Goal: Information Seeking & Learning: Learn about a topic

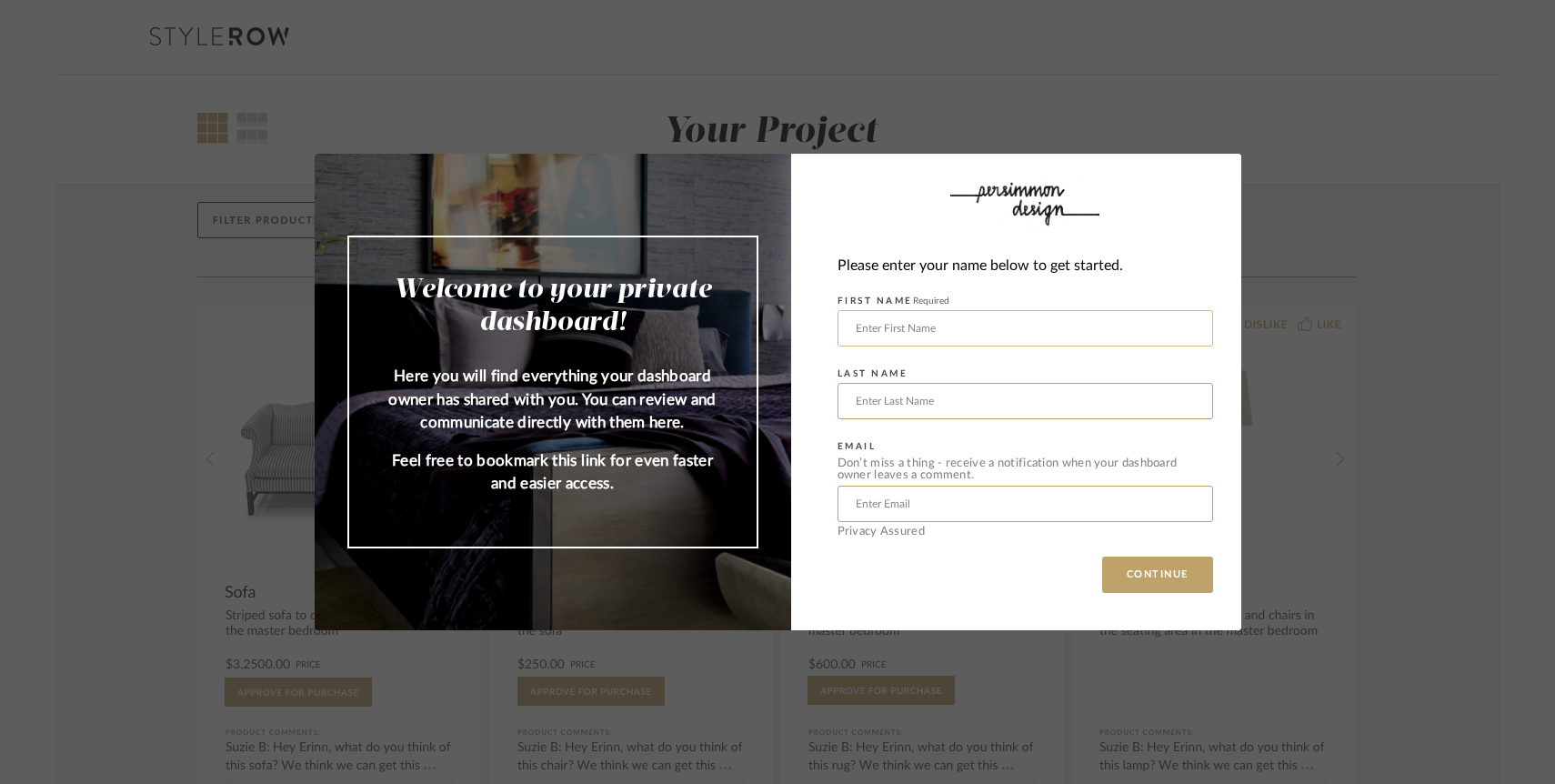
click at [1003, 327] on input "text" at bounding box center [1025, 328] width 375 height 36
click at [970, 322] on input "text" at bounding box center [1025, 328] width 375 height 36
type input "Nikhil"
type input "[PERSON_NAME]"
type input "[EMAIL_ADDRESS][PERSON_NAME][DOMAIN_NAME]"
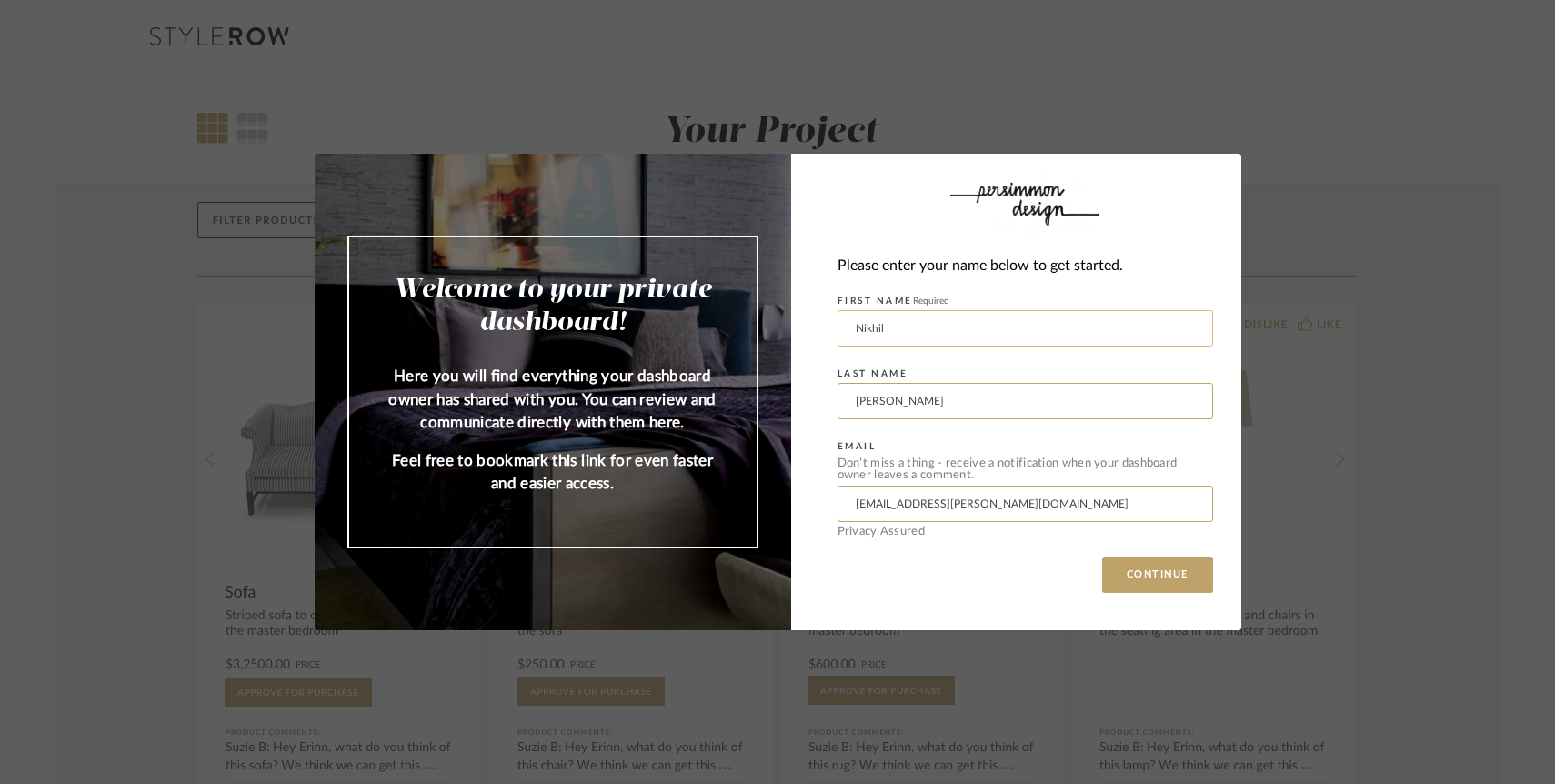
click at [1103, 556] on button "CONTINUE" at bounding box center [1158, 574] width 111 height 36
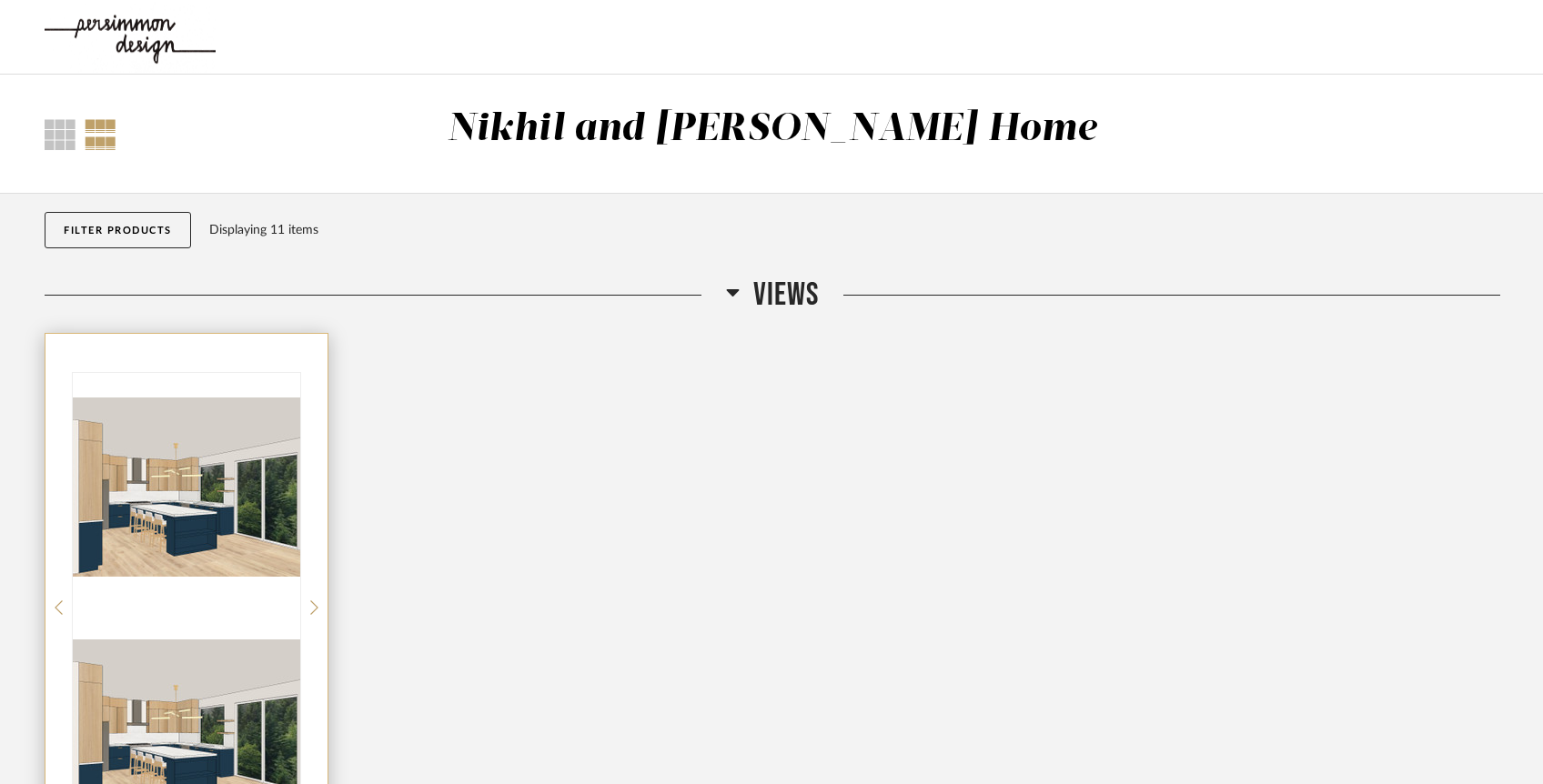
click at [200, 475] on div at bounding box center [187, 607] width 228 height 469
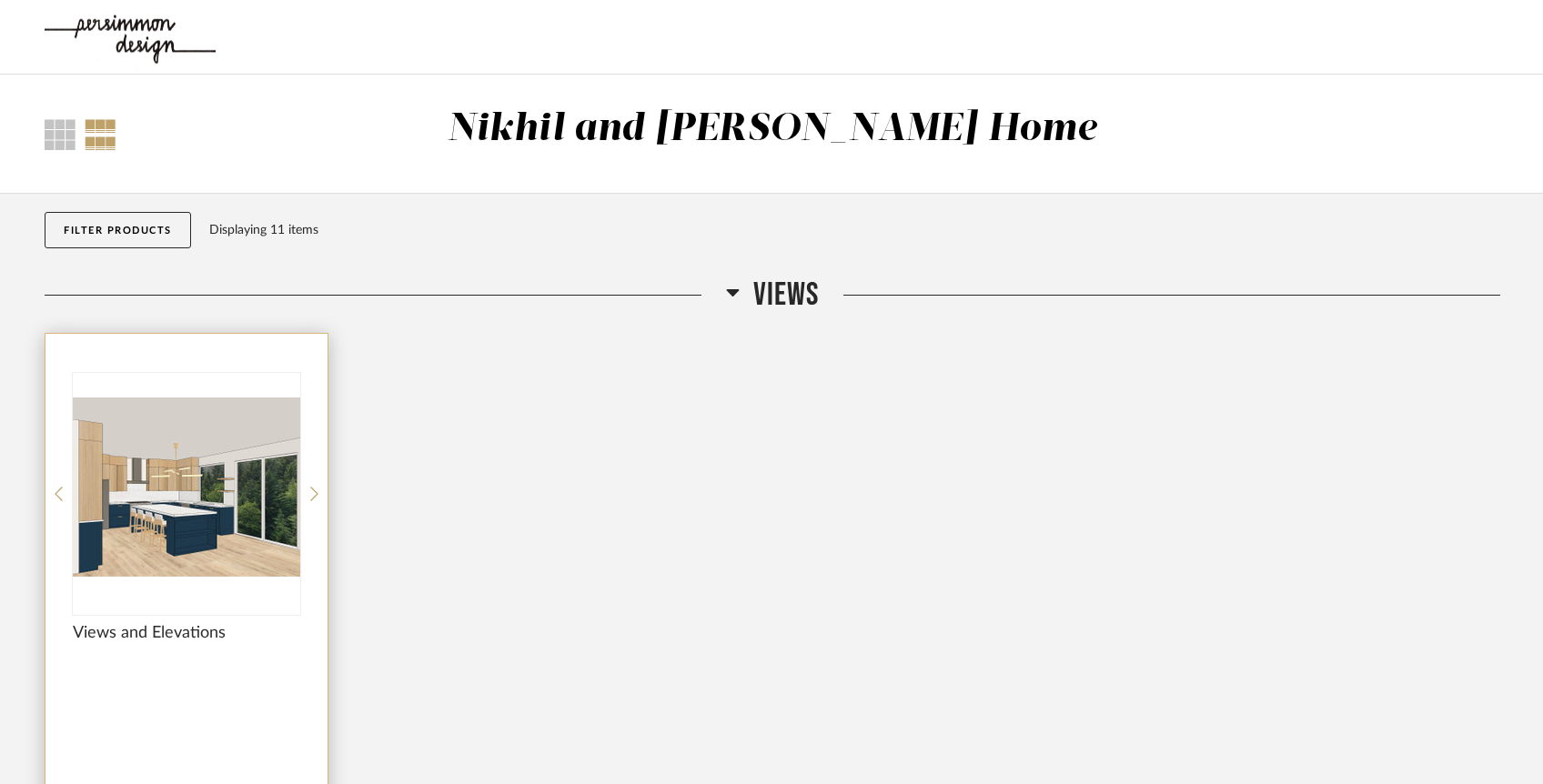
click at [190, 492] on img "0" at bounding box center [187, 486] width 228 height 228
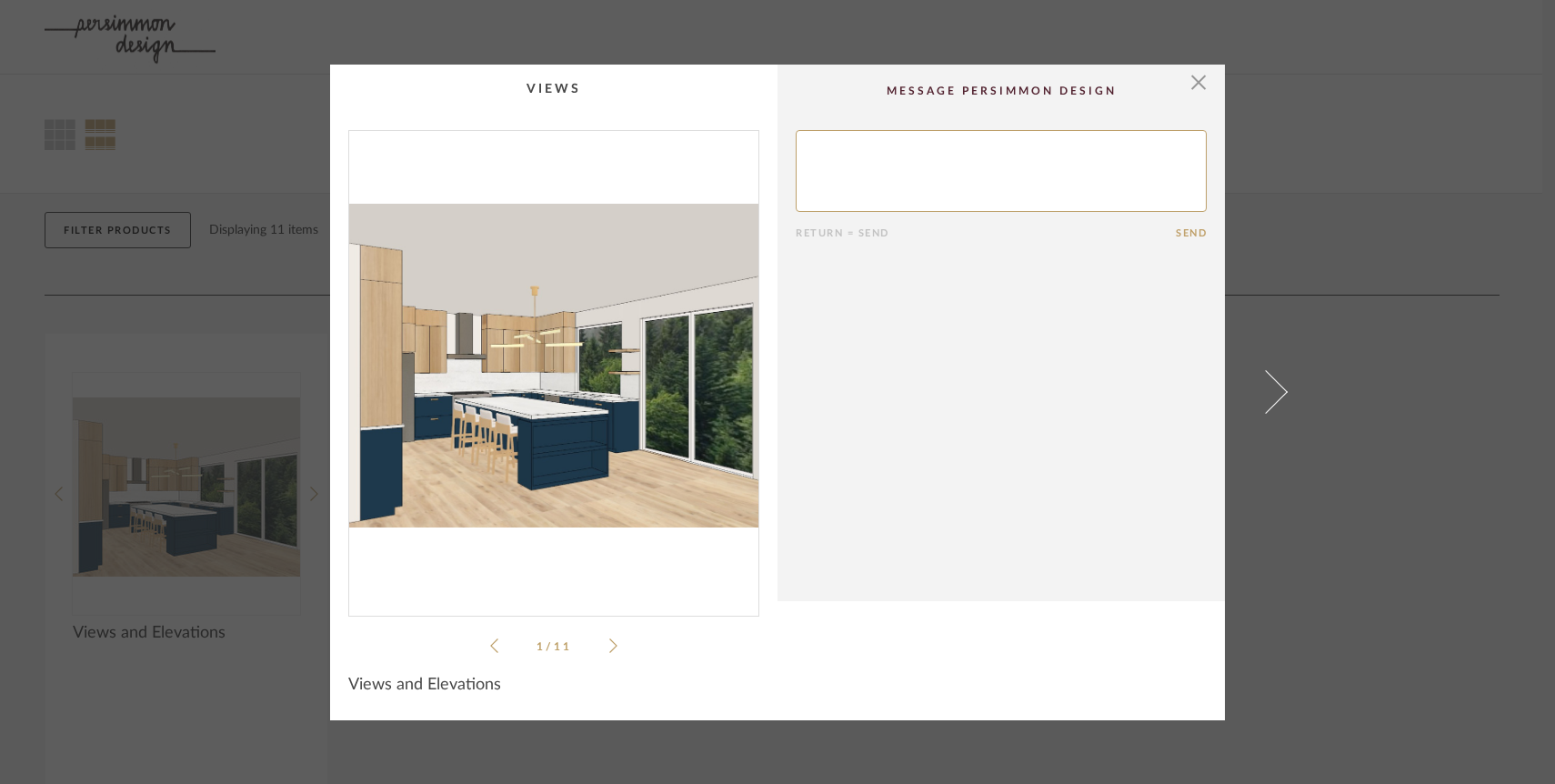
click at [643, 400] on img "0" at bounding box center [554, 366] width 410 height 470
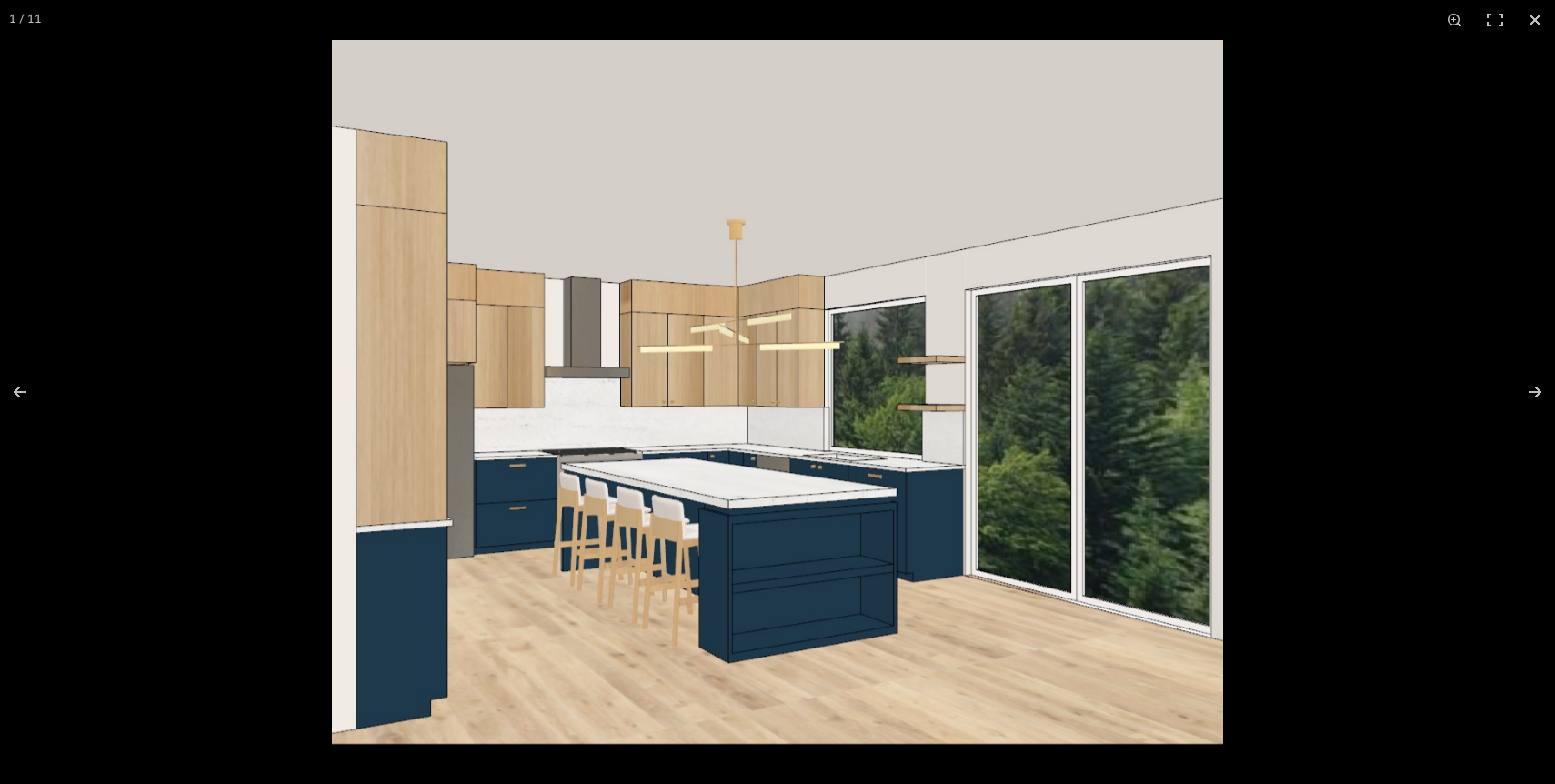
click at [643, 400] on img at bounding box center [778, 392] width 891 height 703
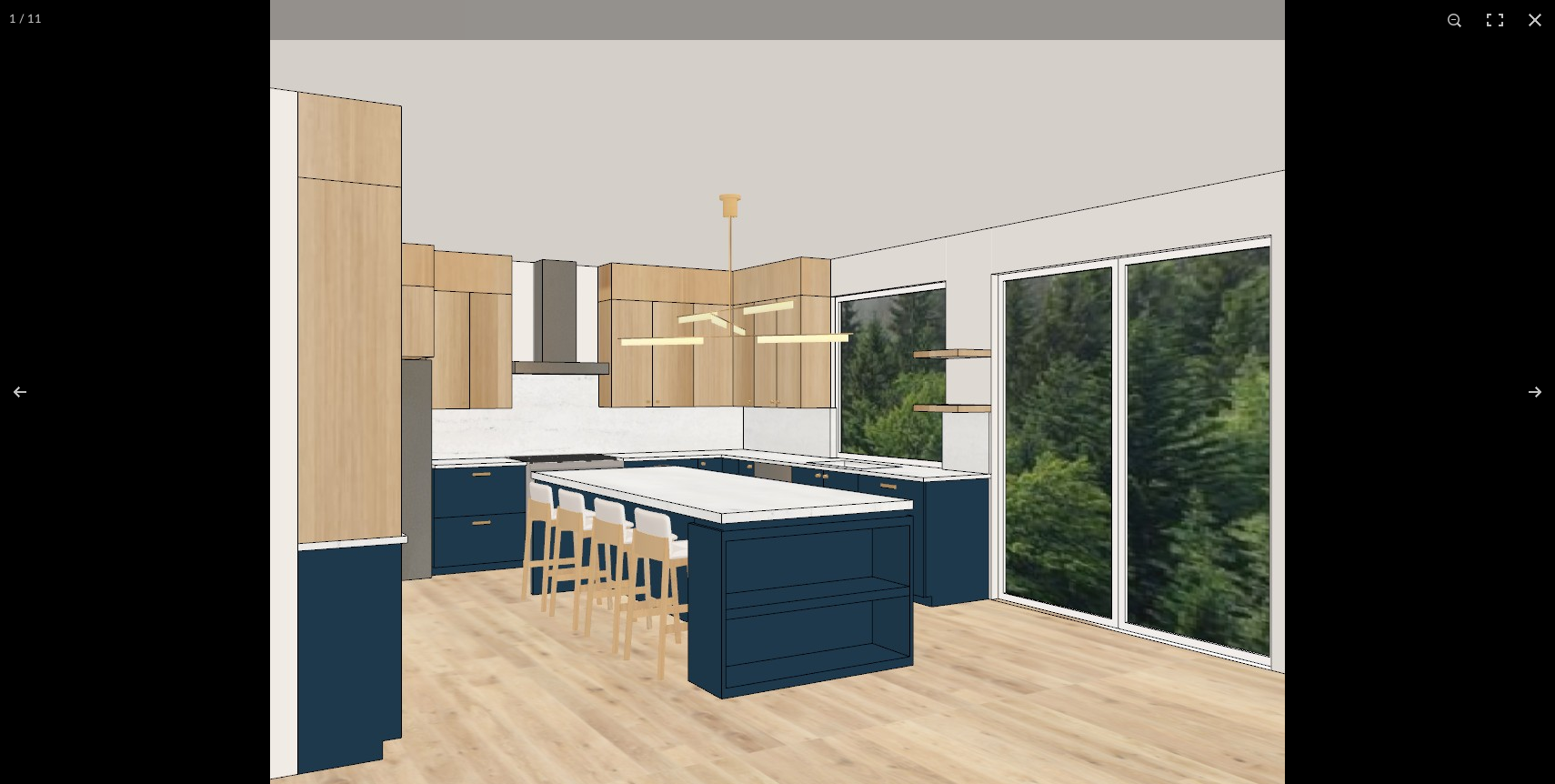
click at [643, 400] on img at bounding box center [778, 390] width 1015 height 801
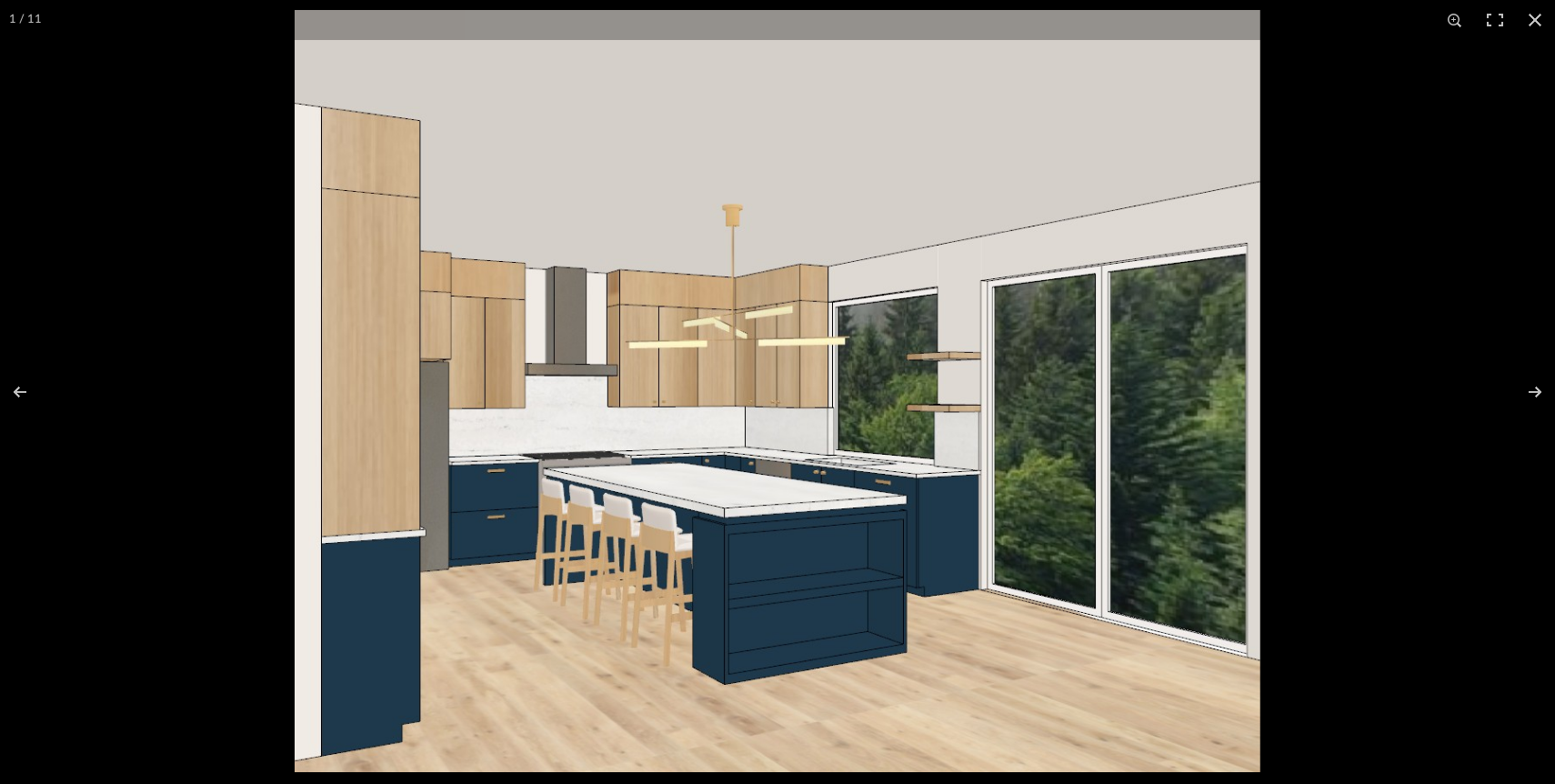
click at [643, 400] on img at bounding box center [778, 392] width 965 height 762
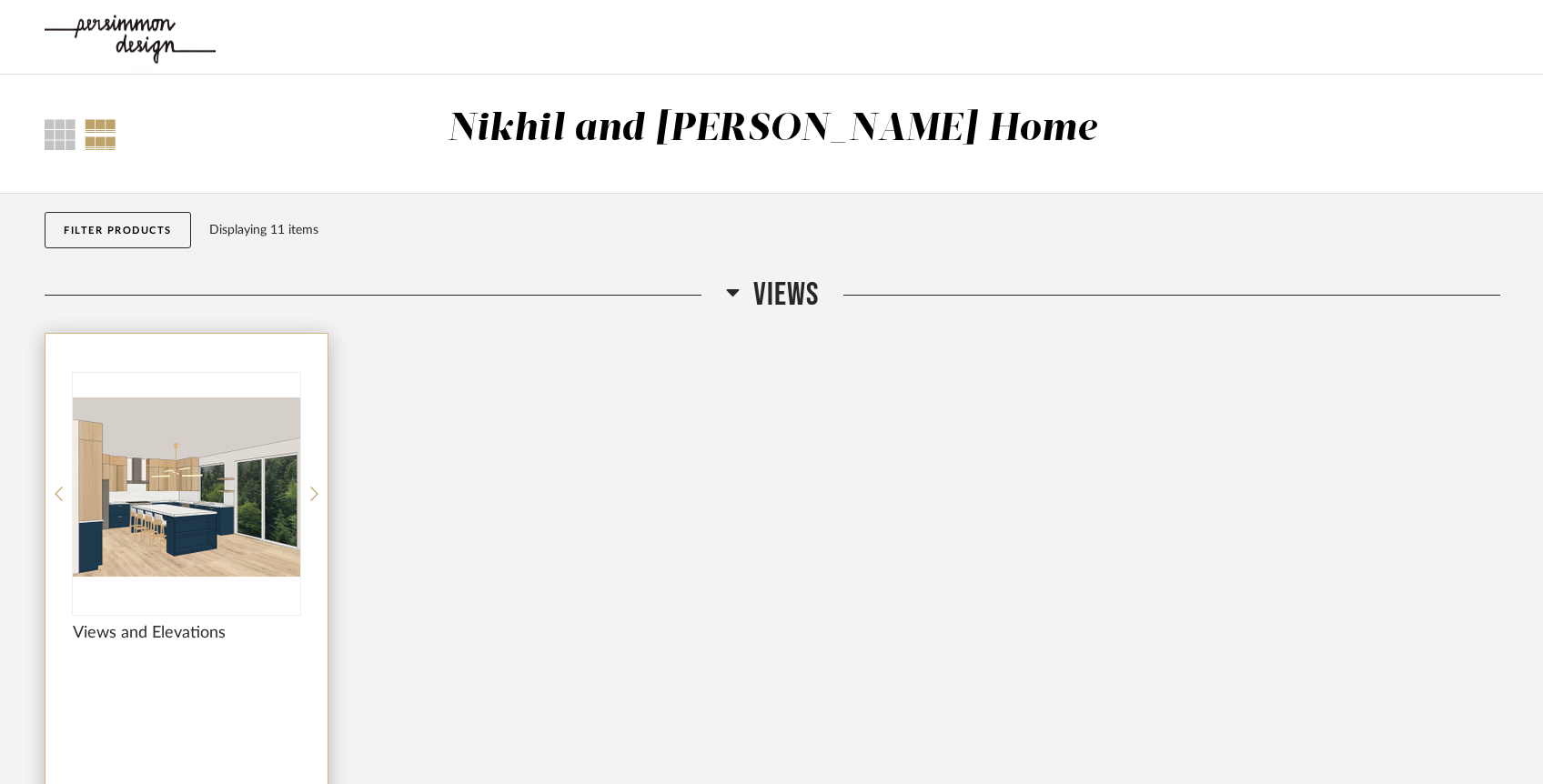
click at [214, 491] on img "0" at bounding box center [187, 486] width 228 height 228
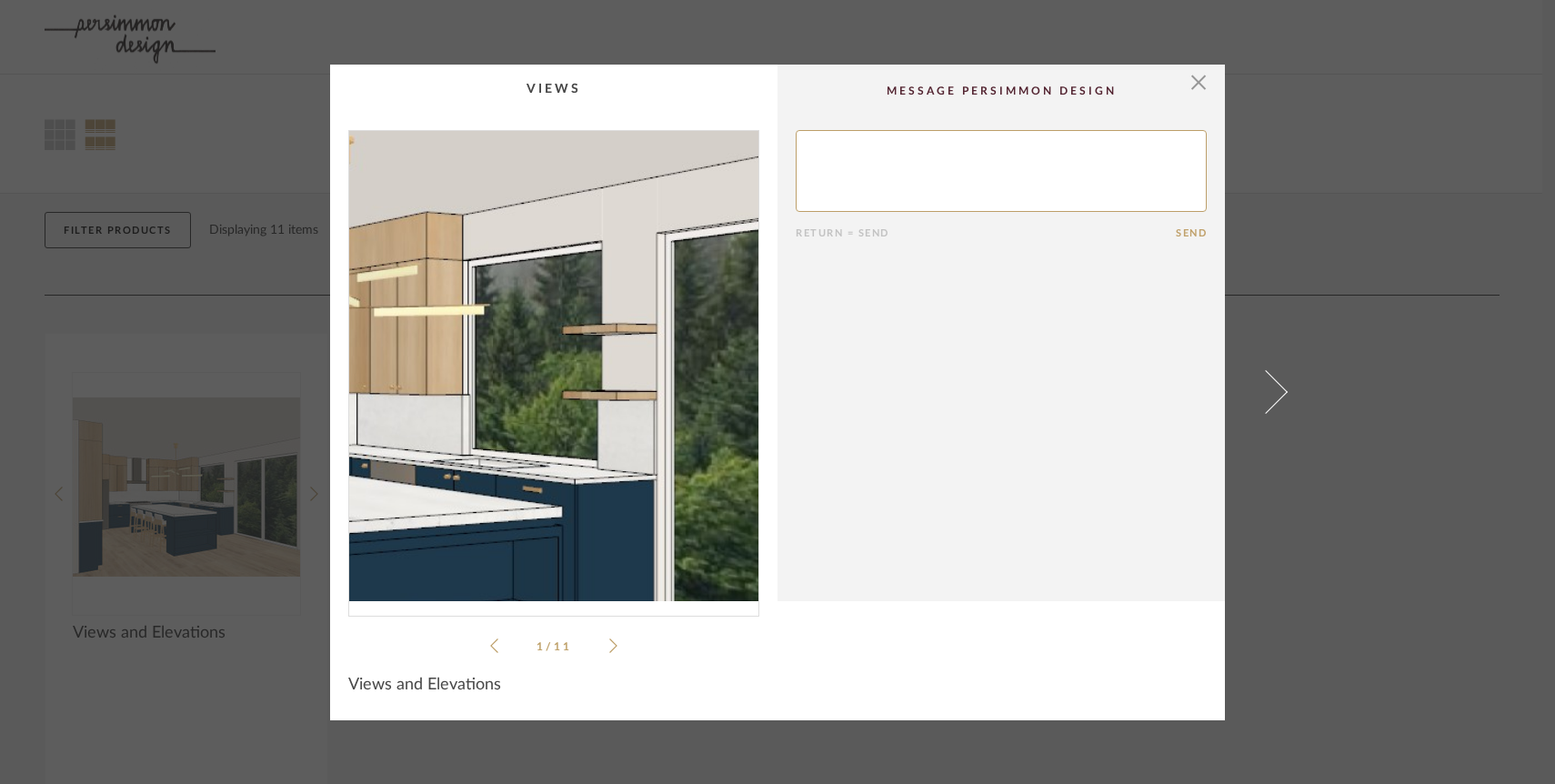
click at [599, 363] on img "0" at bounding box center [554, 366] width 410 height 470
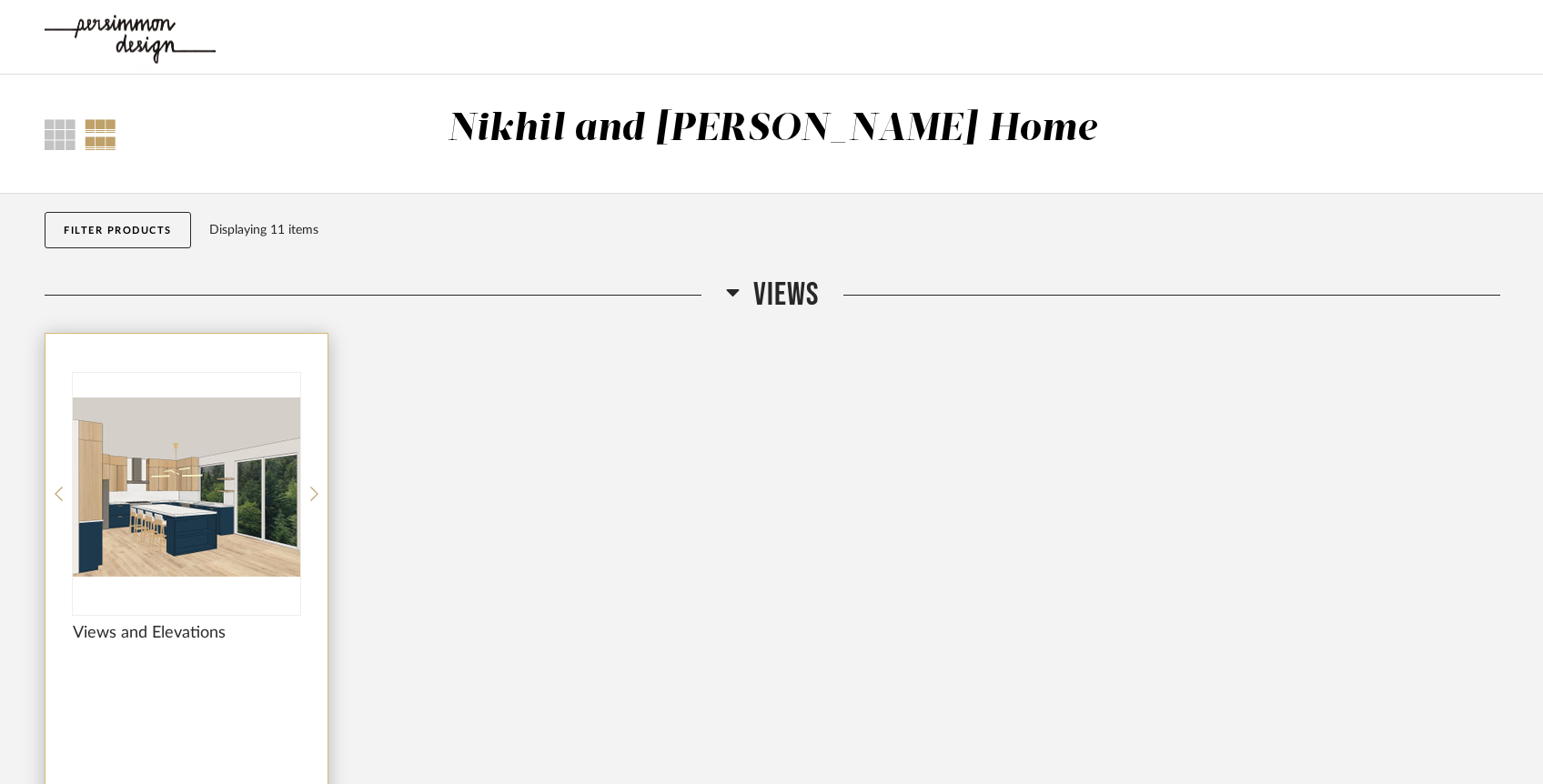
click at [137, 437] on img "0" at bounding box center [187, 486] width 228 height 228
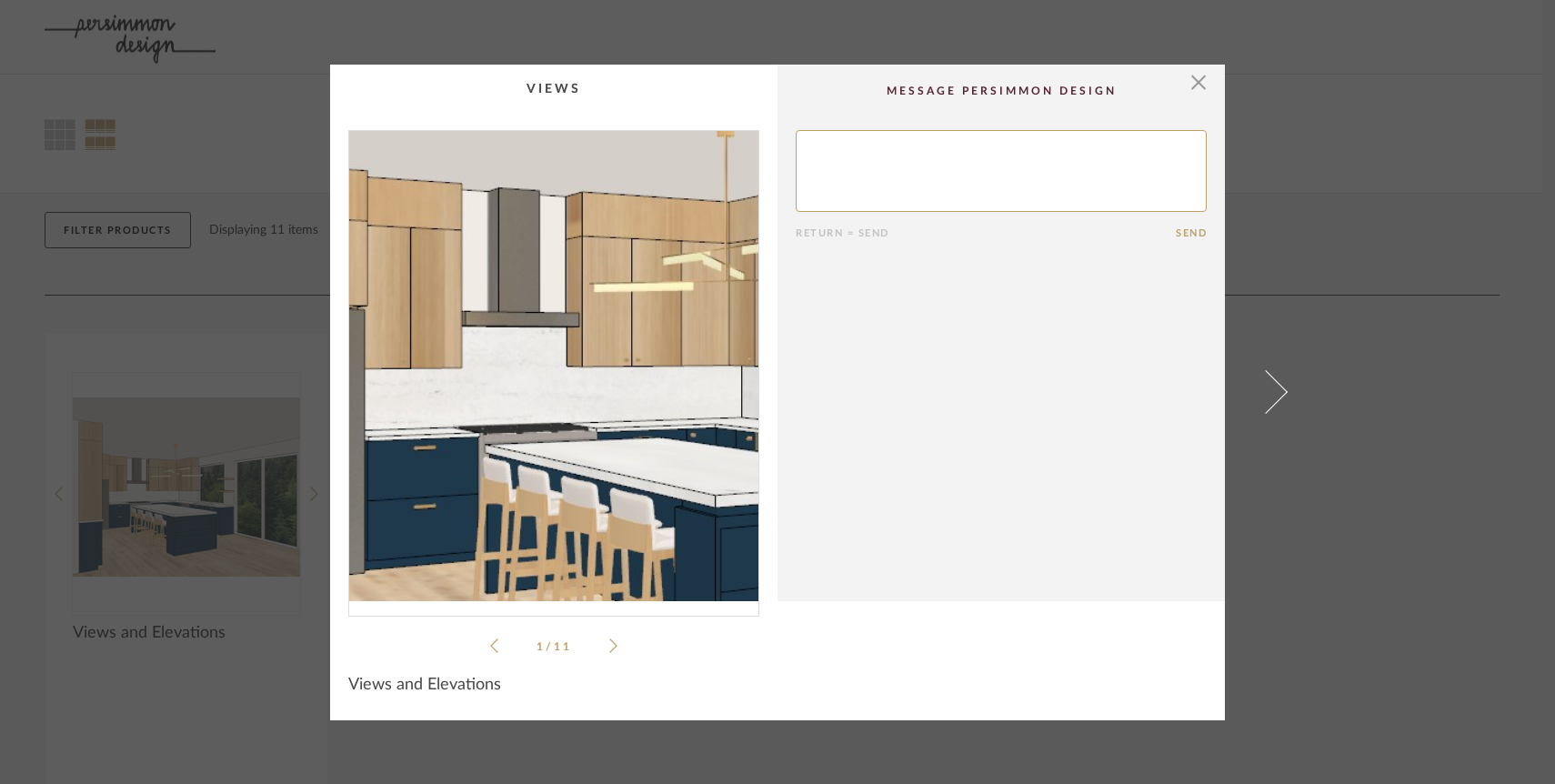
click at [471, 372] on img "0" at bounding box center [554, 366] width 410 height 470
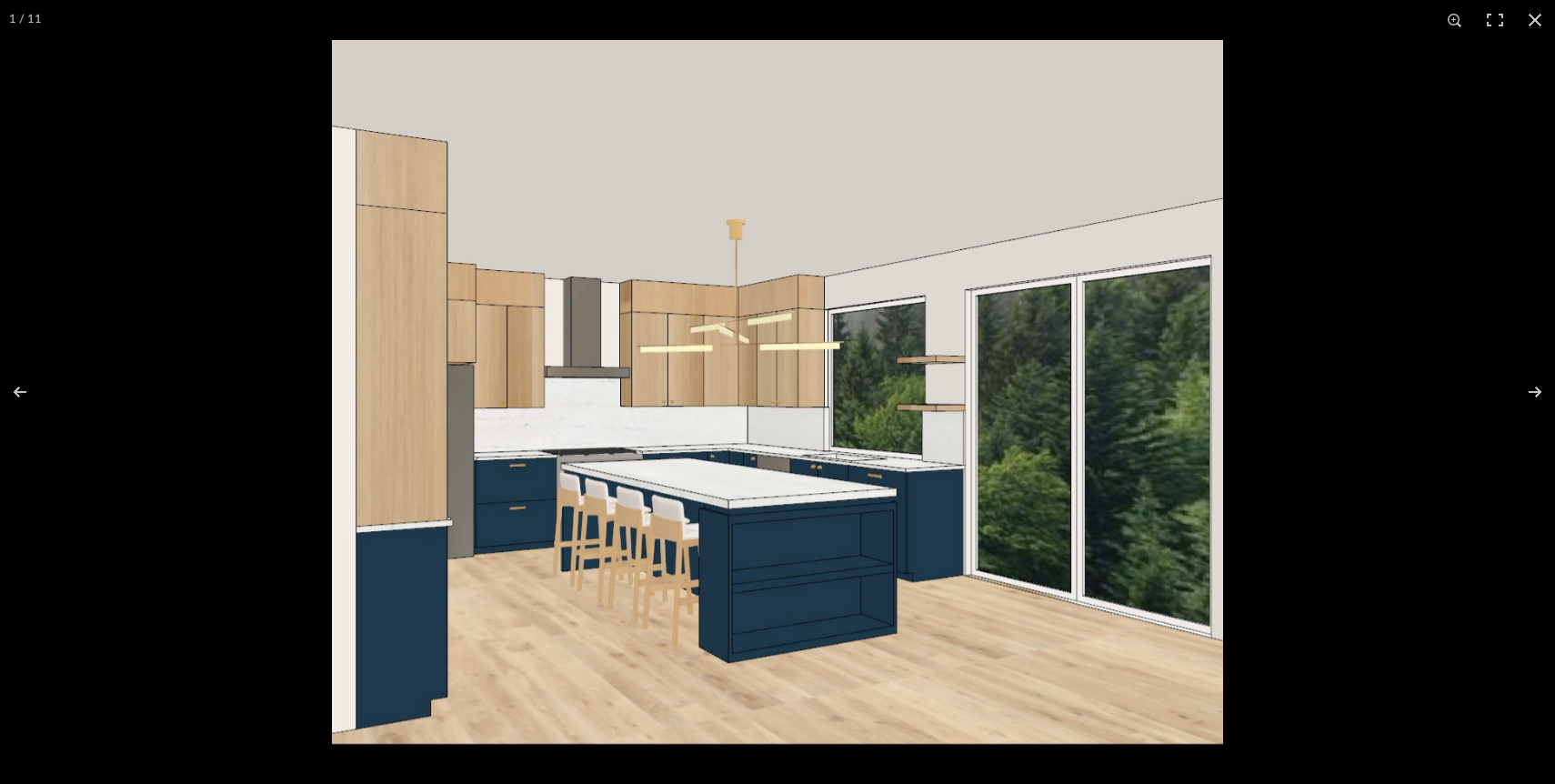
click at [471, 372] on img at bounding box center [778, 392] width 891 height 703
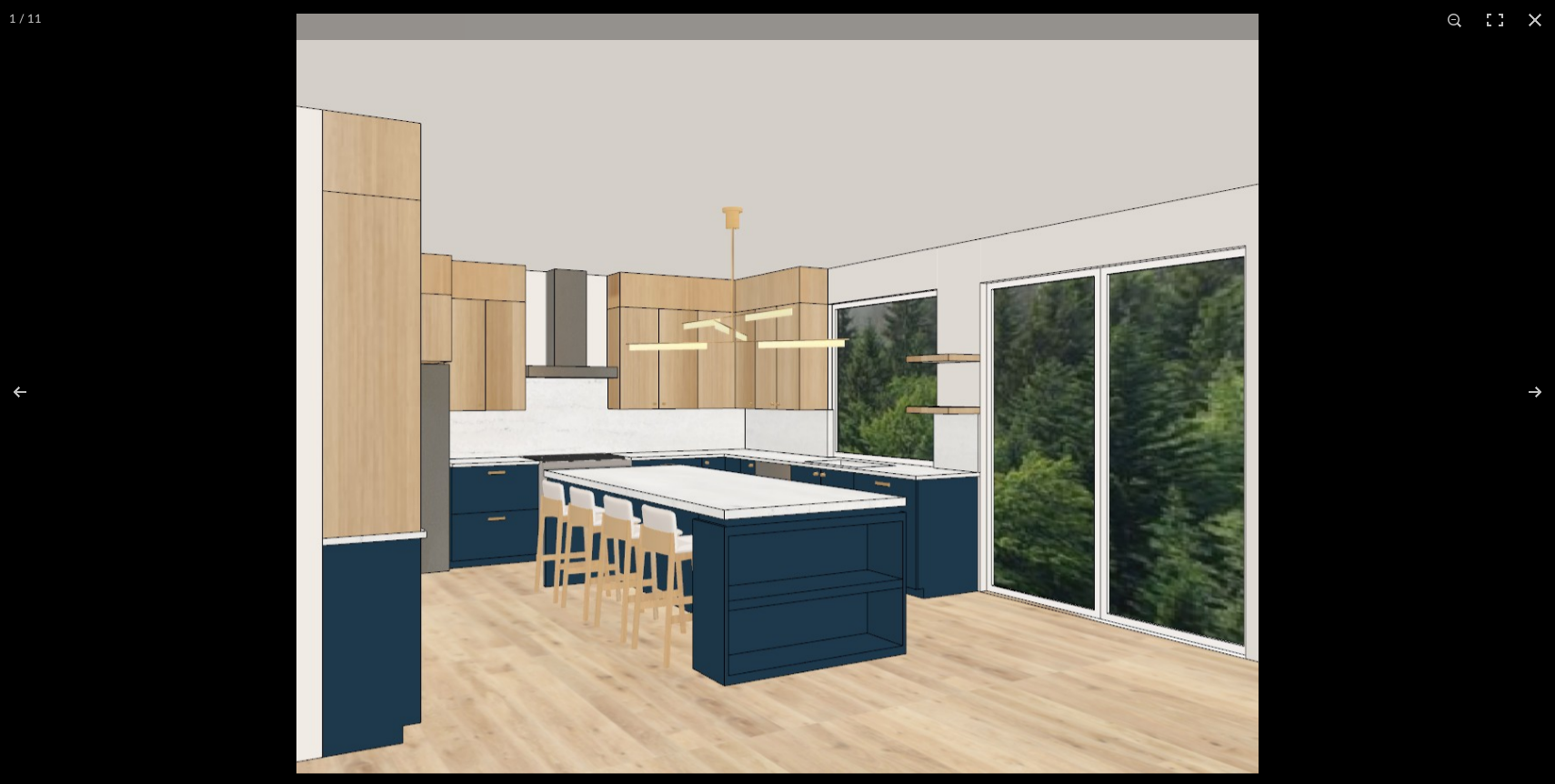
click at [471, 372] on img at bounding box center [778, 393] width 962 height 760
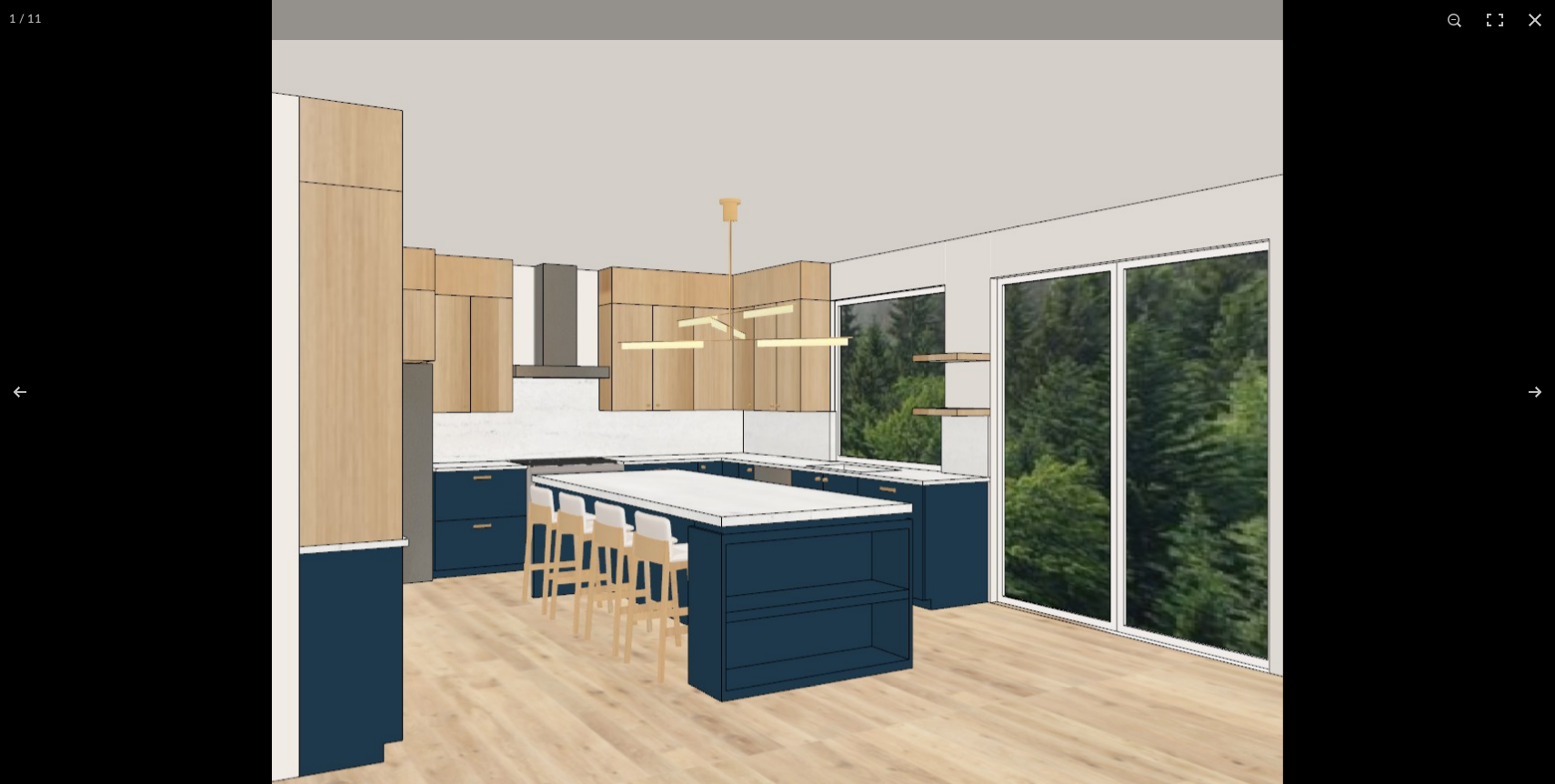
click at [471, 372] on img at bounding box center [778, 393] width 1012 height 798
click at [471, 372] on img at bounding box center [778, 394] width 1014 height 800
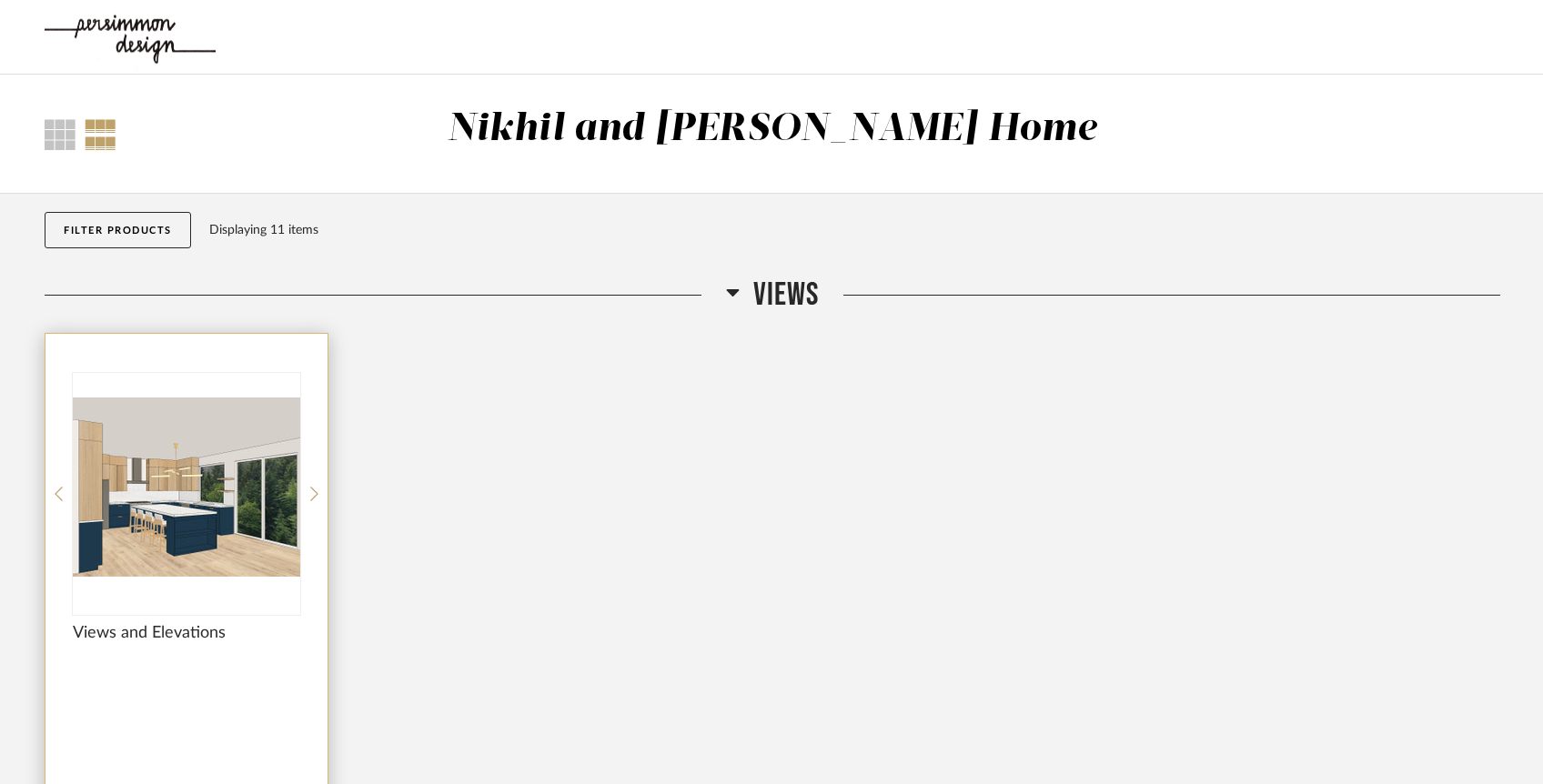
click at [148, 463] on img "0" at bounding box center [187, 486] width 228 height 228
click at [274, 483] on img "0" at bounding box center [187, 486] width 228 height 228
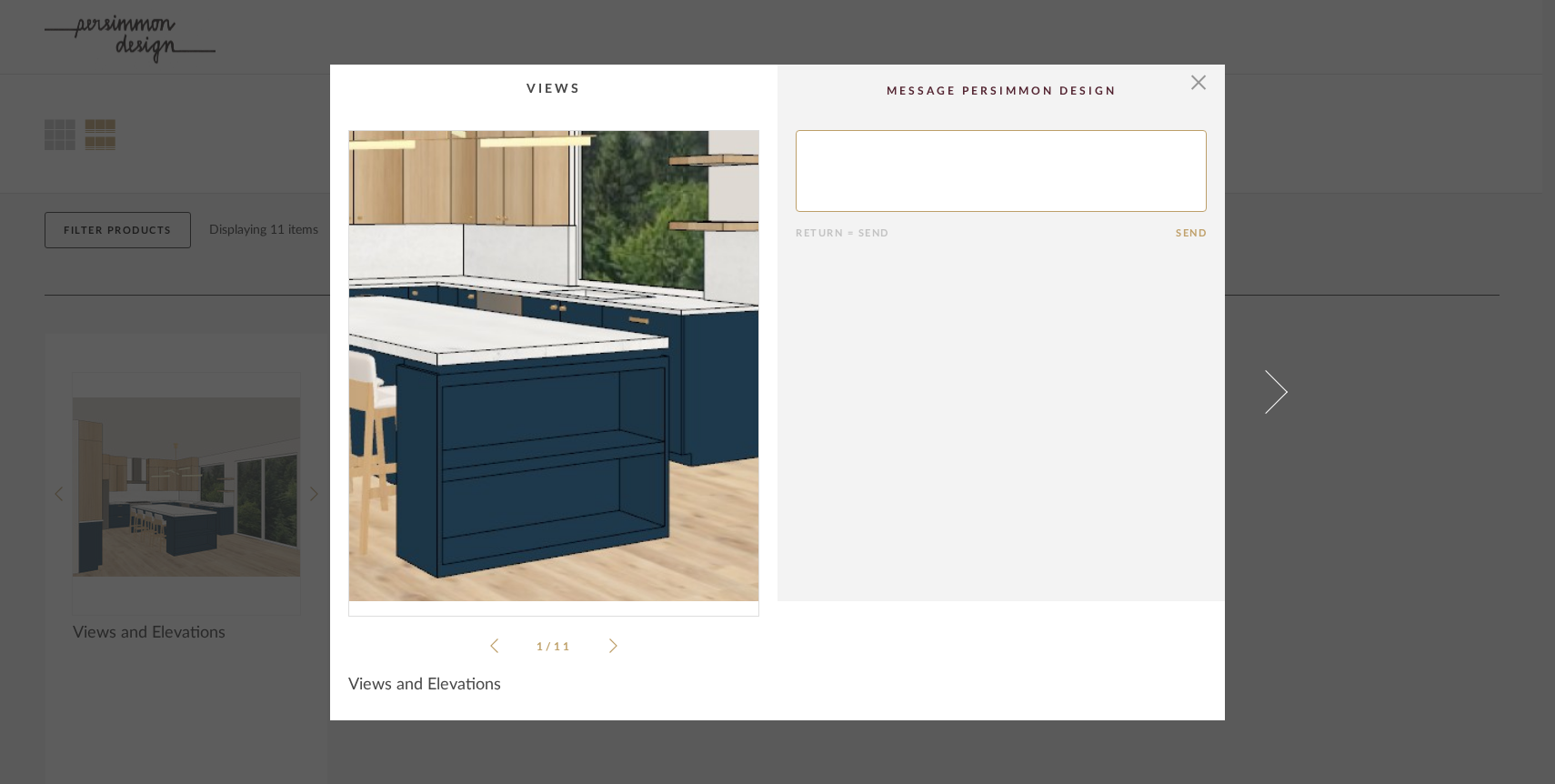
click at [564, 419] on img "0" at bounding box center [554, 366] width 410 height 470
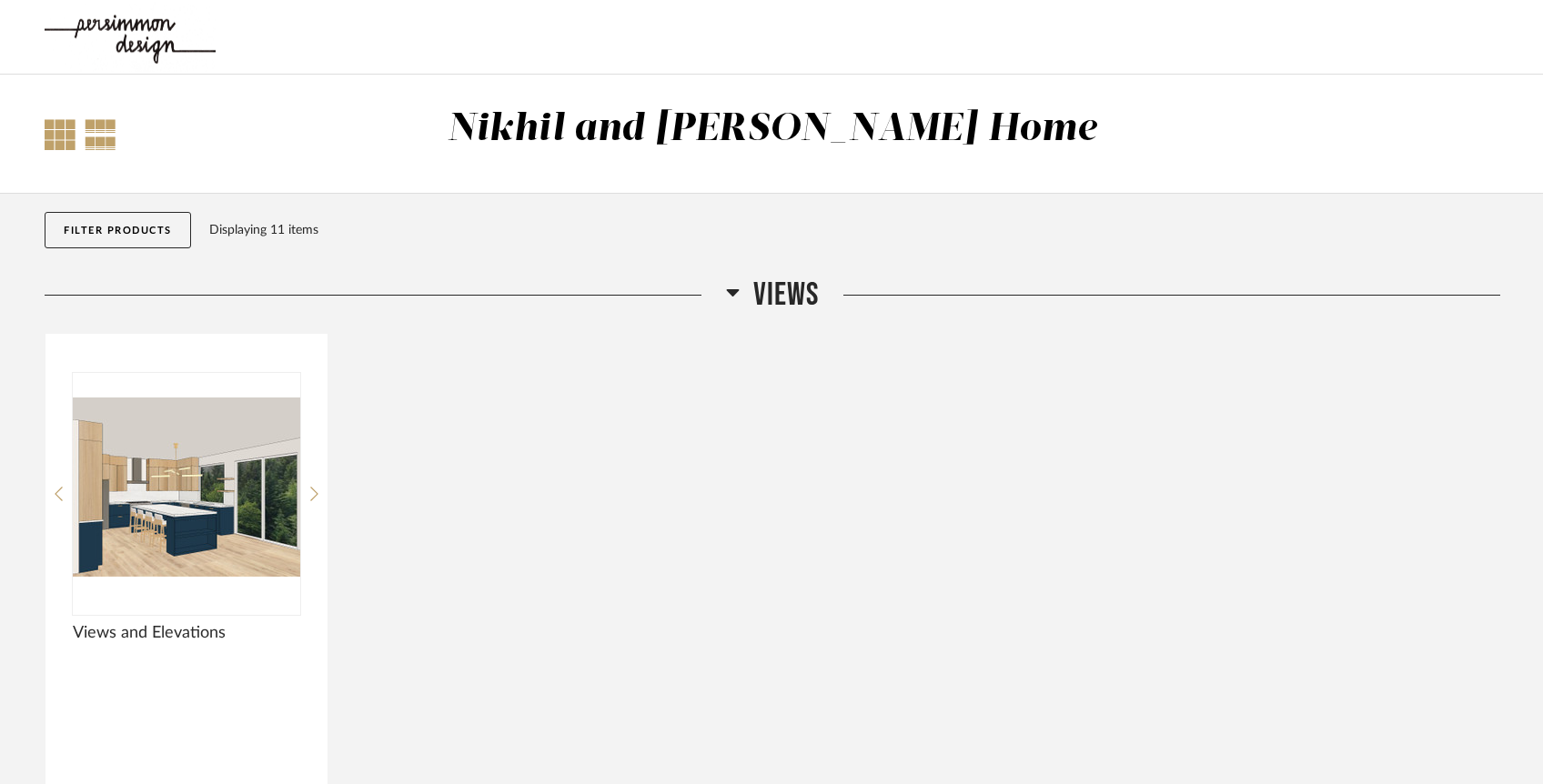
click at [51, 126] on div at bounding box center [60, 135] width 31 height 31
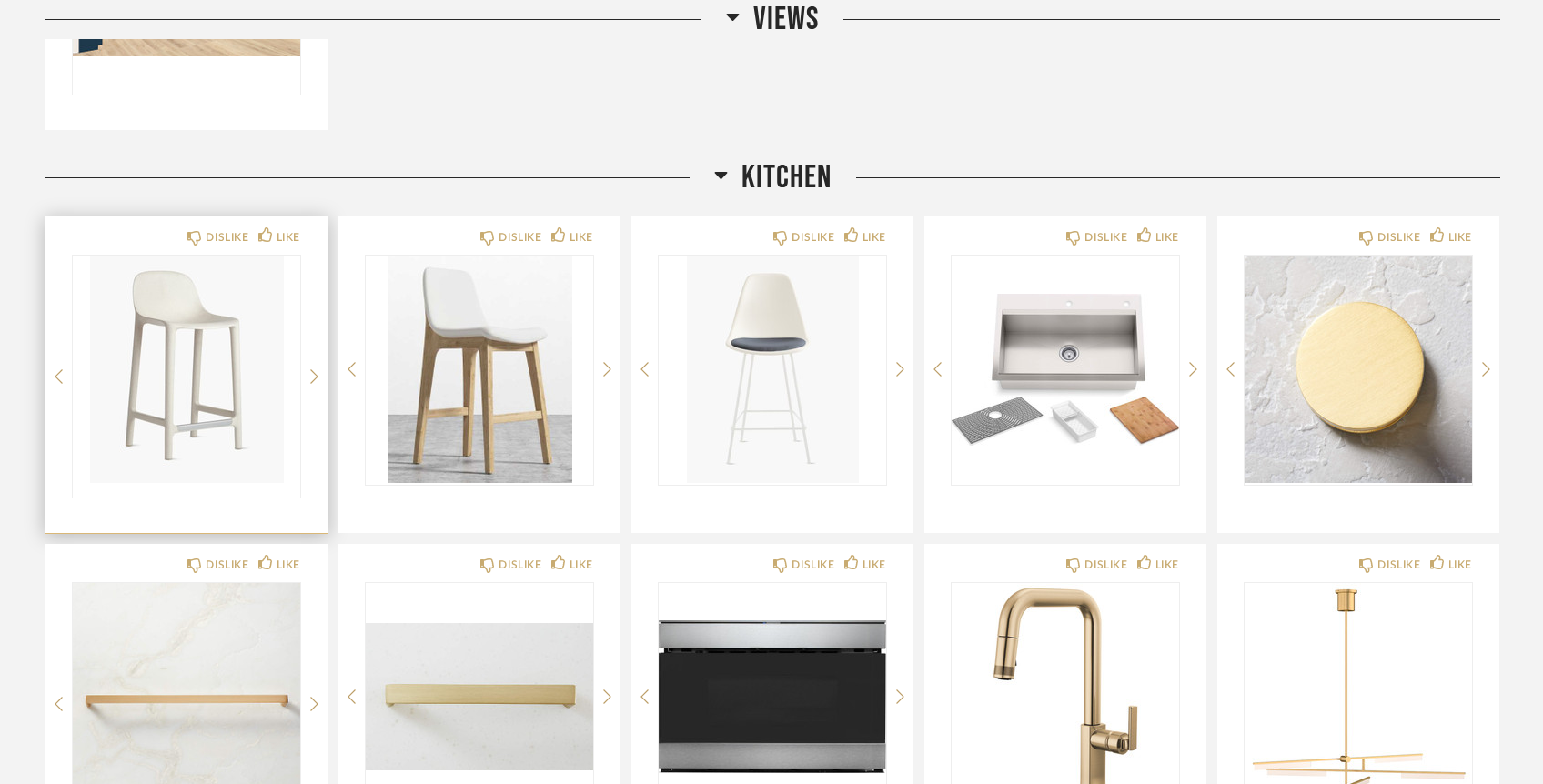
scroll to position [745, 0]
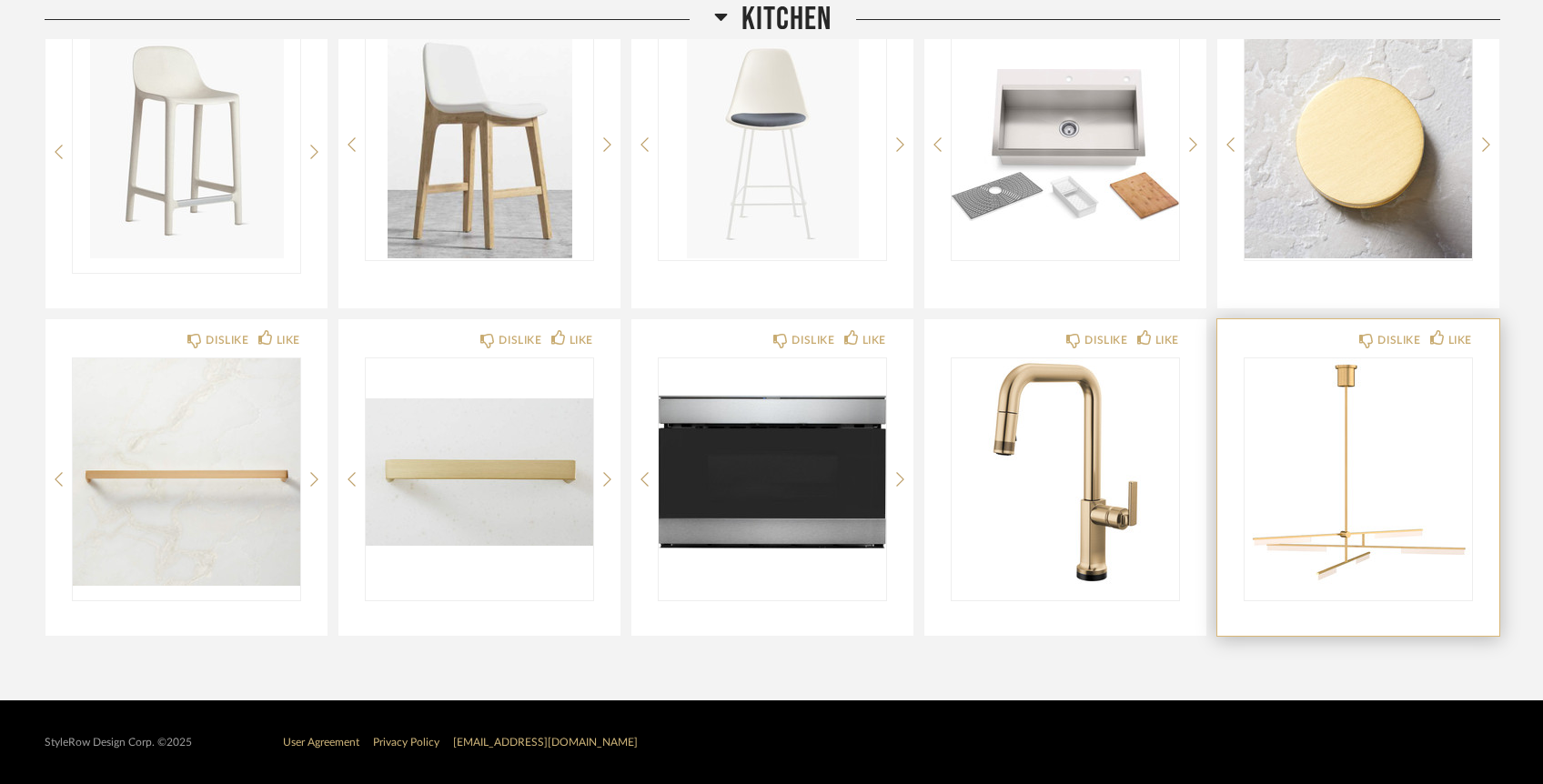
click at [1420, 511] on img "0" at bounding box center [1358, 472] width 228 height 228
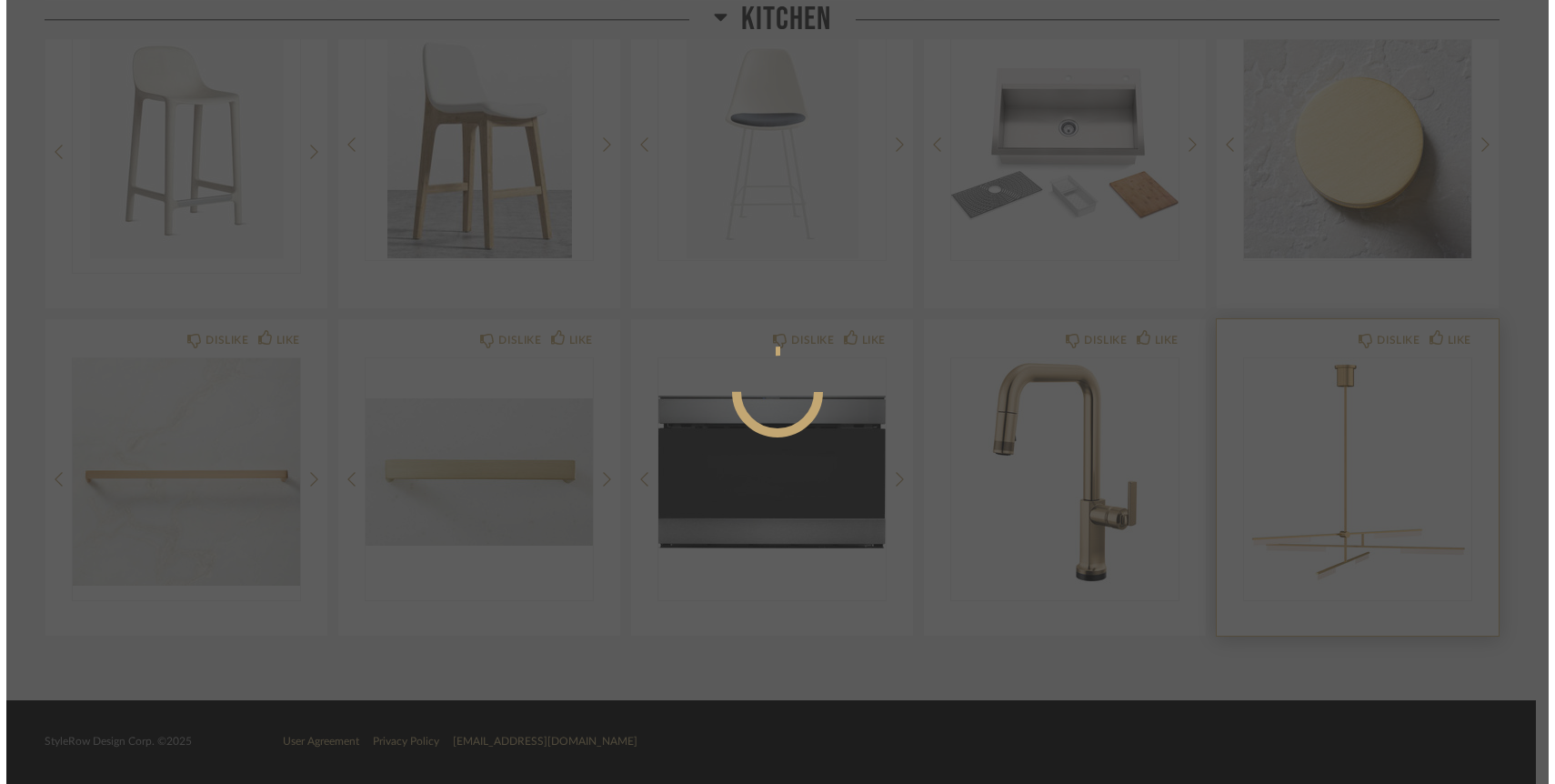
scroll to position [0, 0]
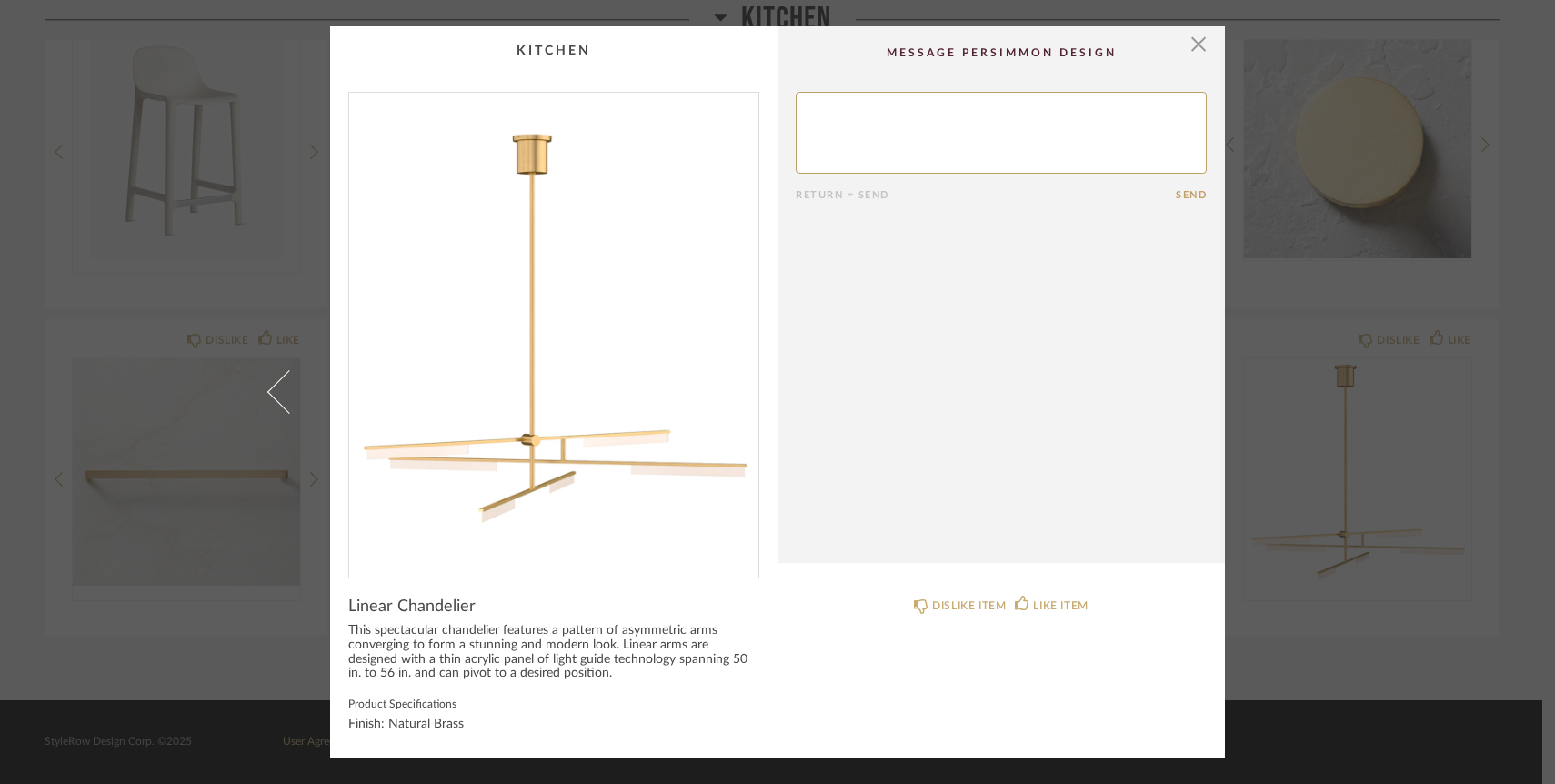
click at [569, 647] on div "This spectacular chandelier features a pattern of asymmetric arms converging to…" at bounding box center [554, 652] width 412 height 58
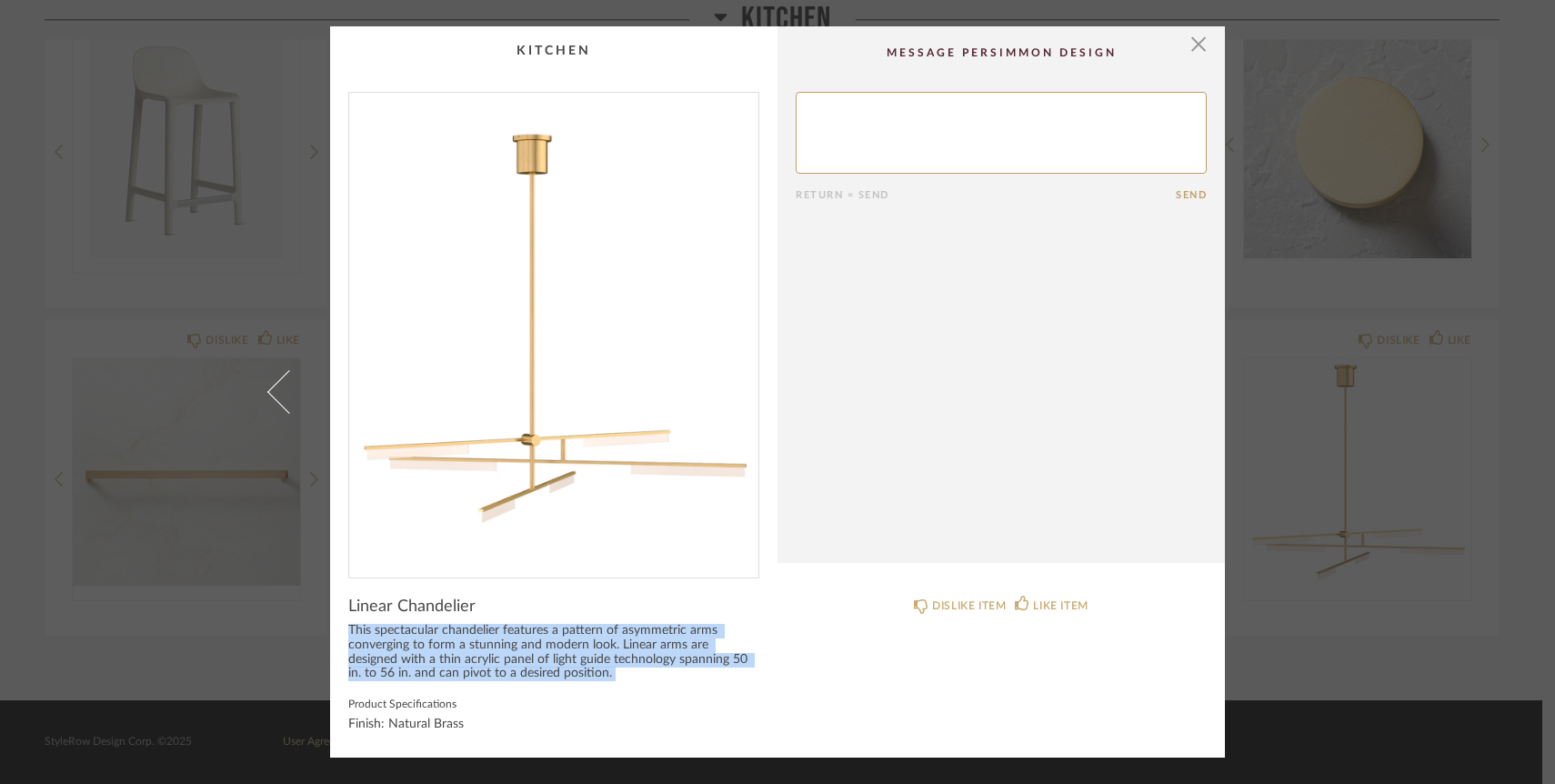
click at [569, 647] on div "This spectacular chandelier features a pattern of asymmetric arms converging to…" at bounding box center [554, 652] width 412 height 58
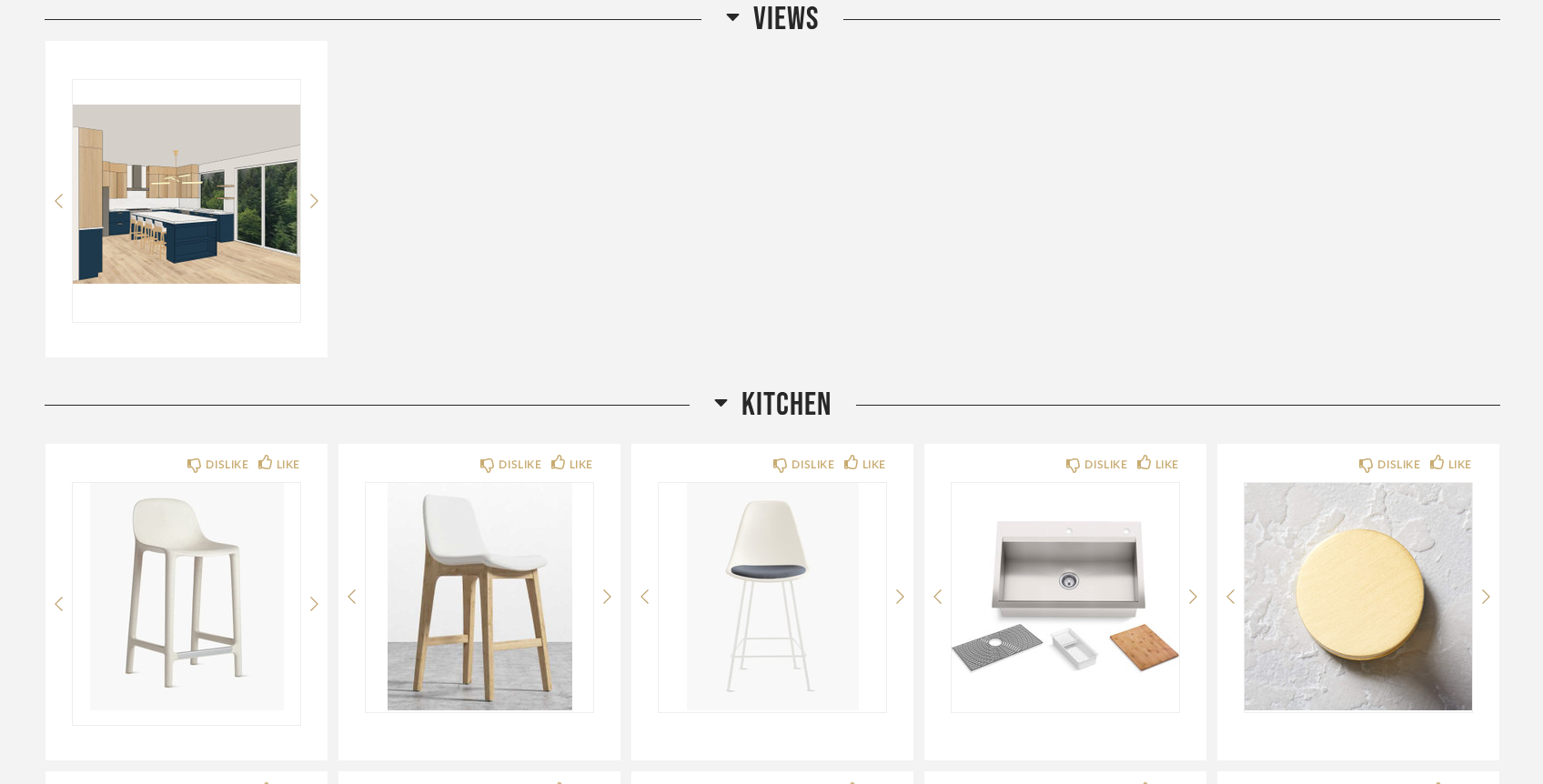
scroll to position [209, 0]
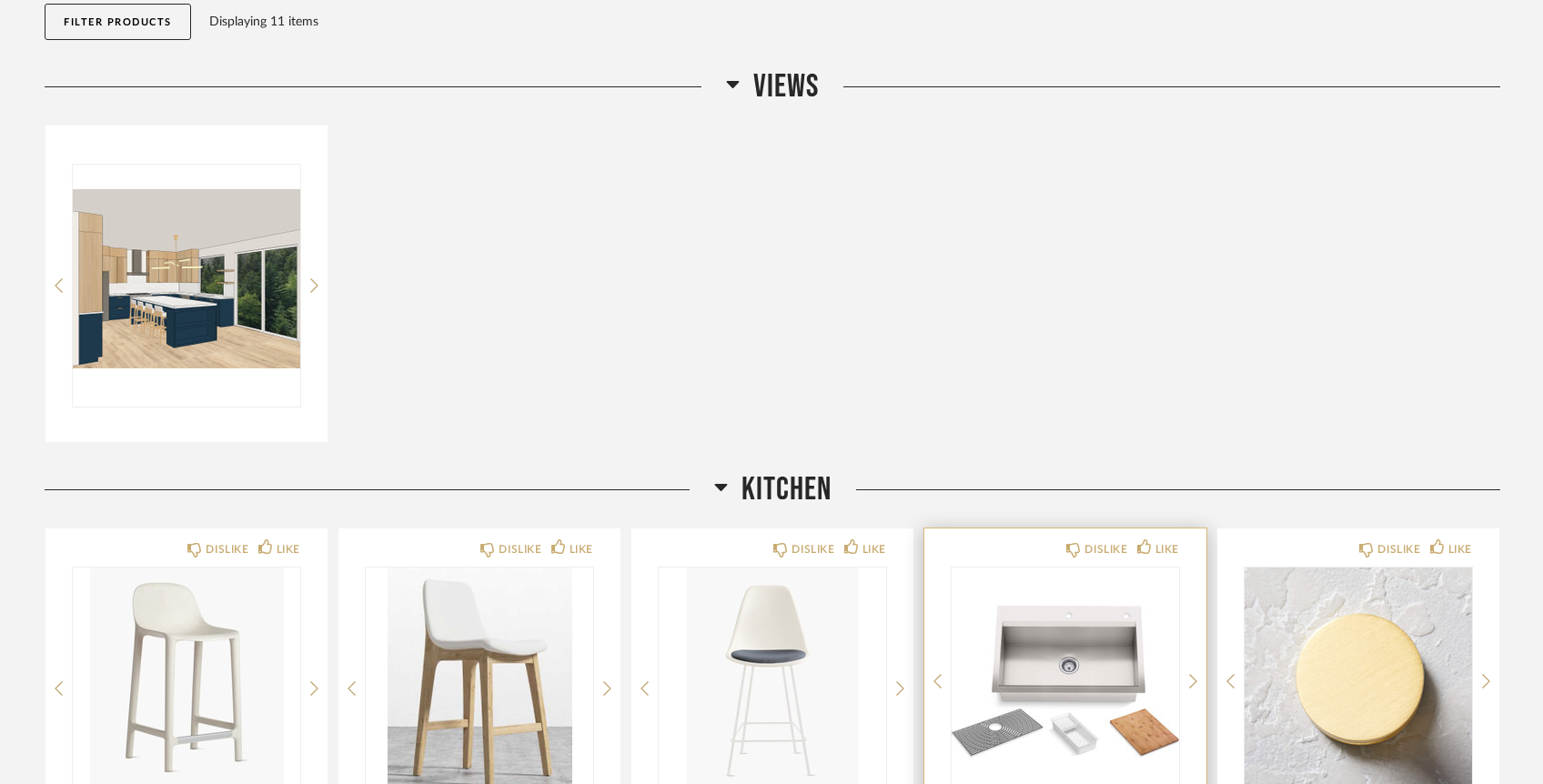
click at [1055, 658] on div at bounding box center [1065, 682] width 228 height 228
click at [1055, 688] on img "0" at bounding box center [1065, 682] width 228 height 228
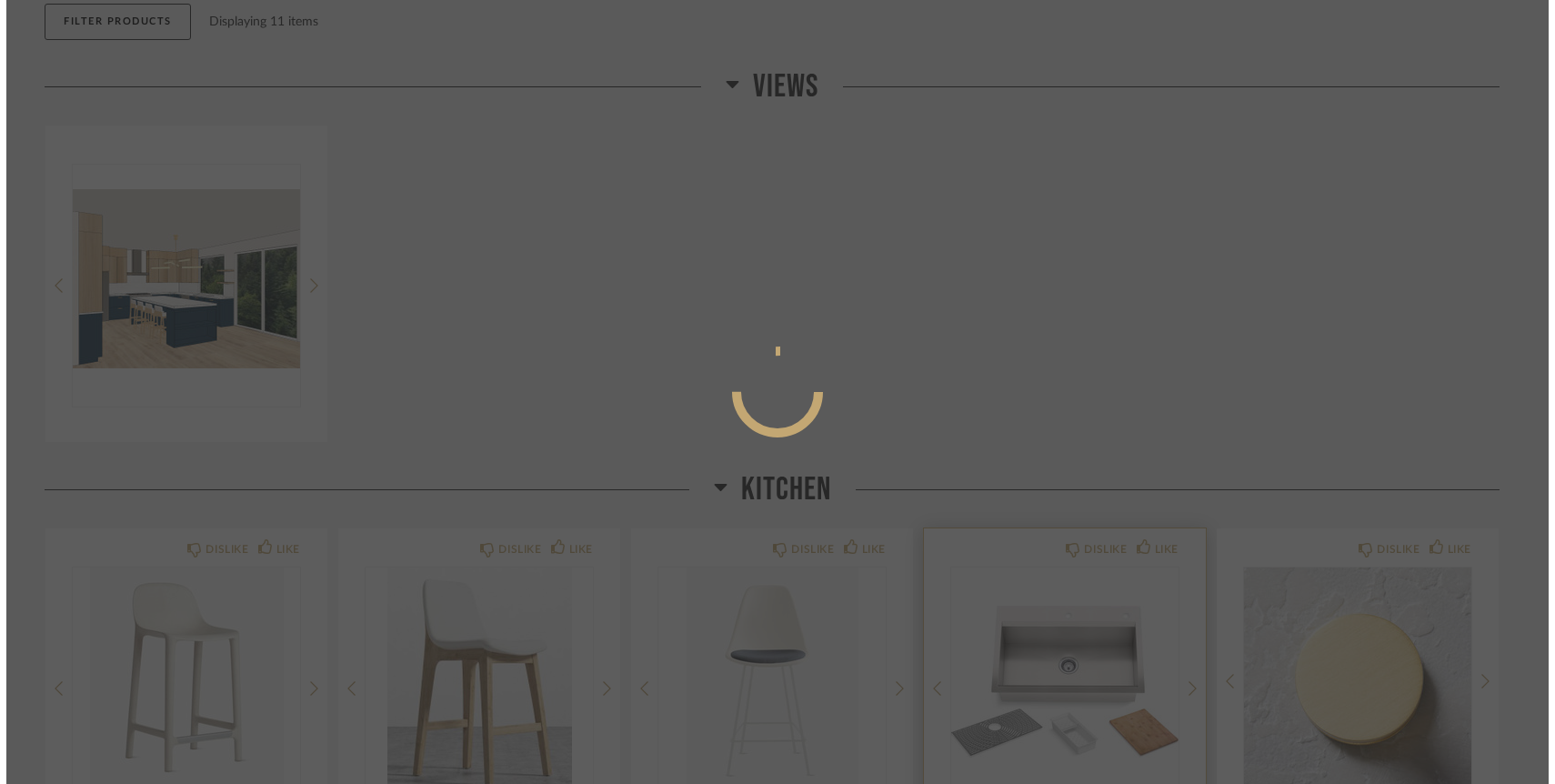
scroll to position [0, 0]
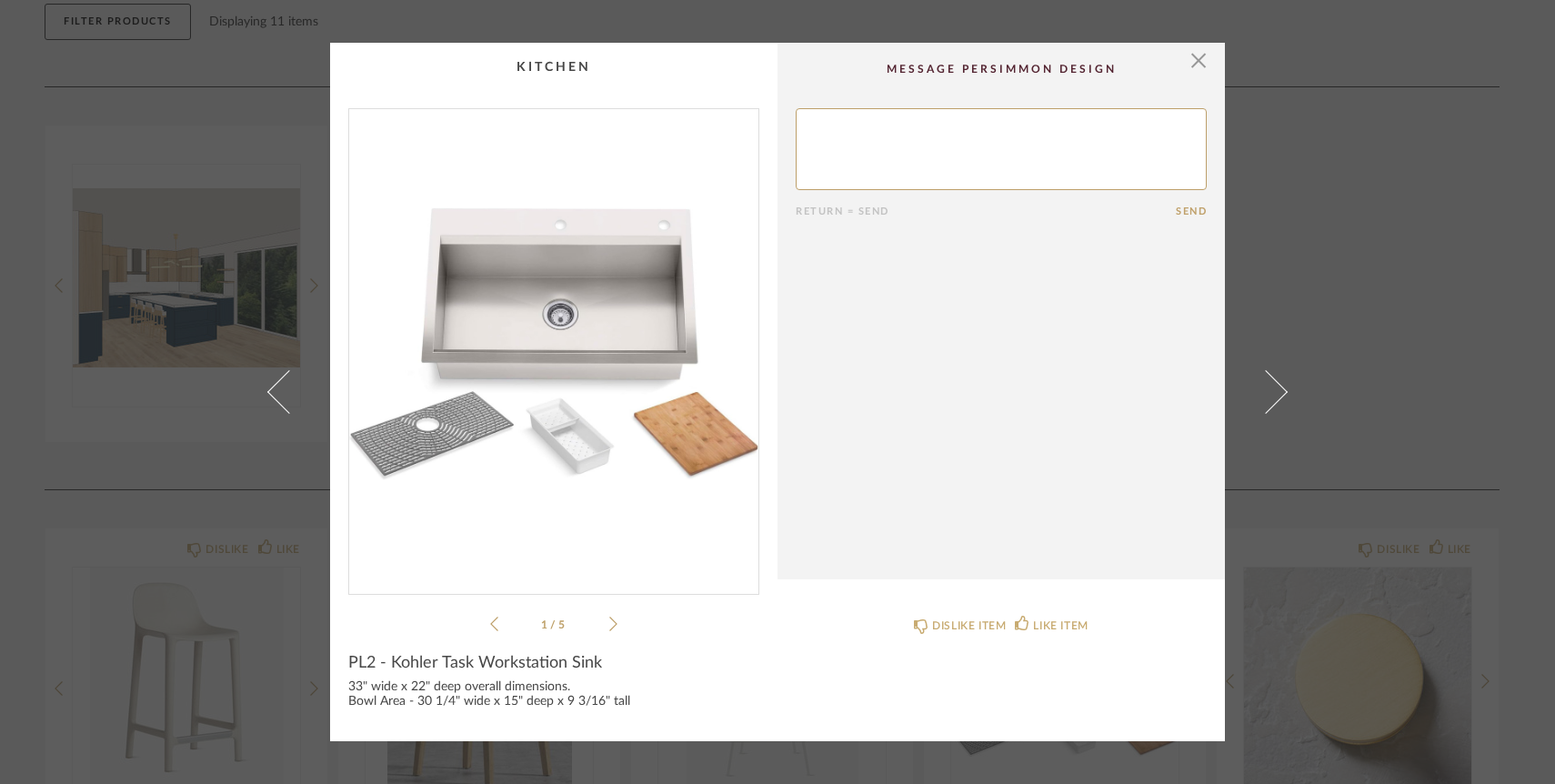
click at [382, 674] on product-name "PL2 - Kohler Task Workstation Sink" at bounding box center [554, 666] width 412 height 27
click at [348, 665] on span "PL2 - Kohler Task Workstation Sink" at bounding box center [475, 663] width 254 height 20
drag, startPoint x: 343, startPoint y: 665, endPoint x: 463, endPoint y: 663, distance: 120.0
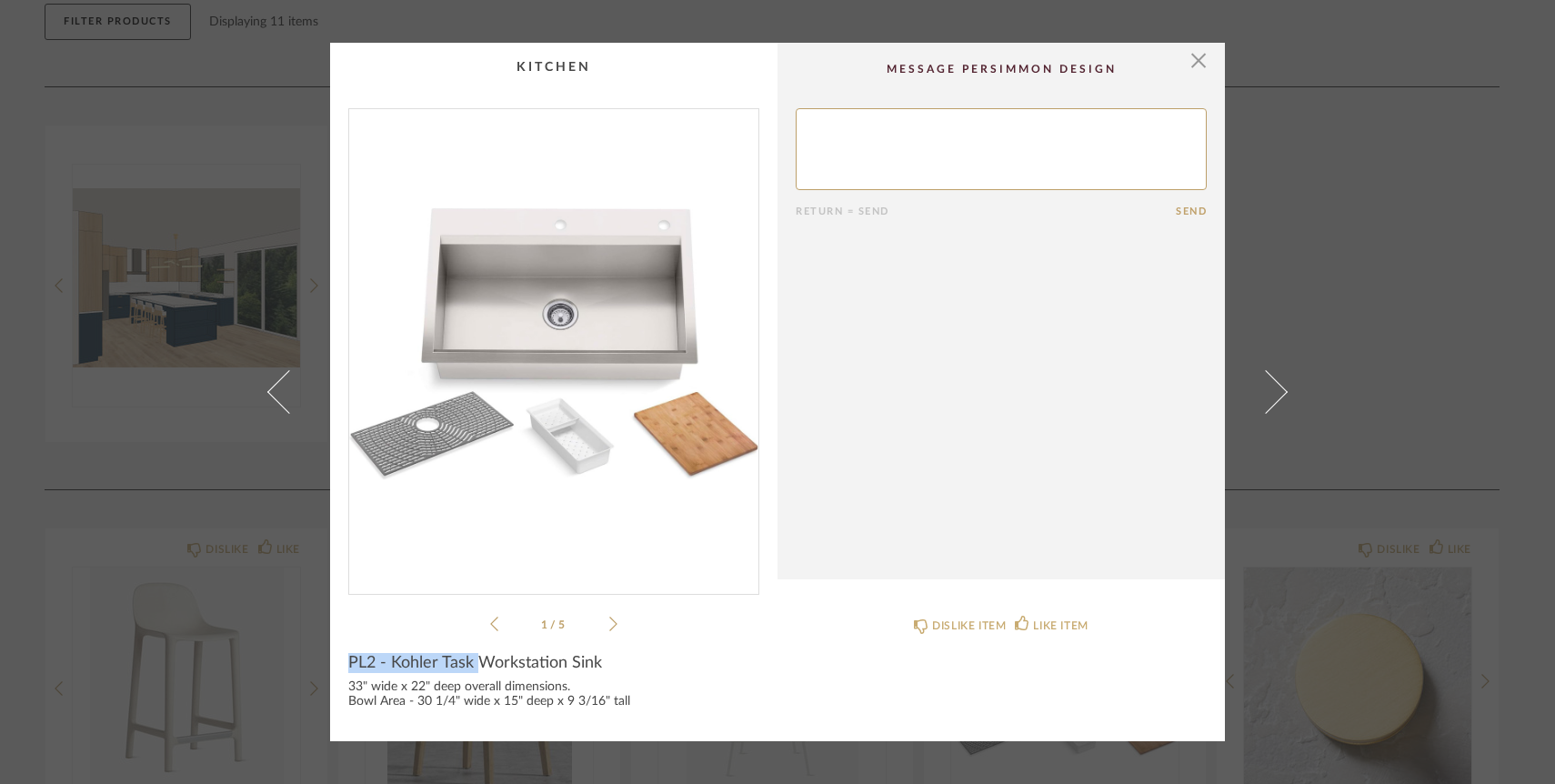
click at [463, 663] on span "PL2 - Kohler Task Workstation Sink" at bounding box center [475, 663] width 254 height 20
click at [619, 620] on div "1 / 5" at bounding box center [554, 371] width 412 height 526
click at [610, 622] on icon at bounding box center [613, 623] width 9 height 16
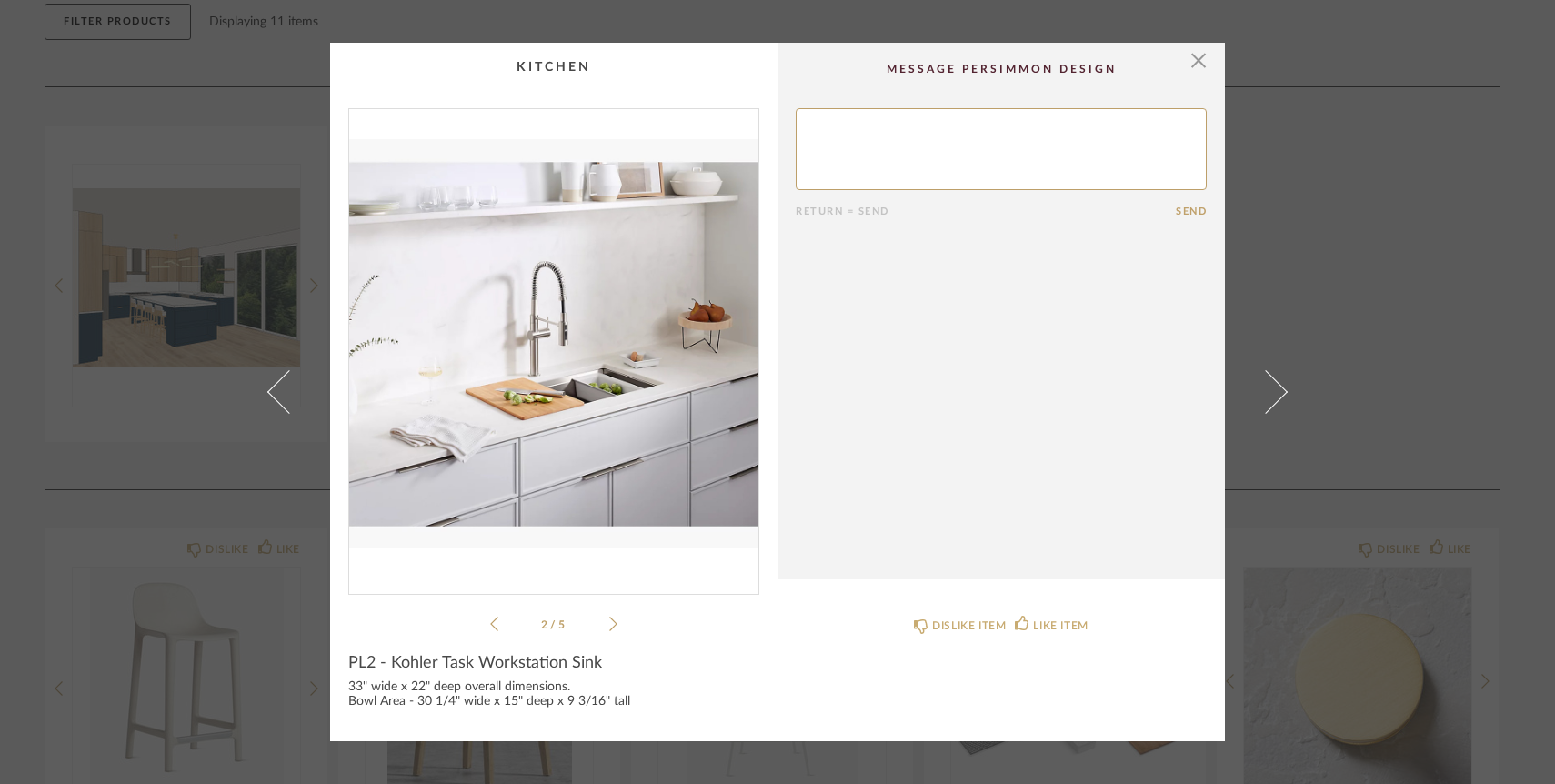
click at [610, 622] on icon at bounding box center [613, 623] width 9 height 16
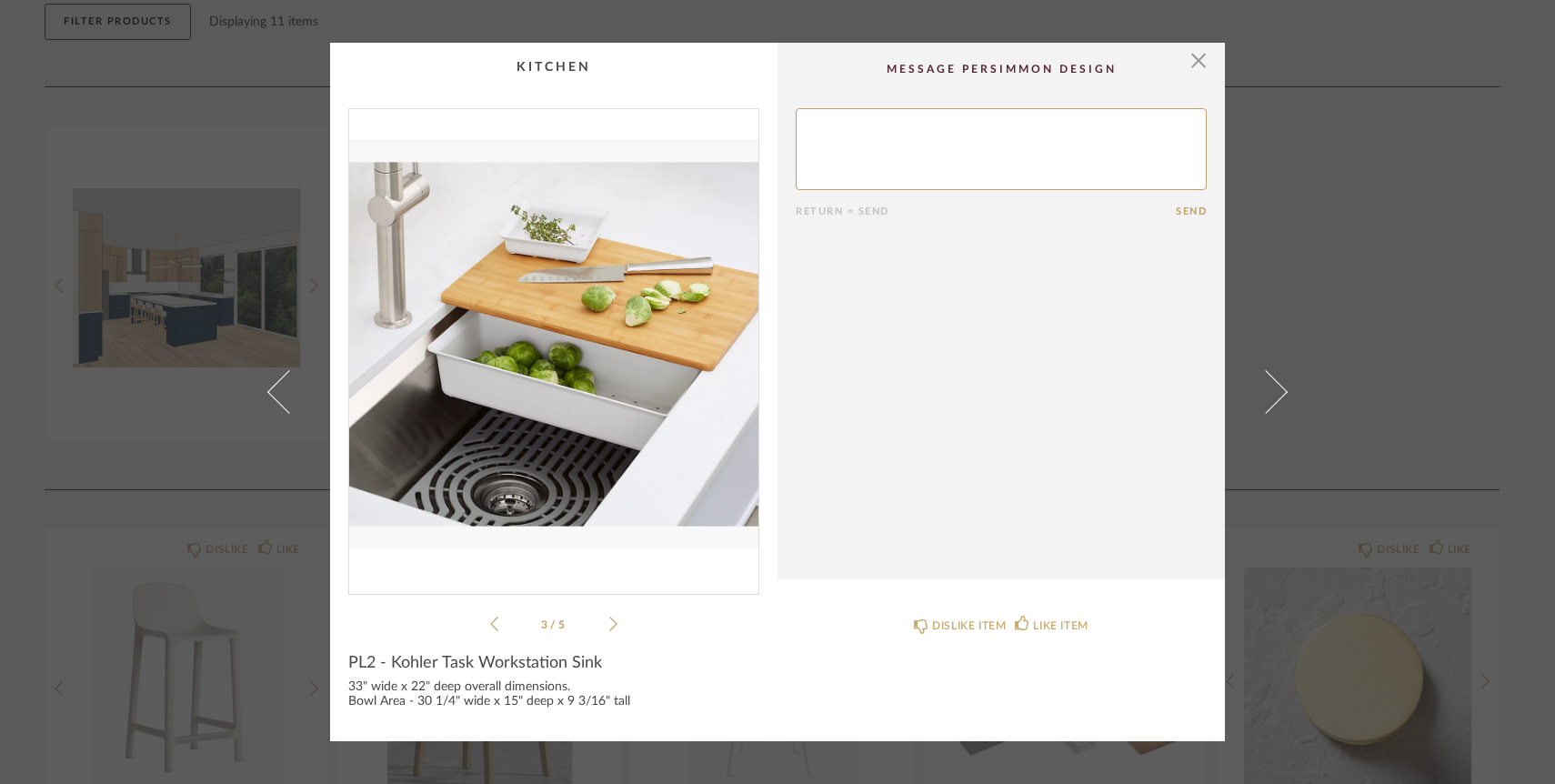
click at [610, 622] on icon at bounding box center [613, 623] width 9 height 16
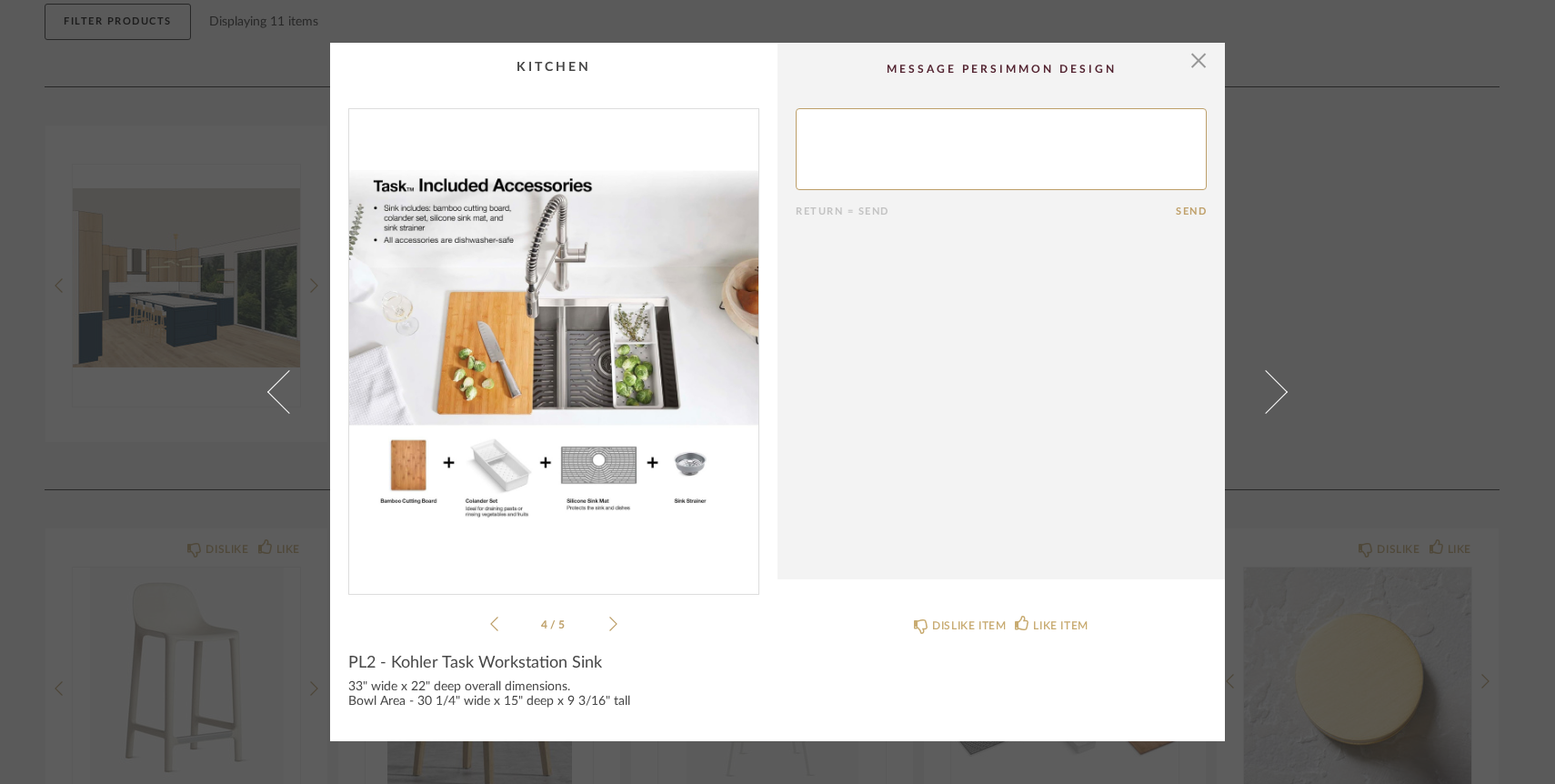
click at [366, 657] on span "PL2 - Kohler Task Workstation Sink" at bounding box center [475, 663] width 254 height 20
click at [348, 665] on span "PL2 - Kohler Task Workstation Sink" at bounding box center [475, 663] width 254 height 20
drag, startPoint x: 345, startPoint y: 665, endPoint x: 466, endPoint y: 667, distance: 121.0
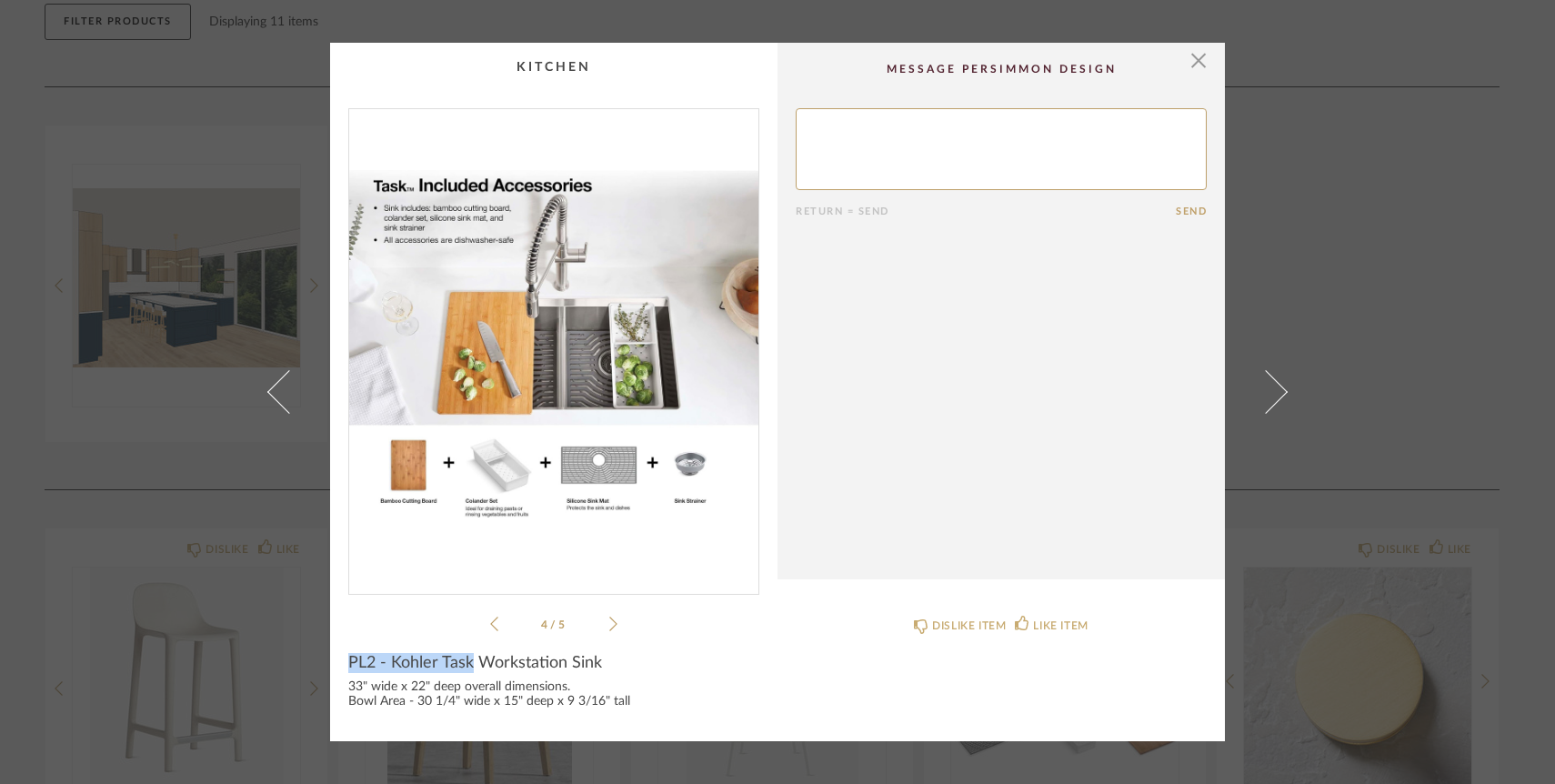
click at [466, 667] on span "PL2 - Kohler Task Workstation Sink" at bounding box center [475, 663] width 254 height 20
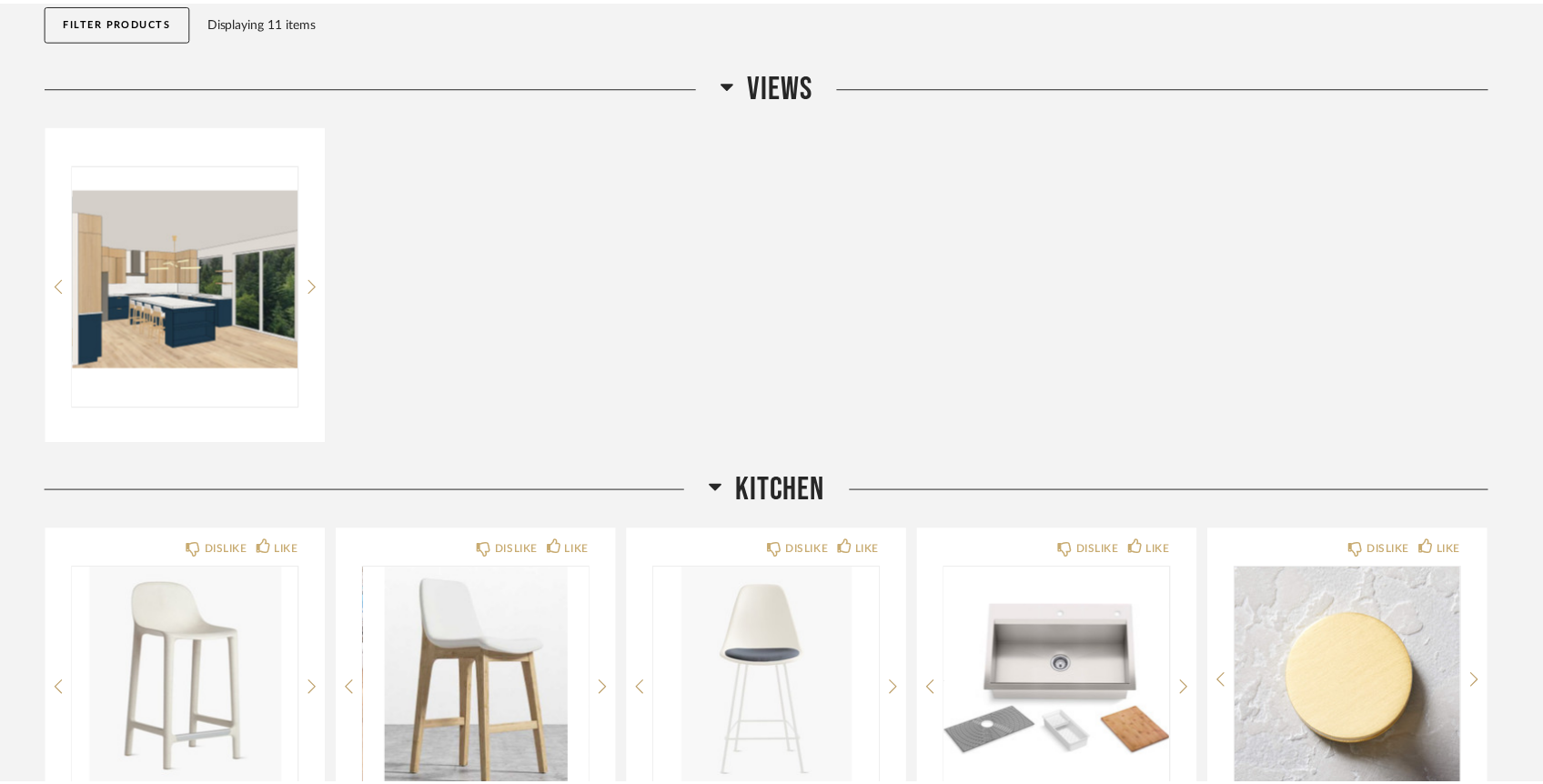
scroll to position [209, 0]
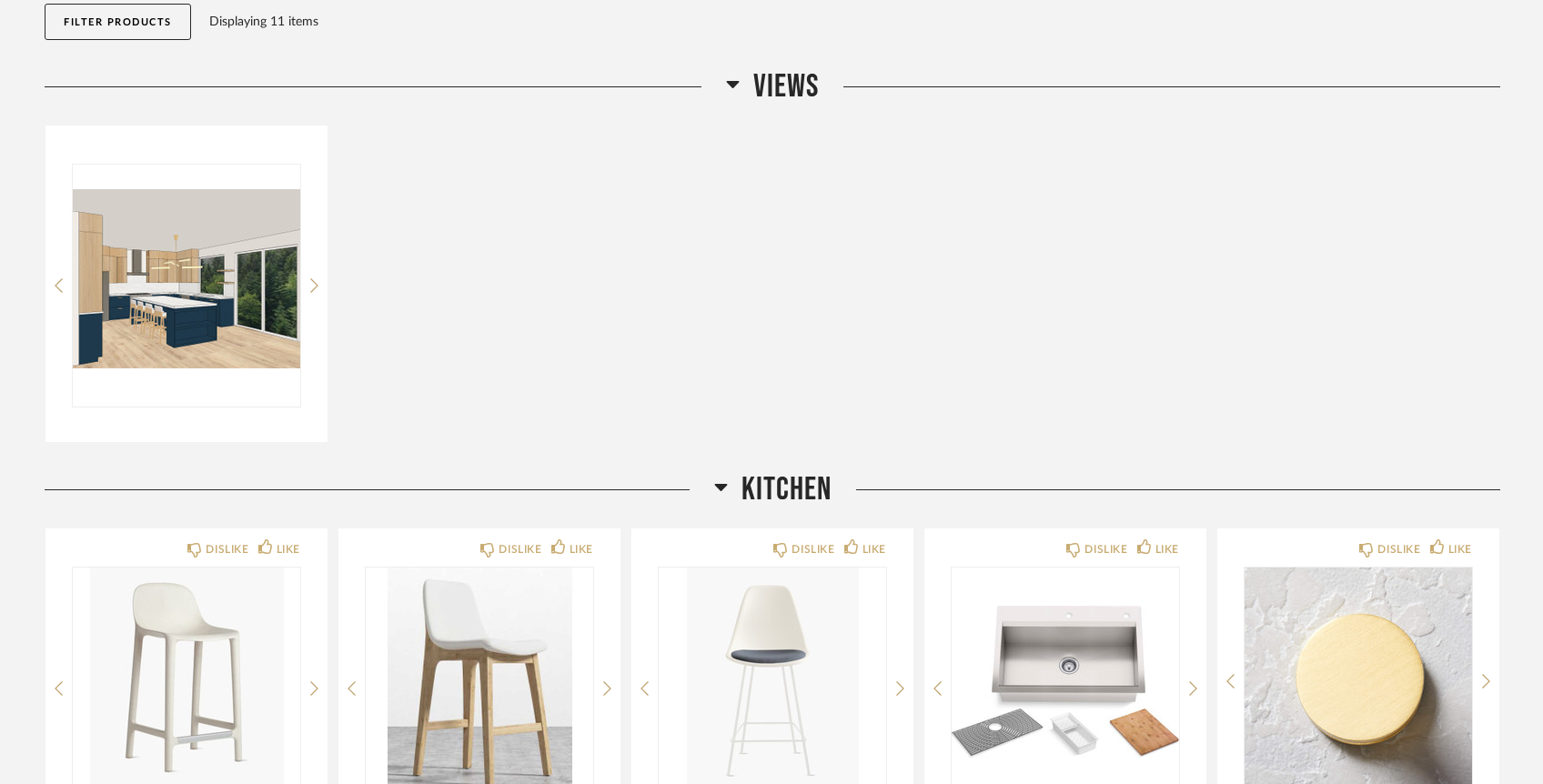
click at [628, 410] on div at bounding box center [772, 283] width 1456 height 319
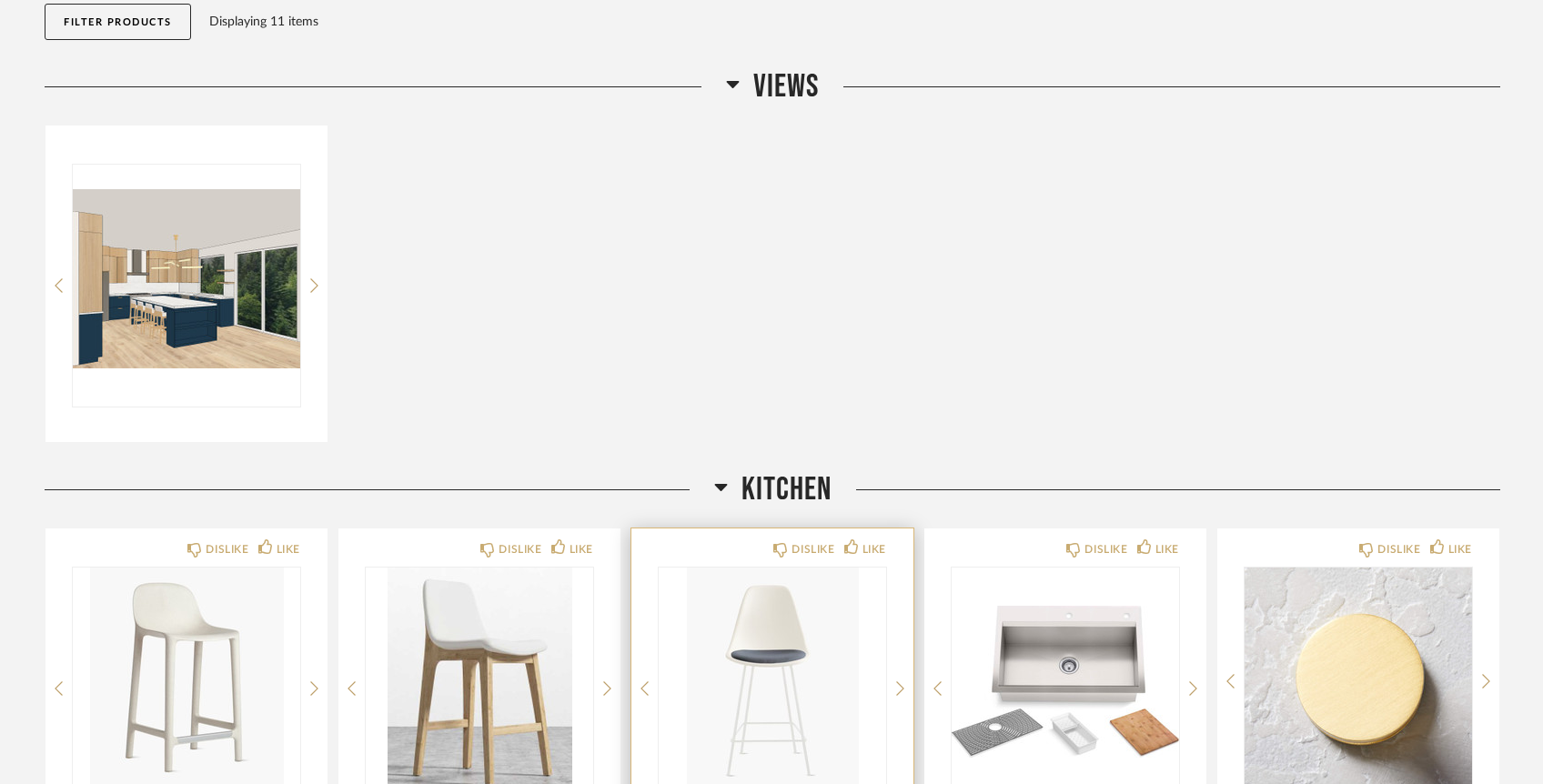
click at [792, 651] on img "0" at bounding box center [772, 682] width 228 height 228
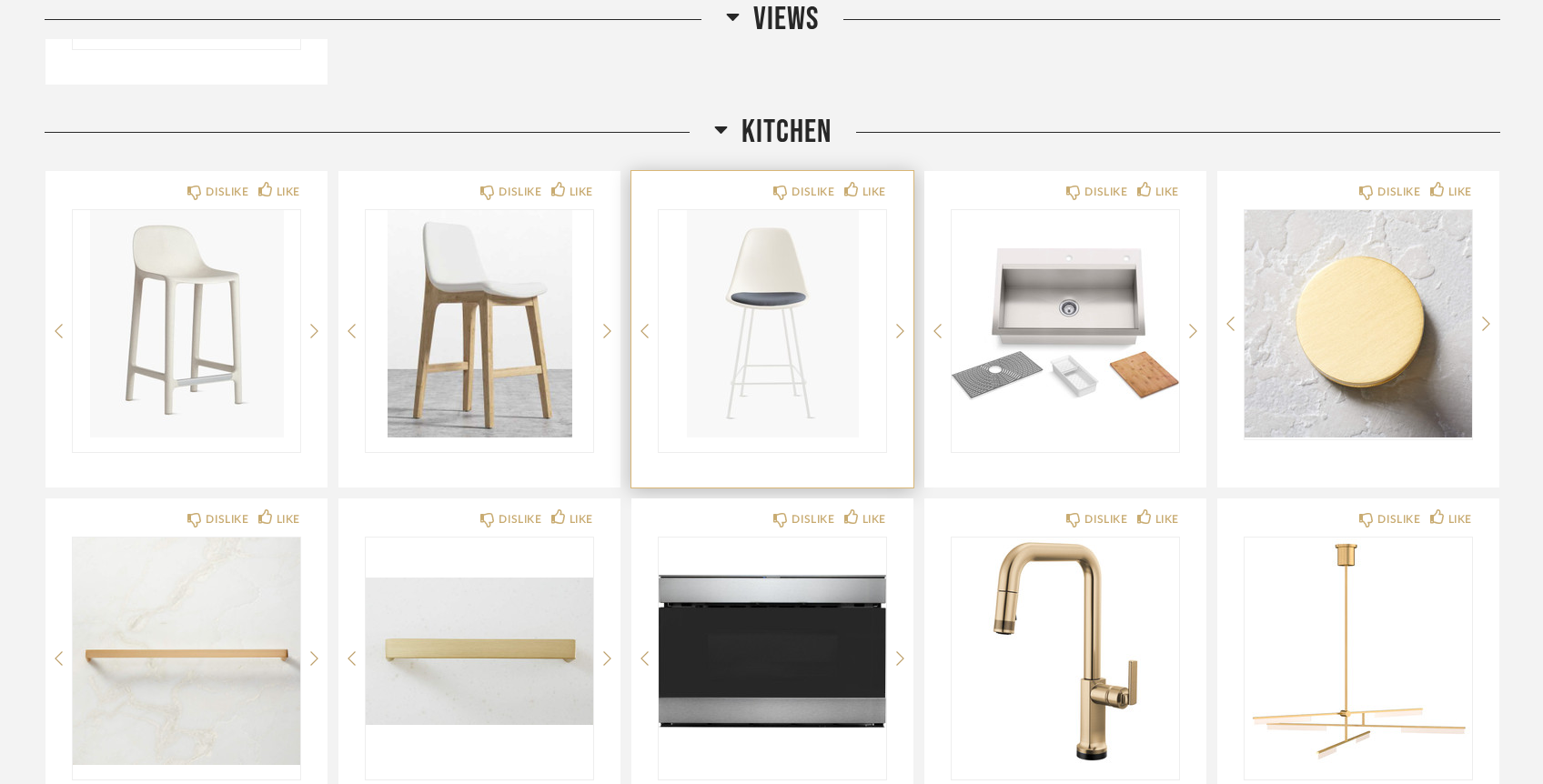
scroll to position [569, 0]
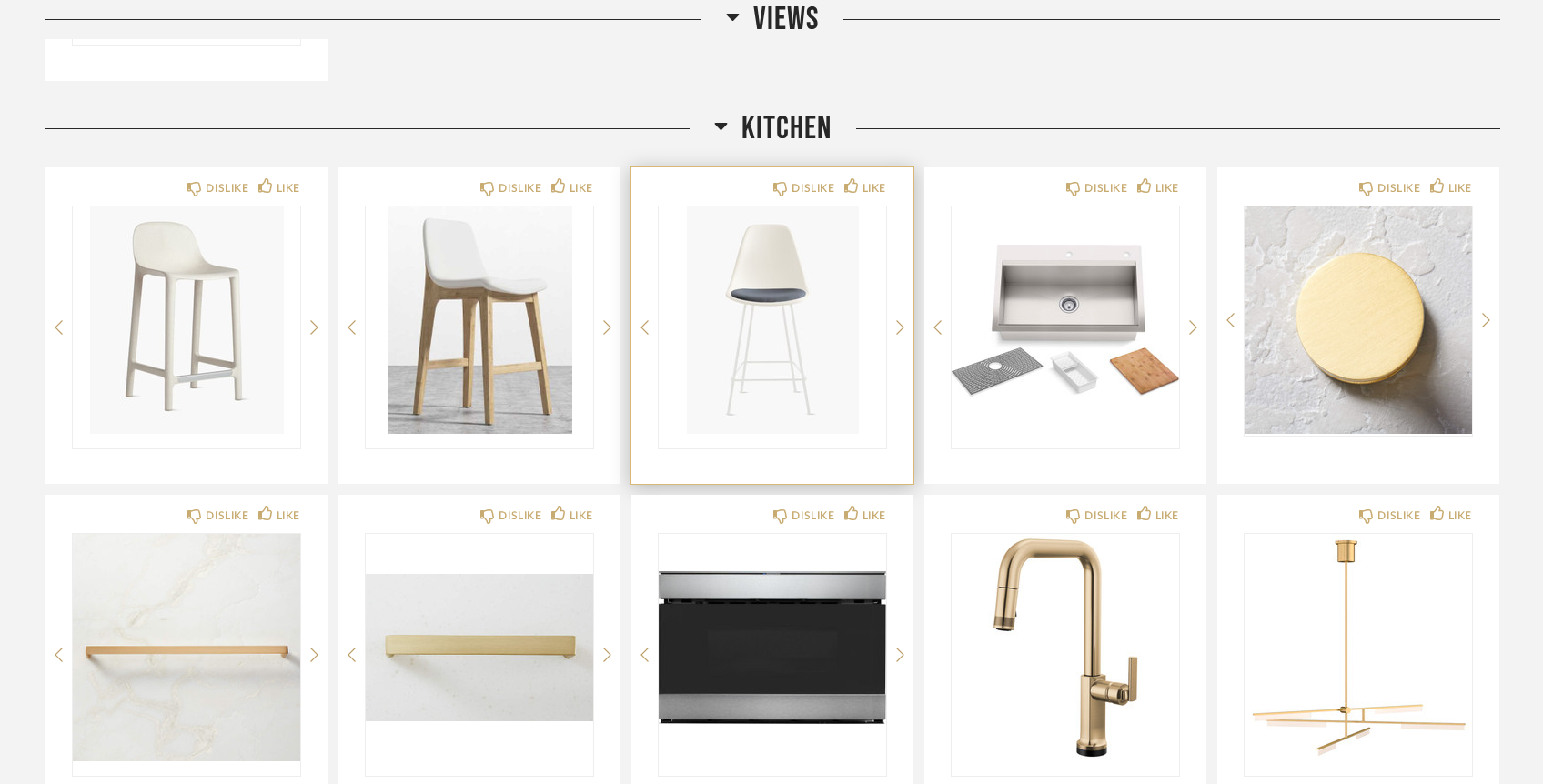
click at [800, 344] on img "0" at bounding box center [772, 320] width 228 height 228
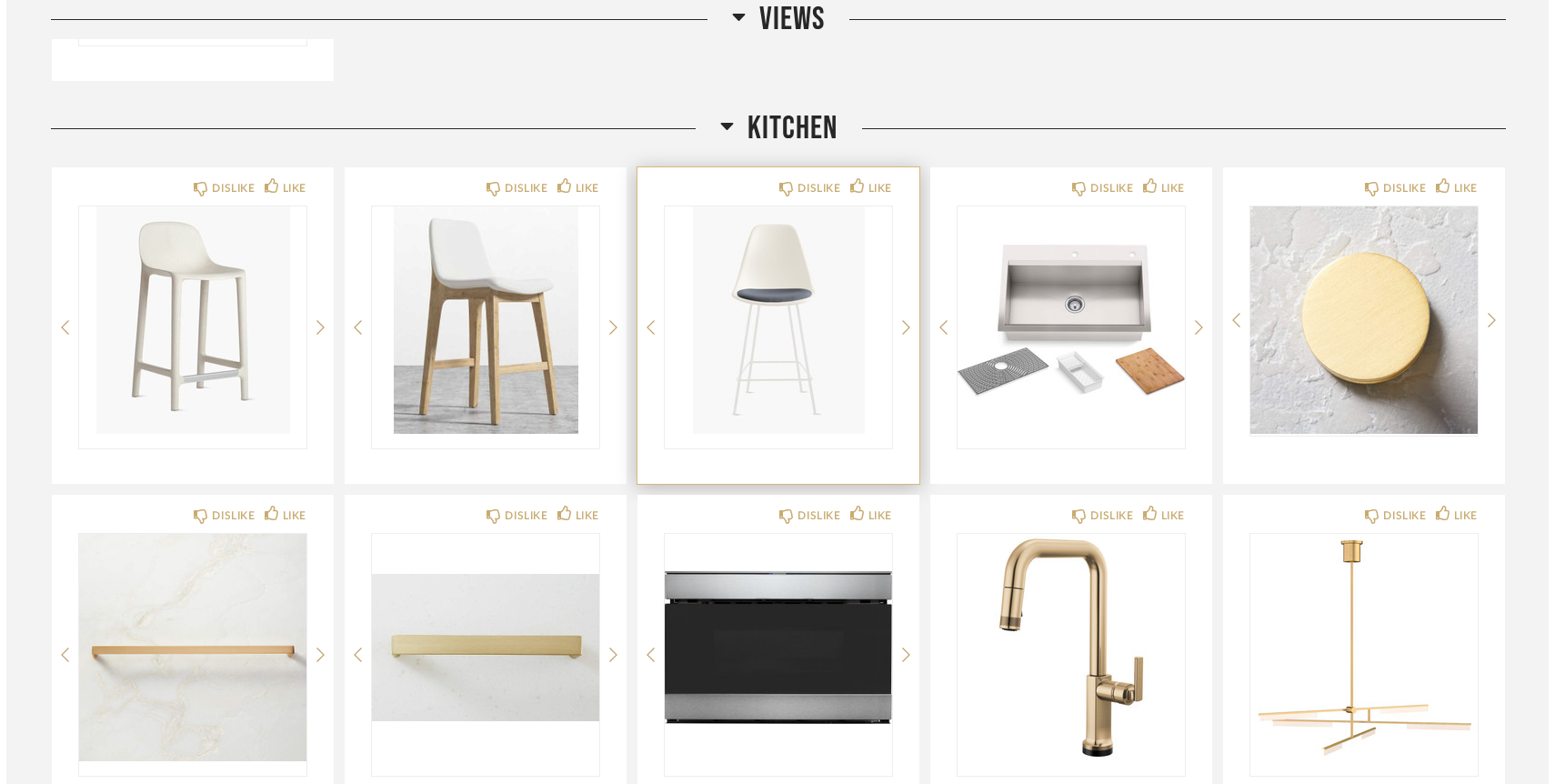
scroll to position [0, 0]
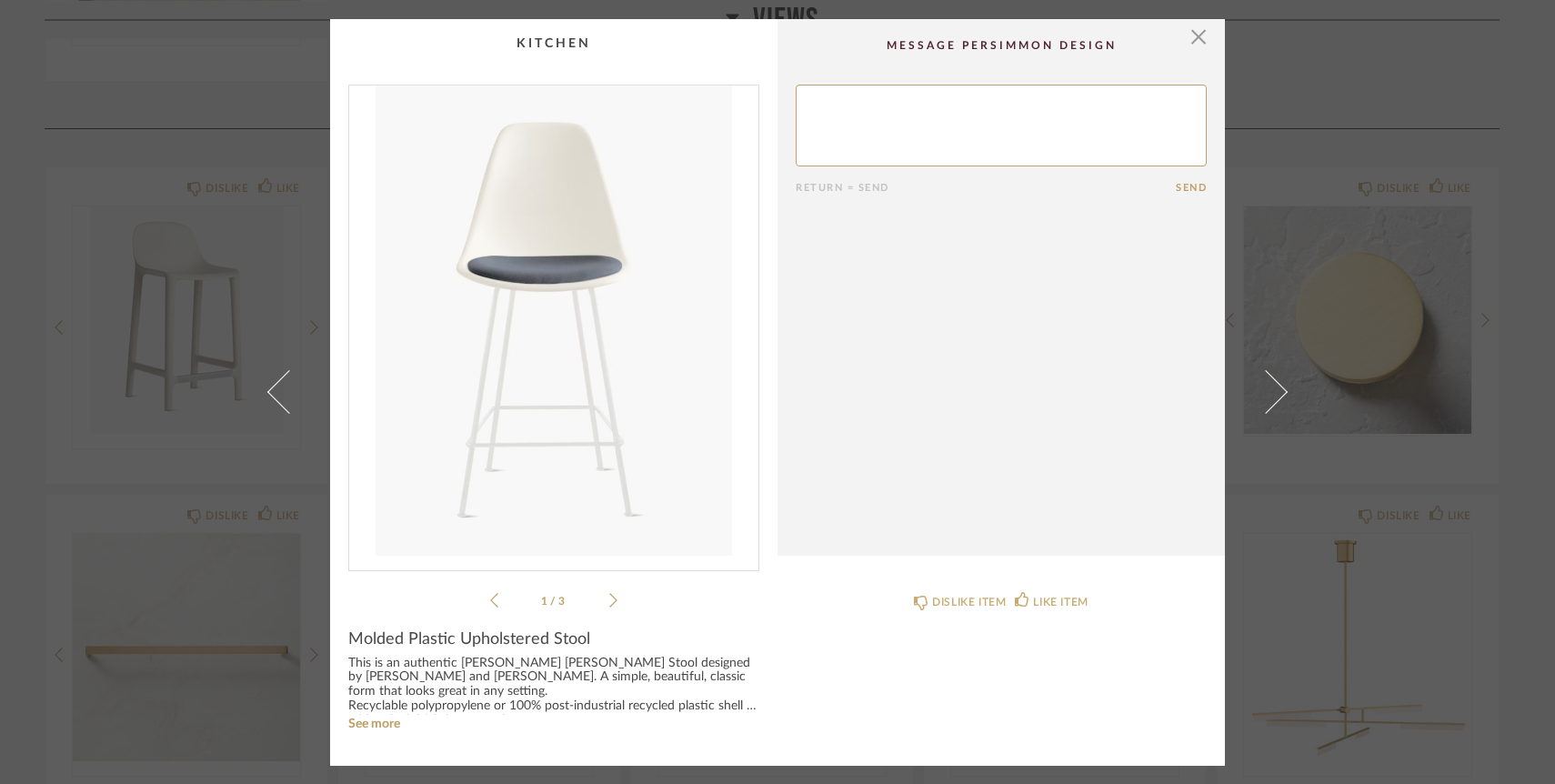
click at [611, 603] on icon at bounding box center [613, 599] width 9 height 16
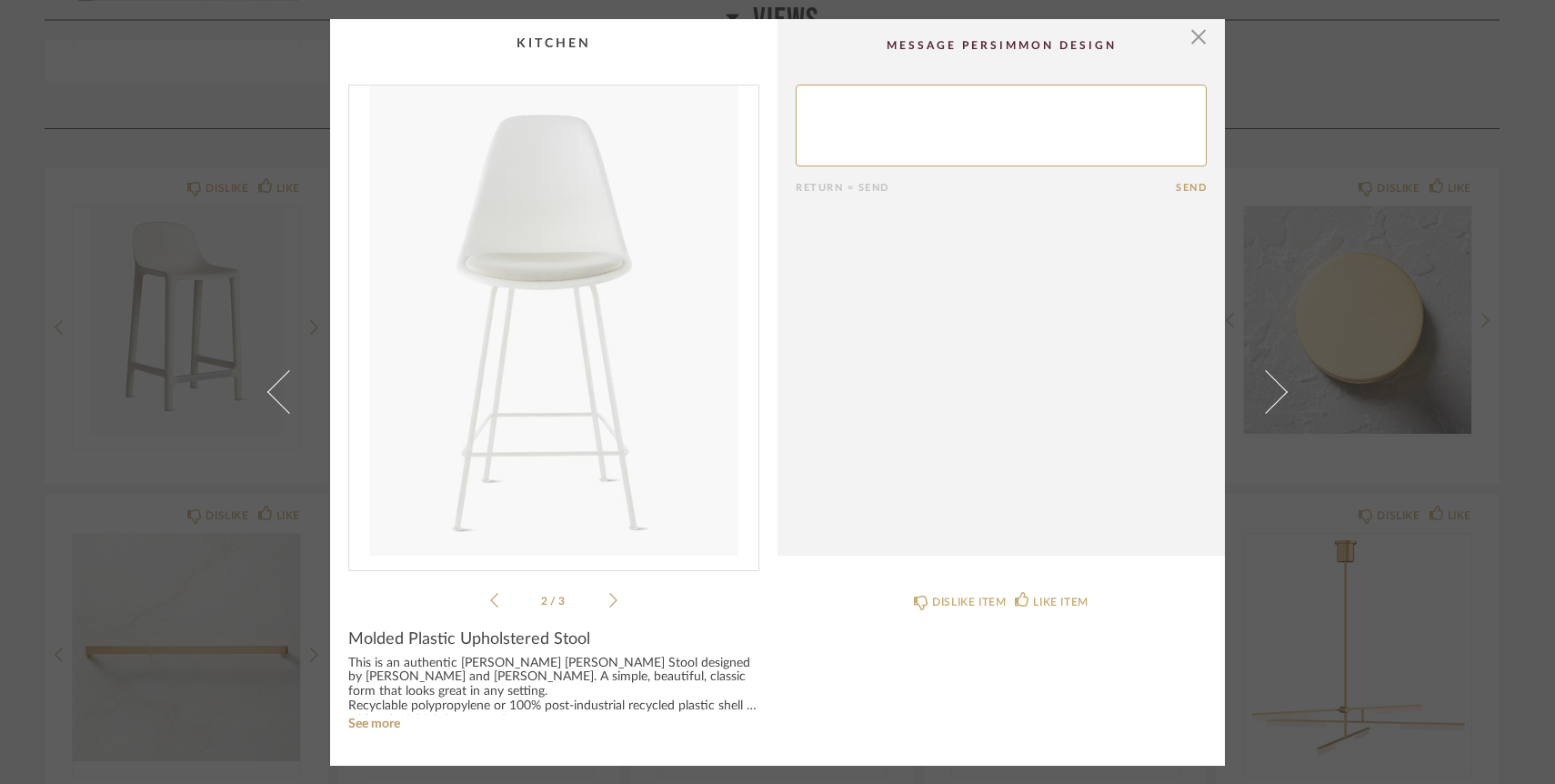
click at [611, 603] on icon at bounding box center [613, 599] width 9 height 16
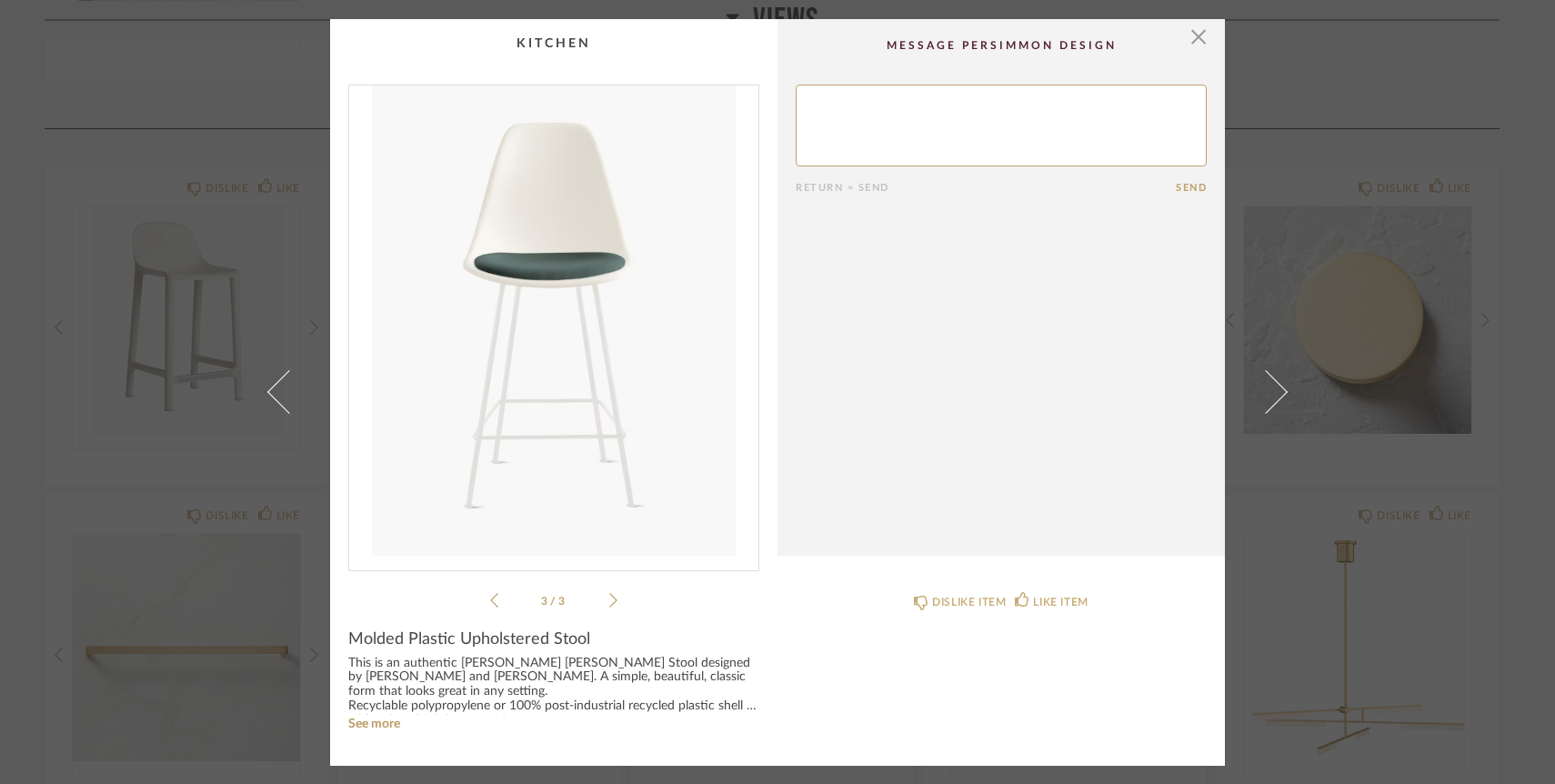
click at [611, 603] on icon at bounding box center [613, 599] width 9 height 16
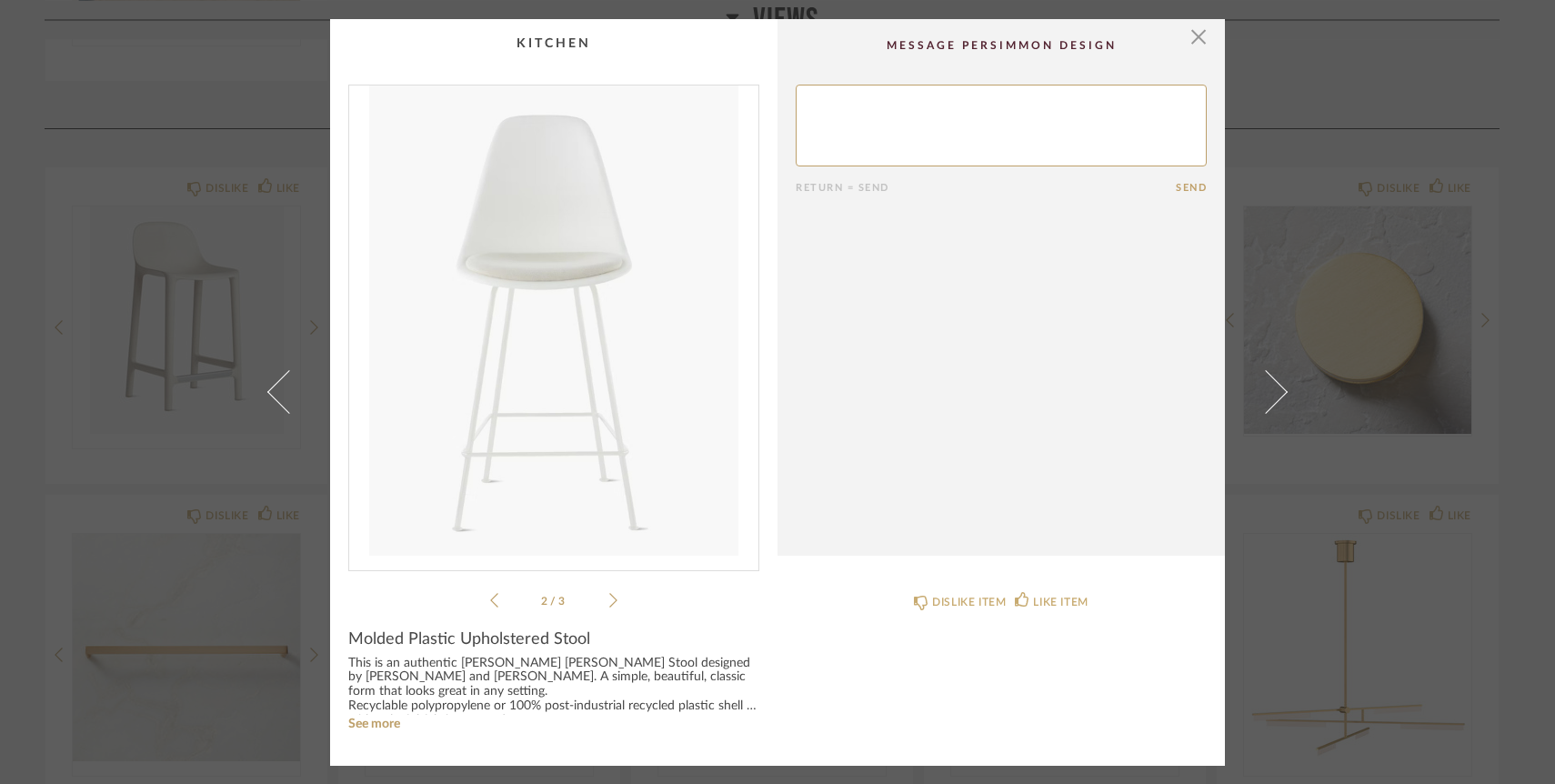
click at [611, 603] on icon at bounding box center [613, 599] width 9 height 16
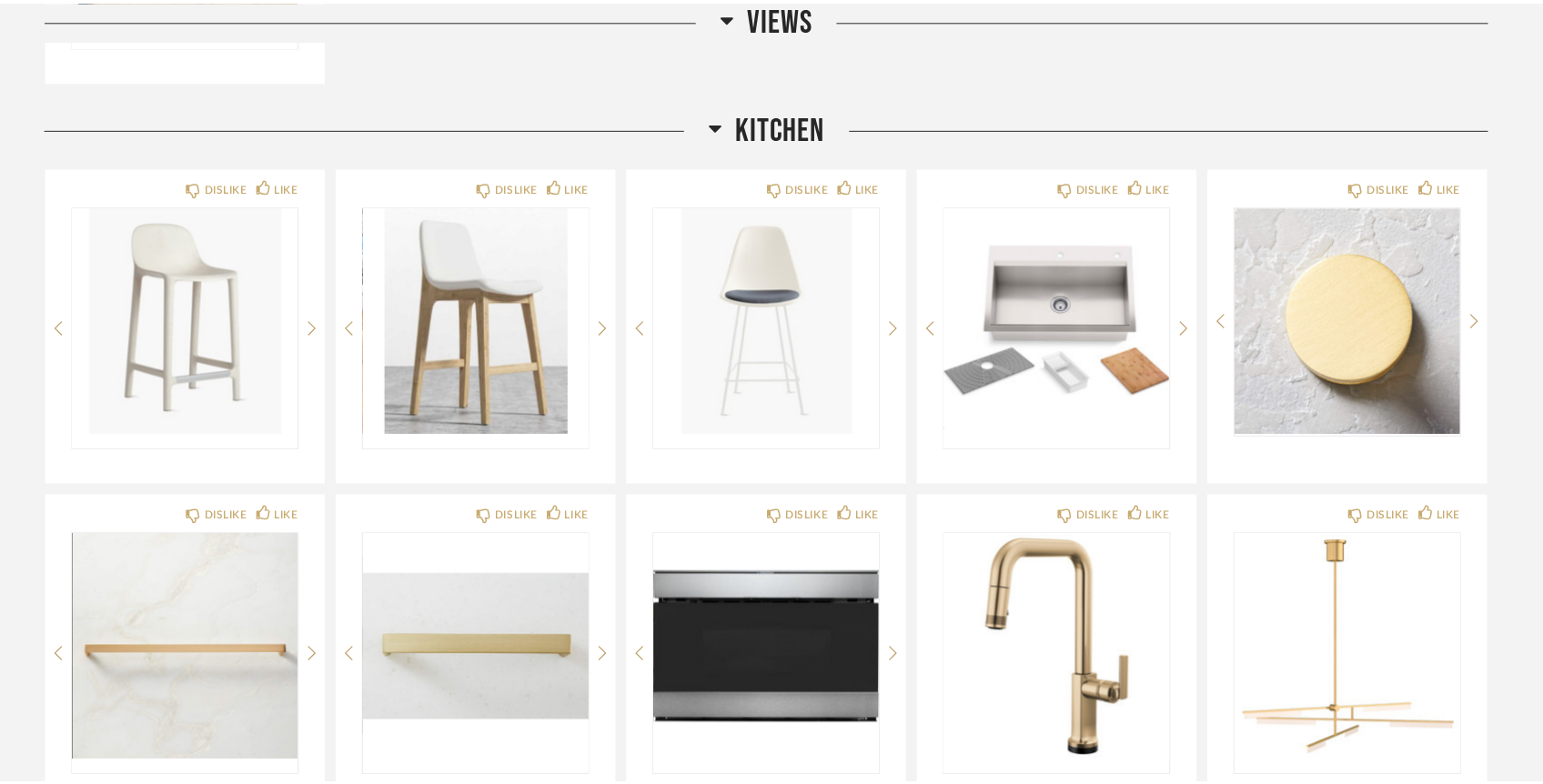
scroll to position [569, 0]
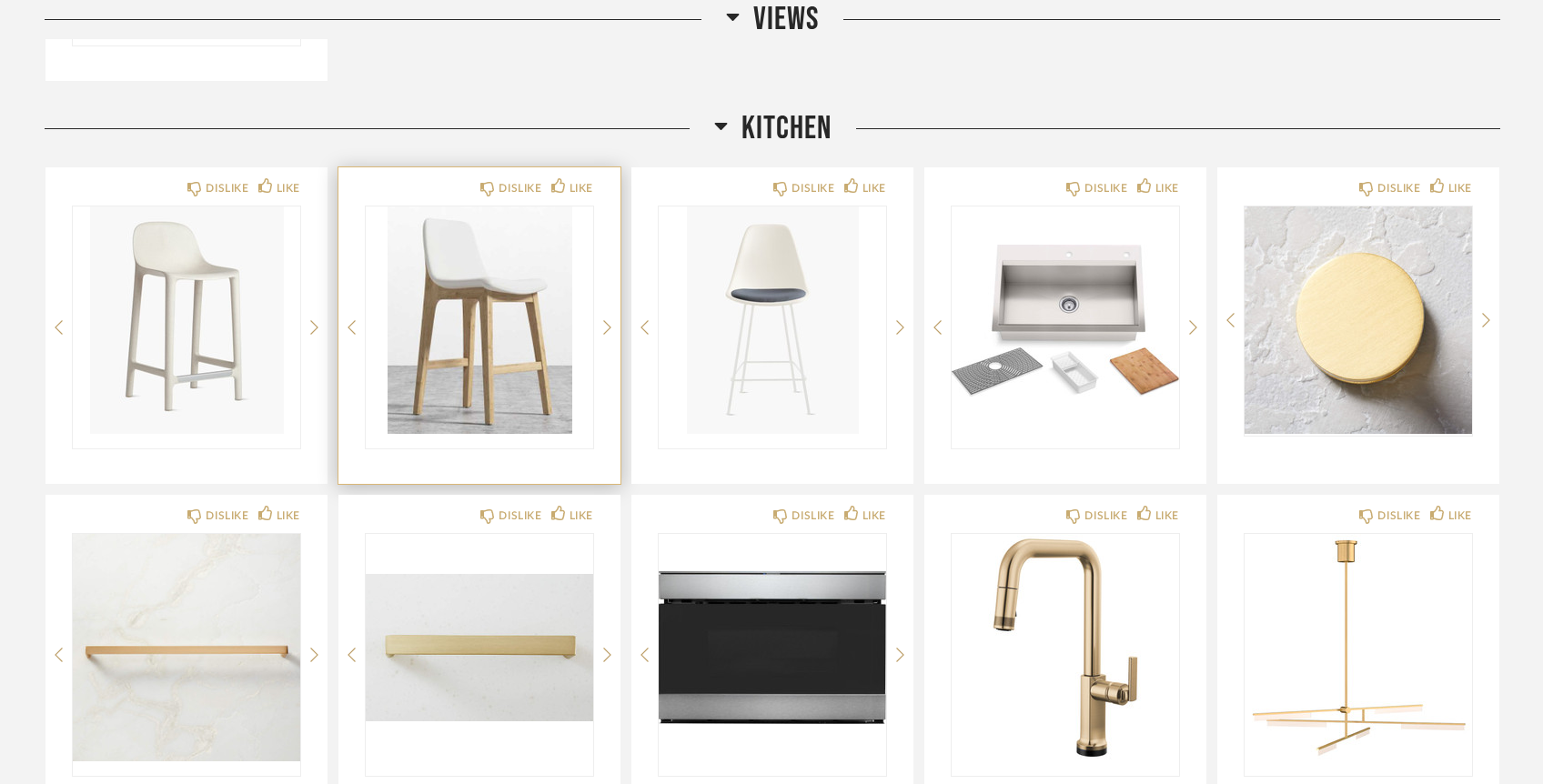
click at [522, 410] on img "0" at bounding box center [480, 320] width 228 height 228
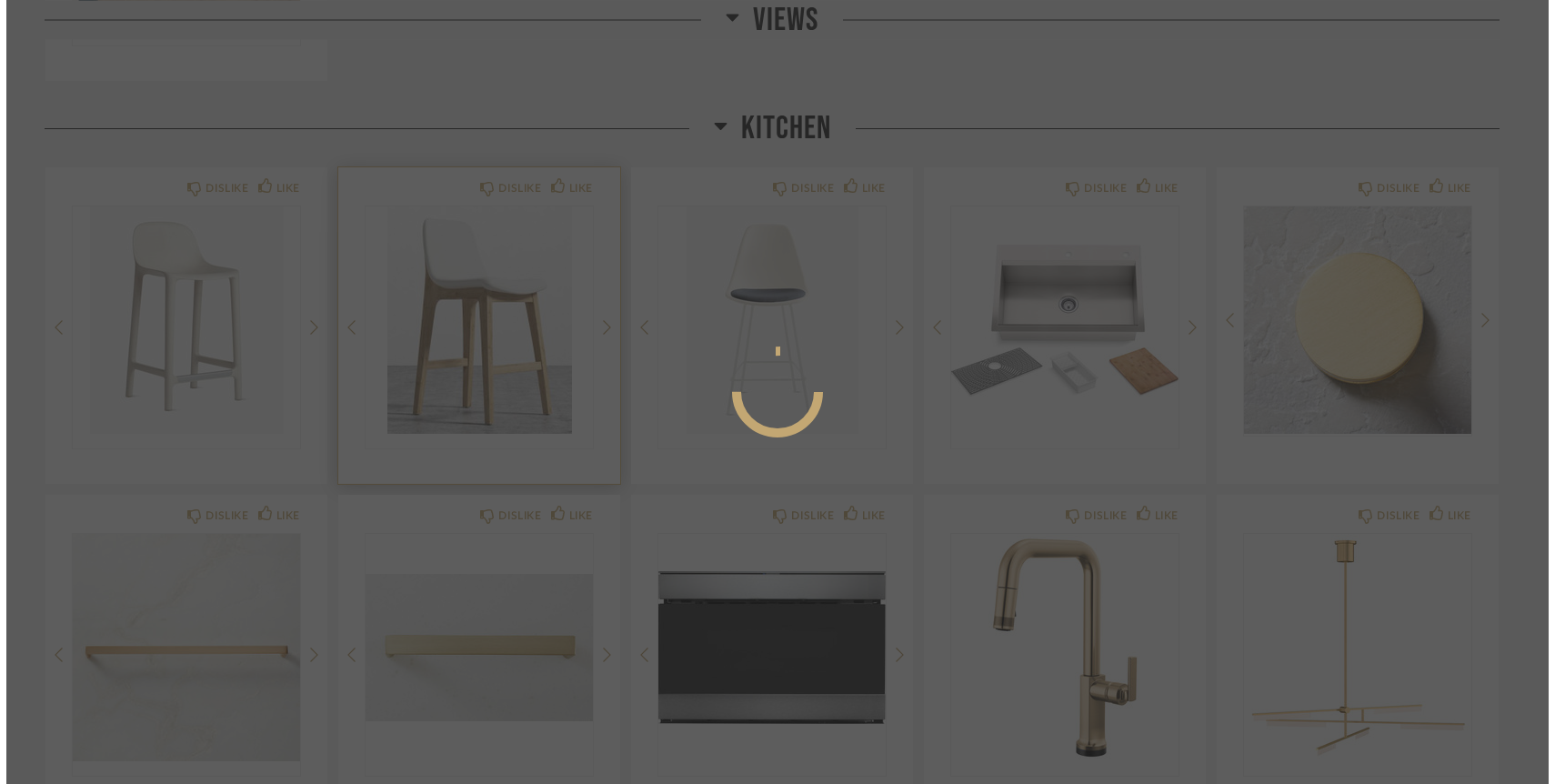
scroll to position [0, 0]
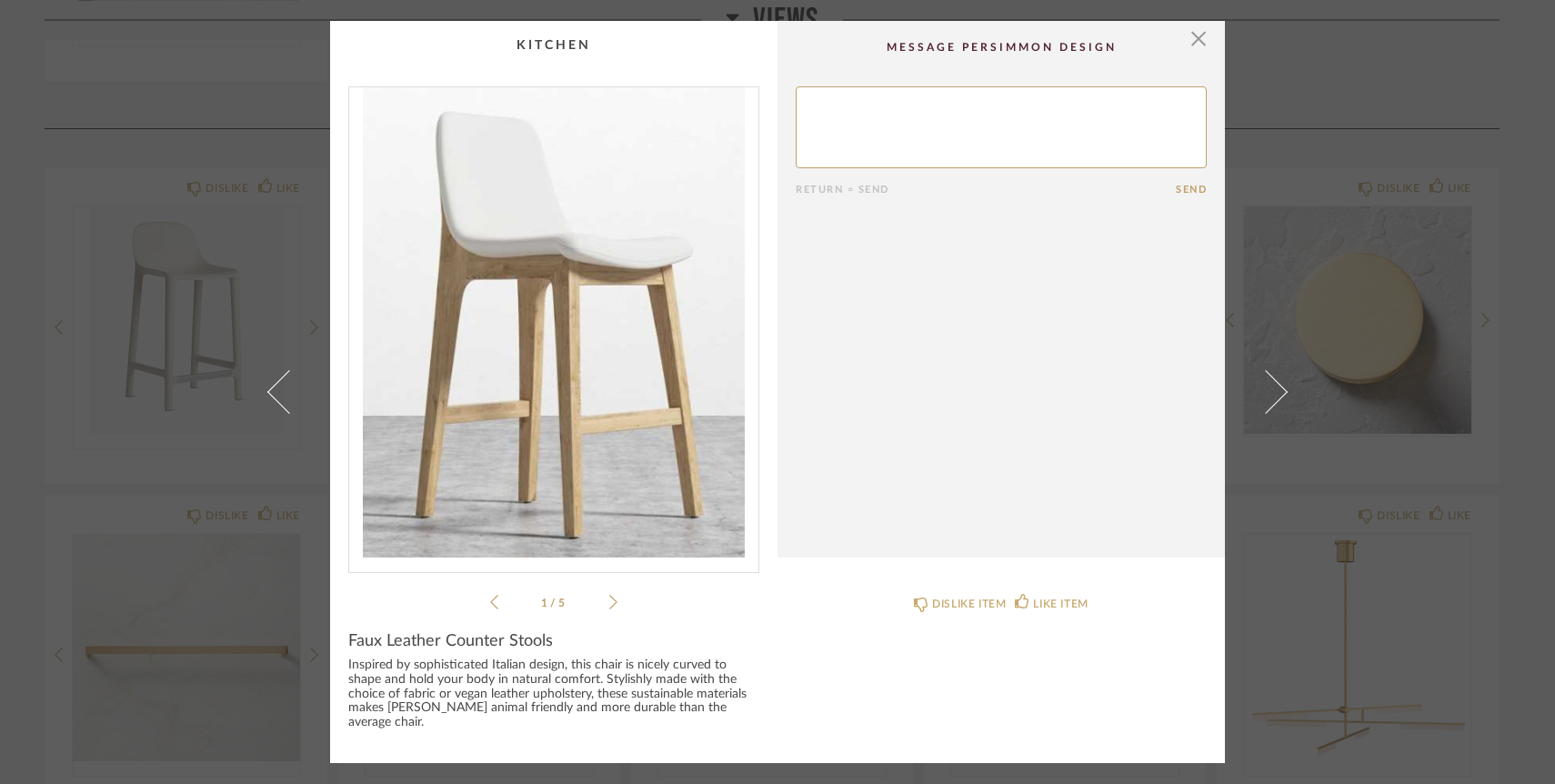
click at [610, 608] on icon at bounding box center [613, 601] width 9 height 16
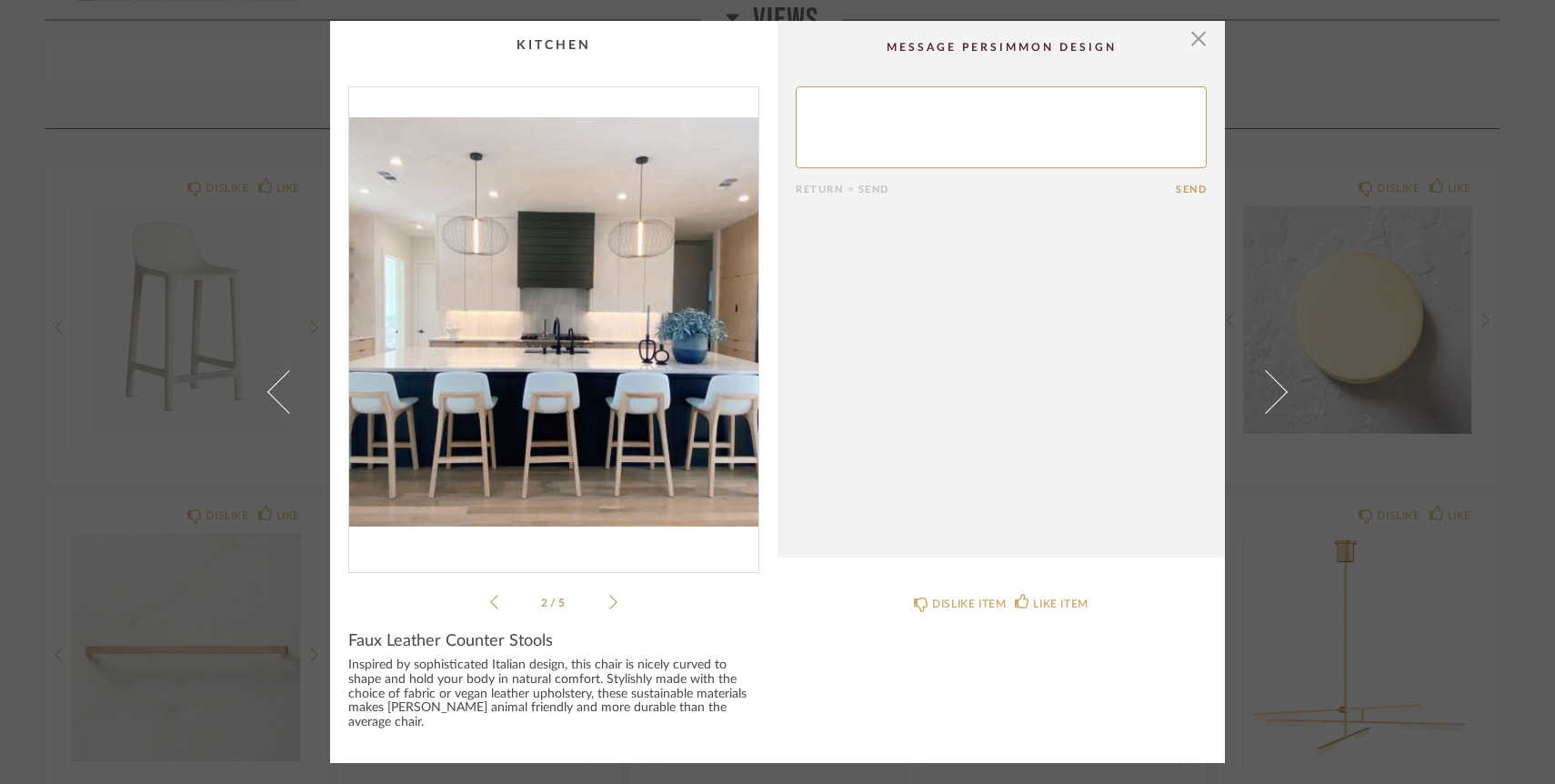
click at [610, 608] on icon at bounding box center [613, 601] width 9 height 16
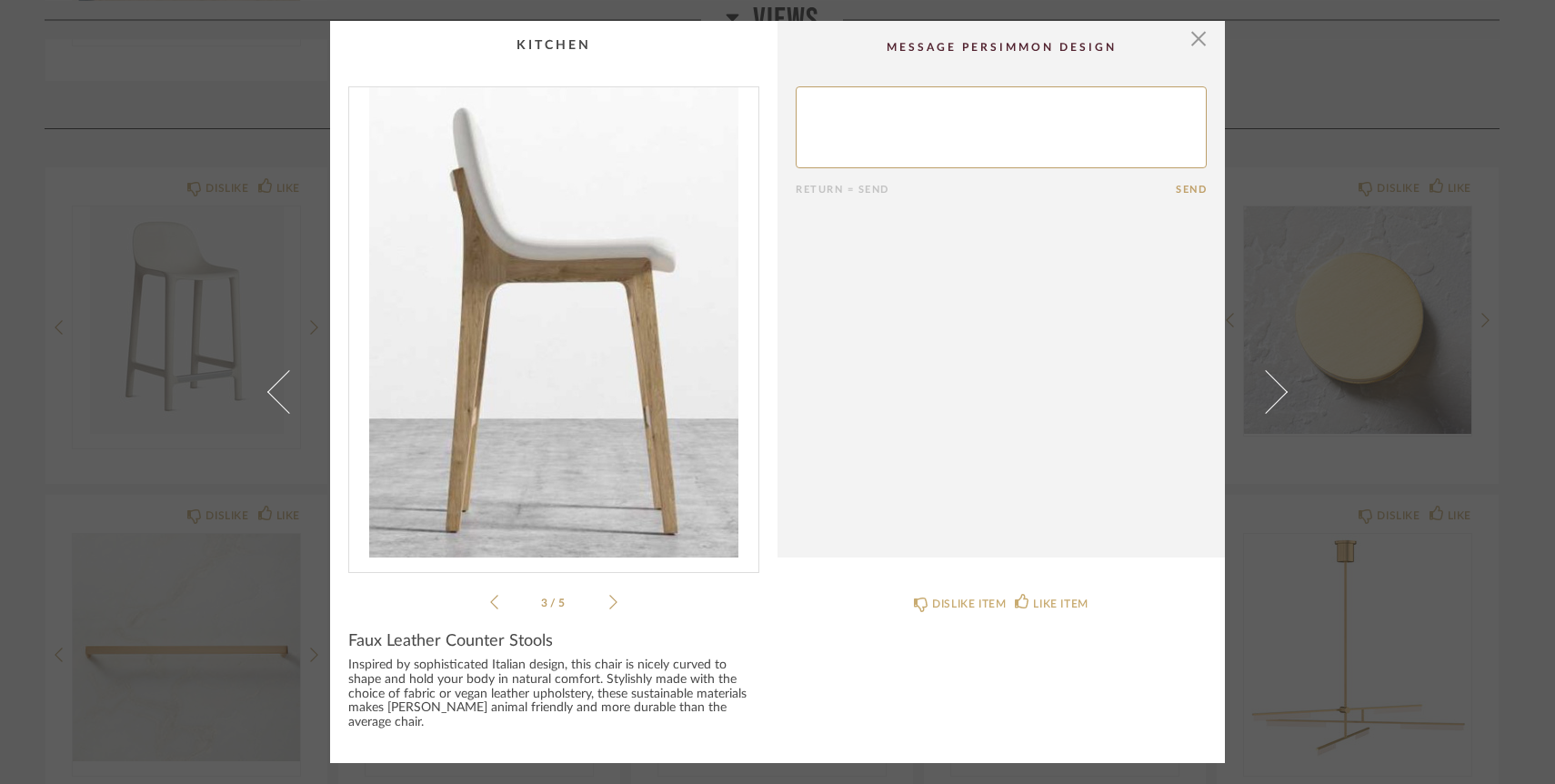
click at [490, 611] on icon at bounding box center [494, 601] width 9 height 16
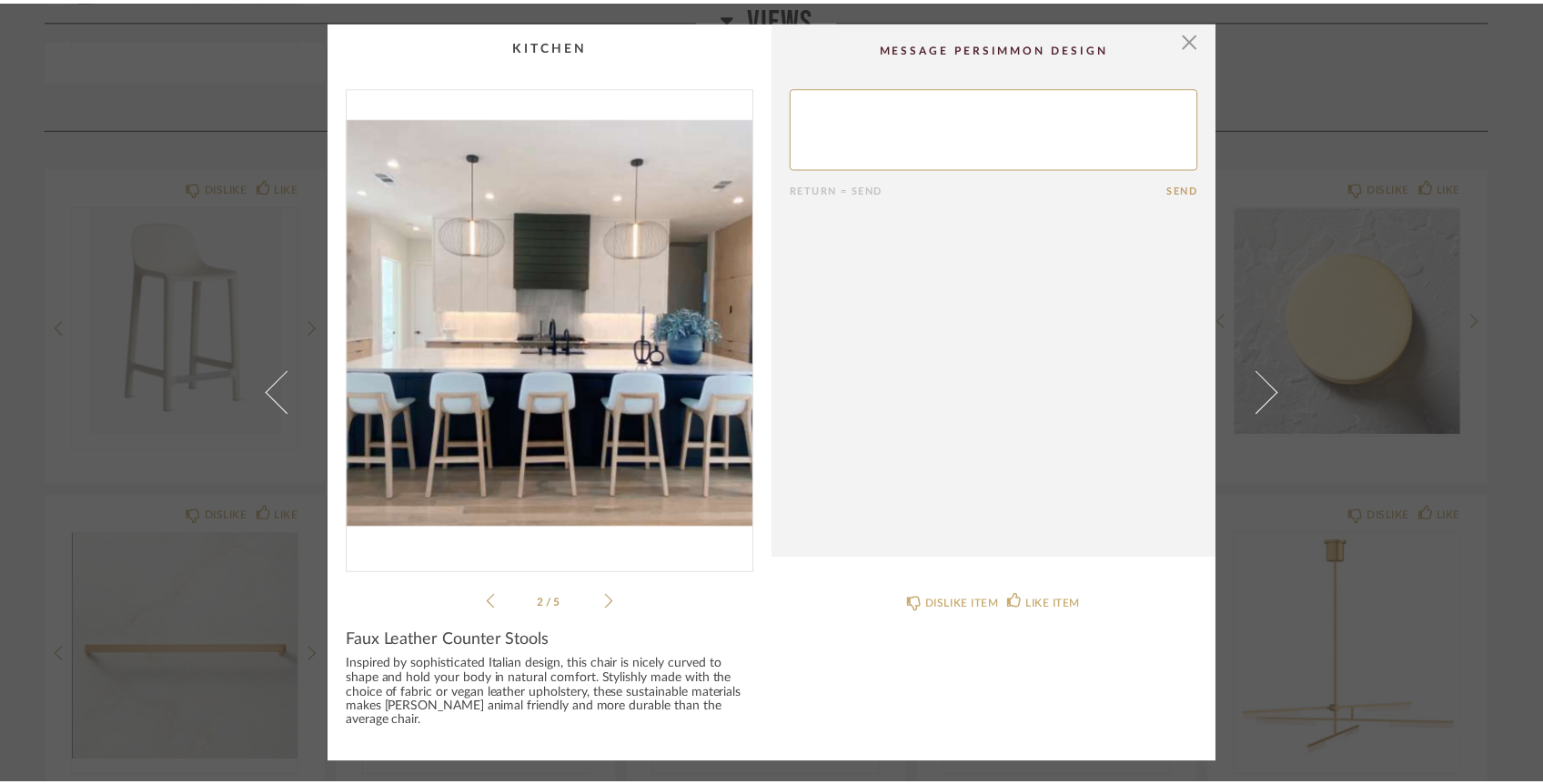
scroll to position [569, 0]
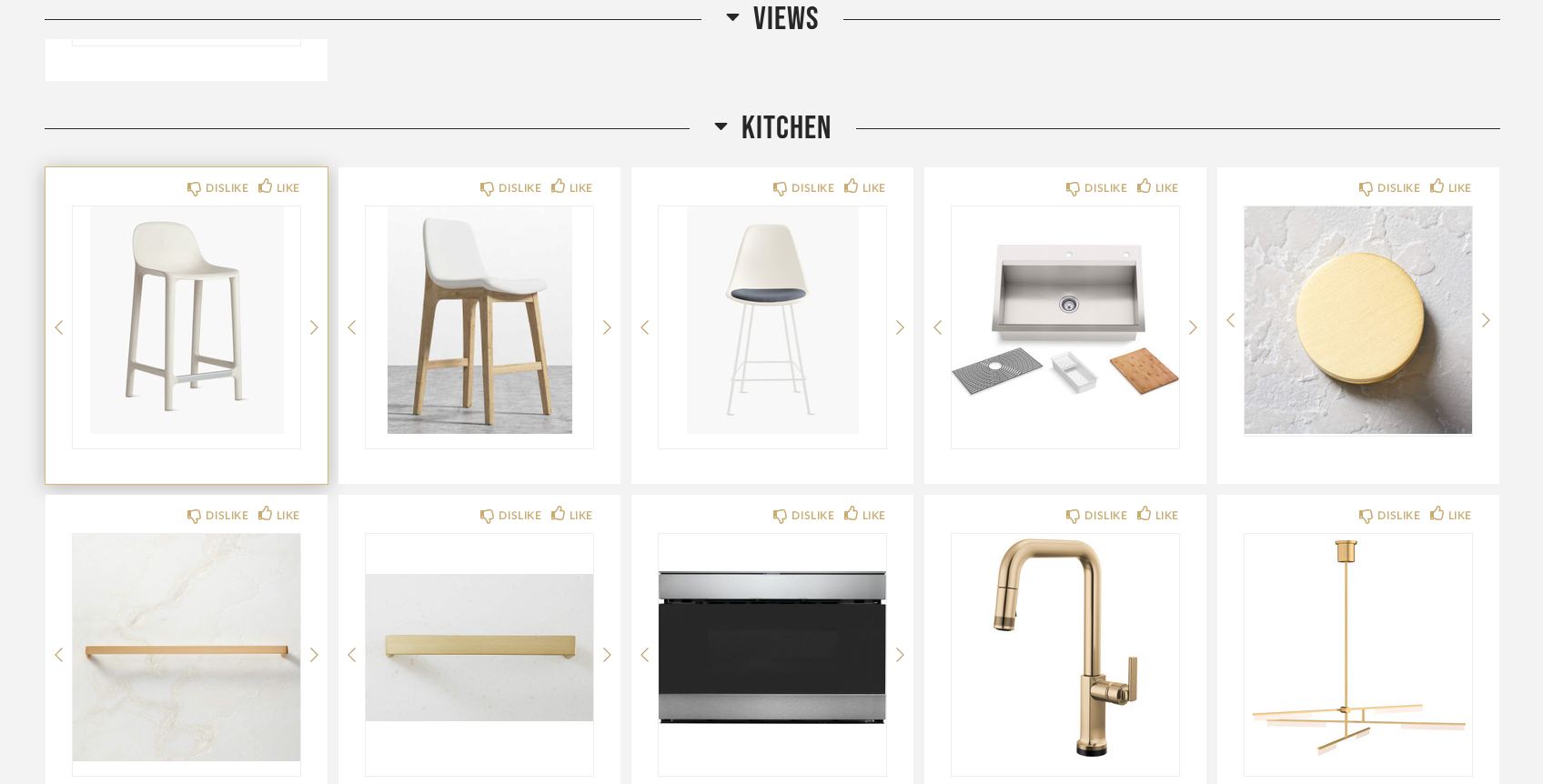
click at [230, 403] on img "0" at bounding box center [187, 320] width 228 height 228
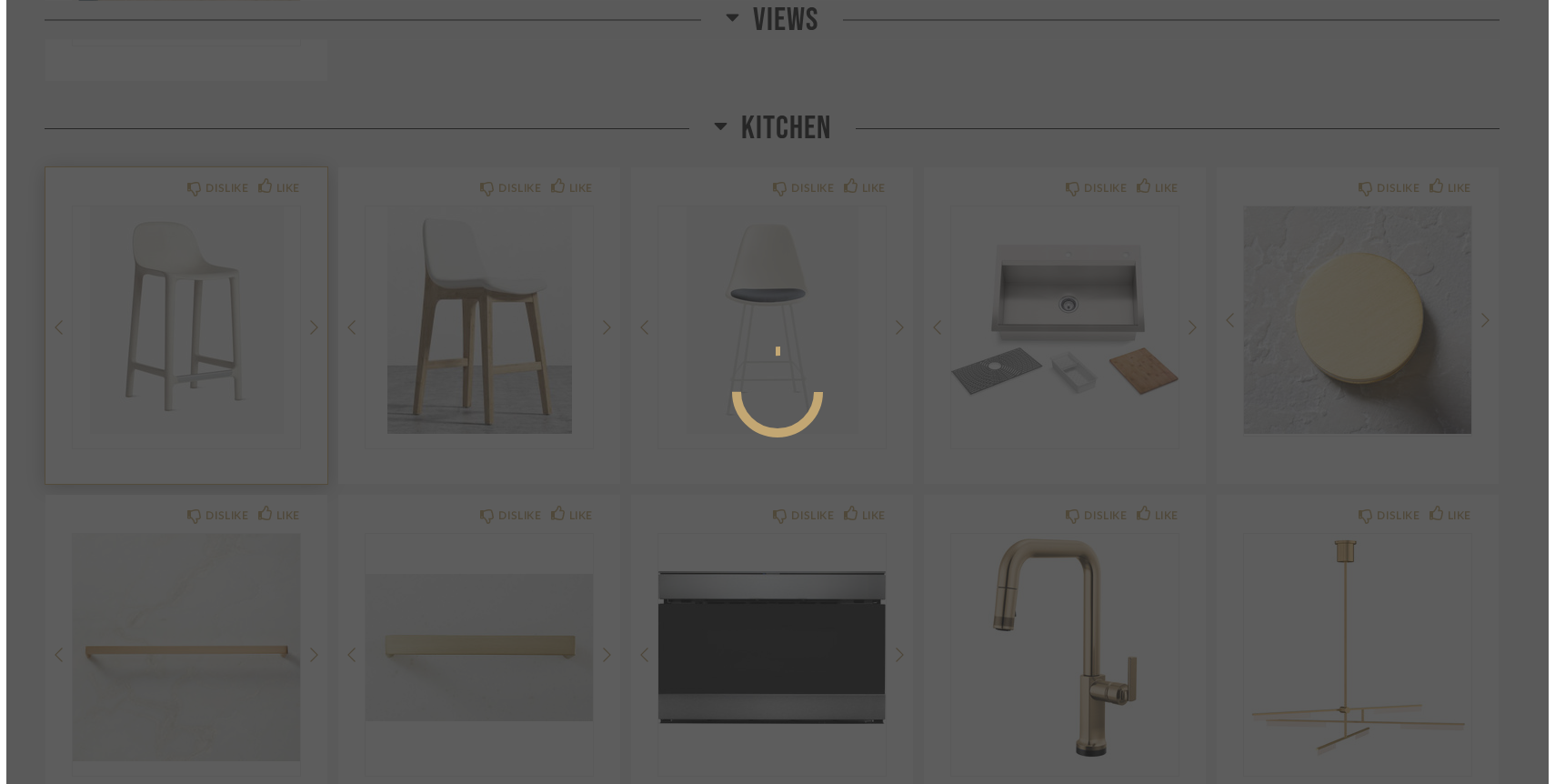
scroll to position [0, 0]
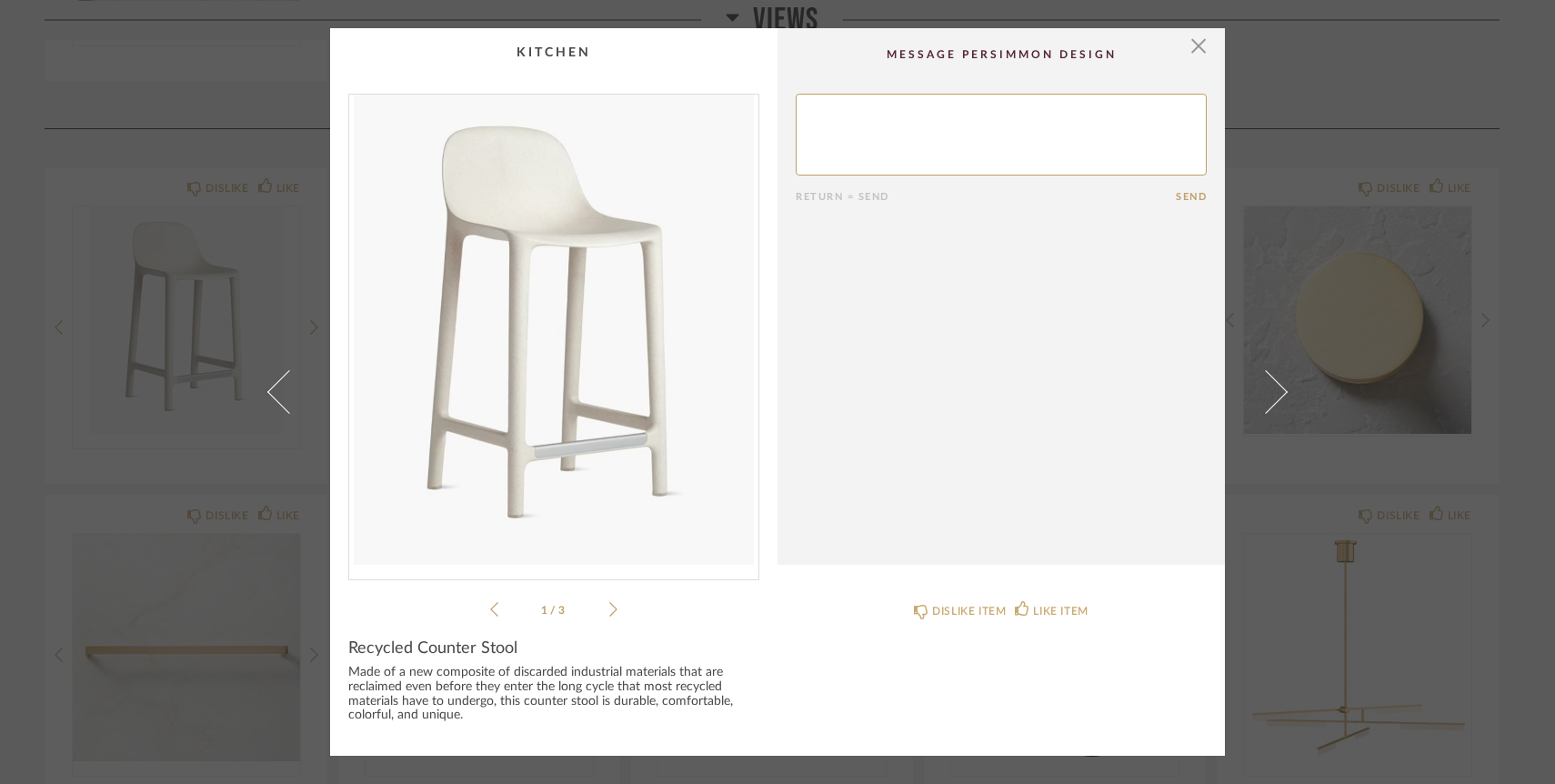
click at [600, 609] on li "1 / 3" at bounding box center [554, 609] width 111 height 22
click at [611, 608] on icon at bounding box center [613, 609] width 9 height 16
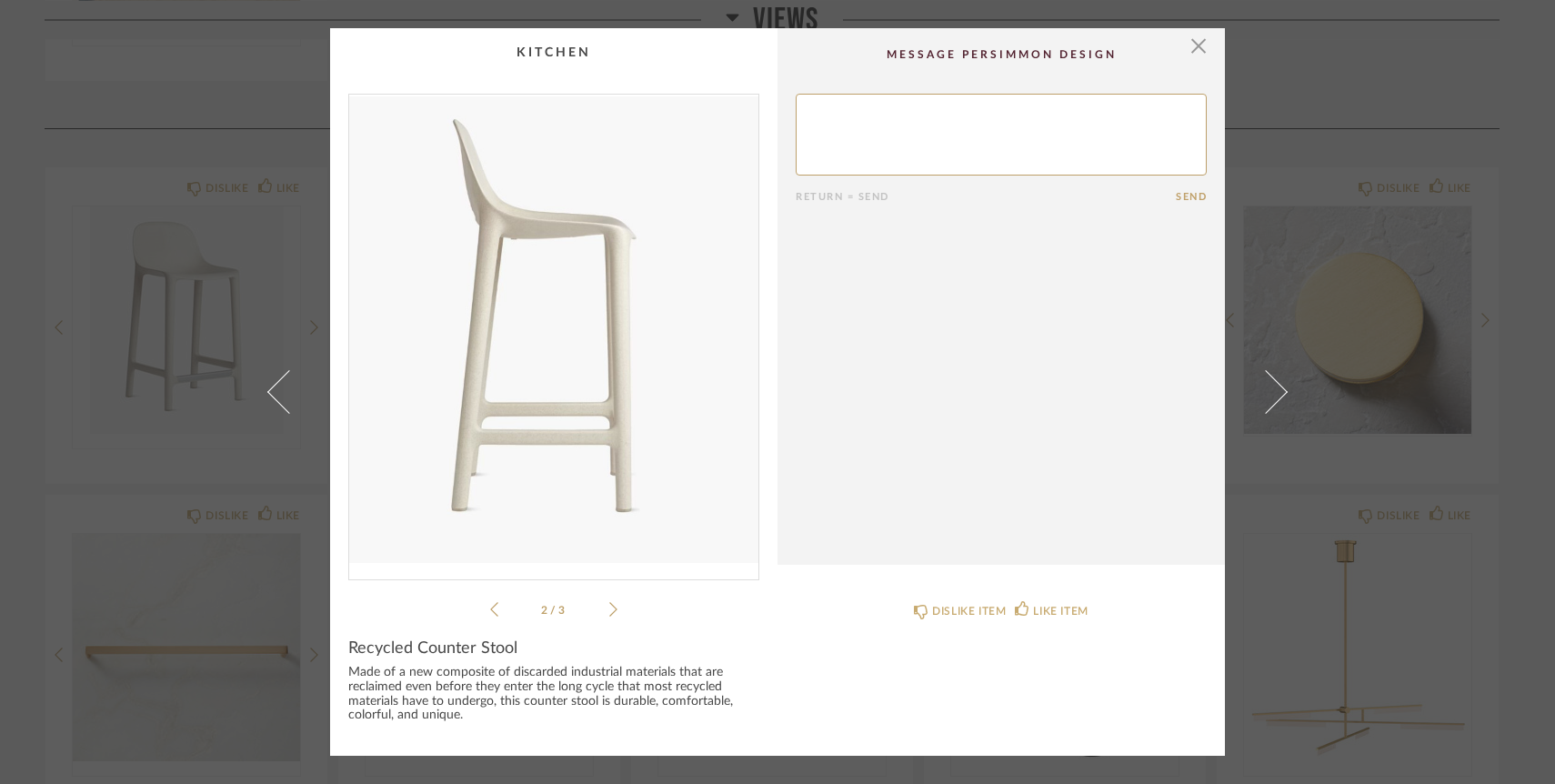
click at [611, 608] on icon at bounding box center [613, 609] width 9 height 16
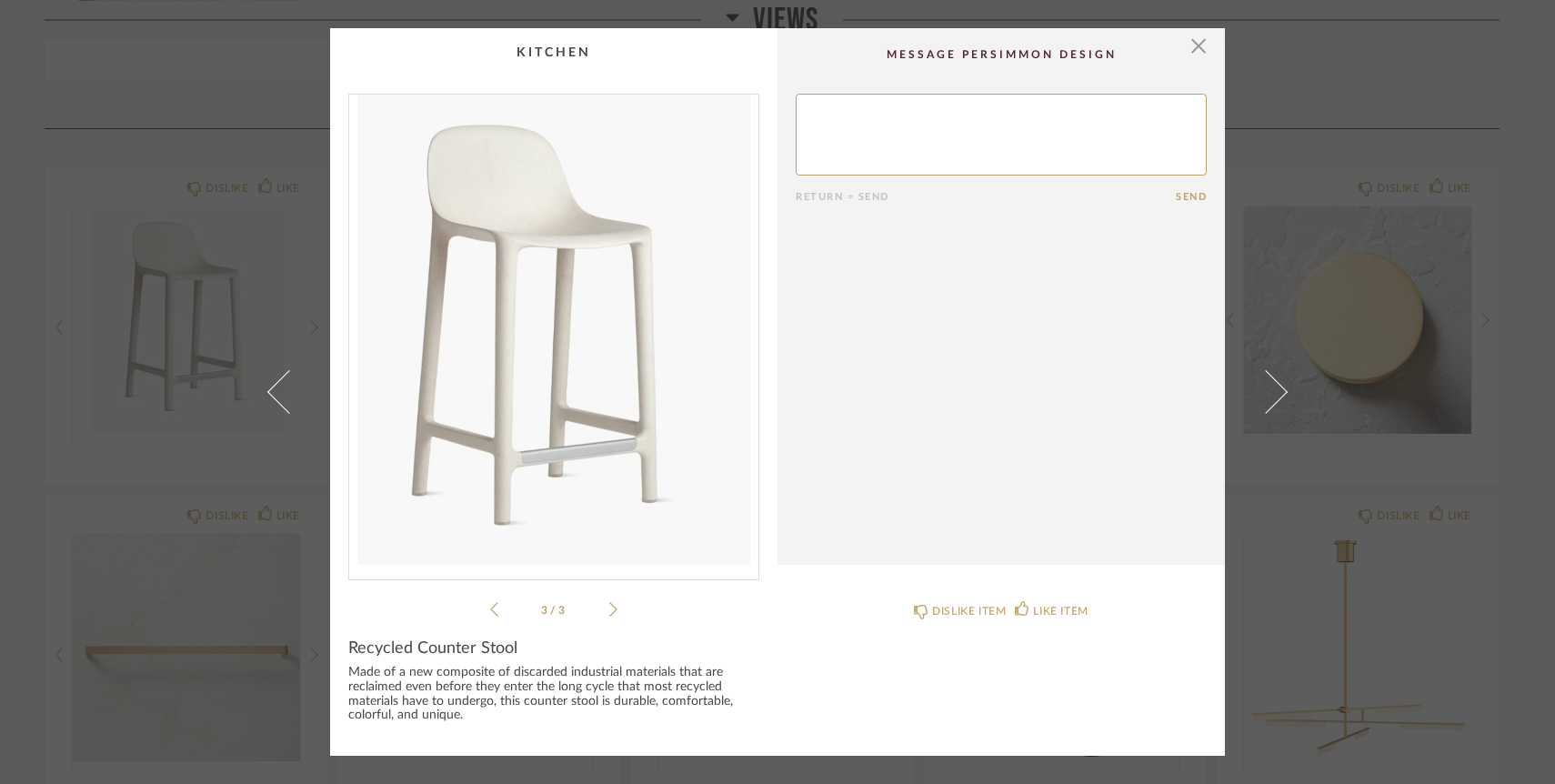
click at [611, 608] on icon at bounding box center [613, 609] width 9 height 16
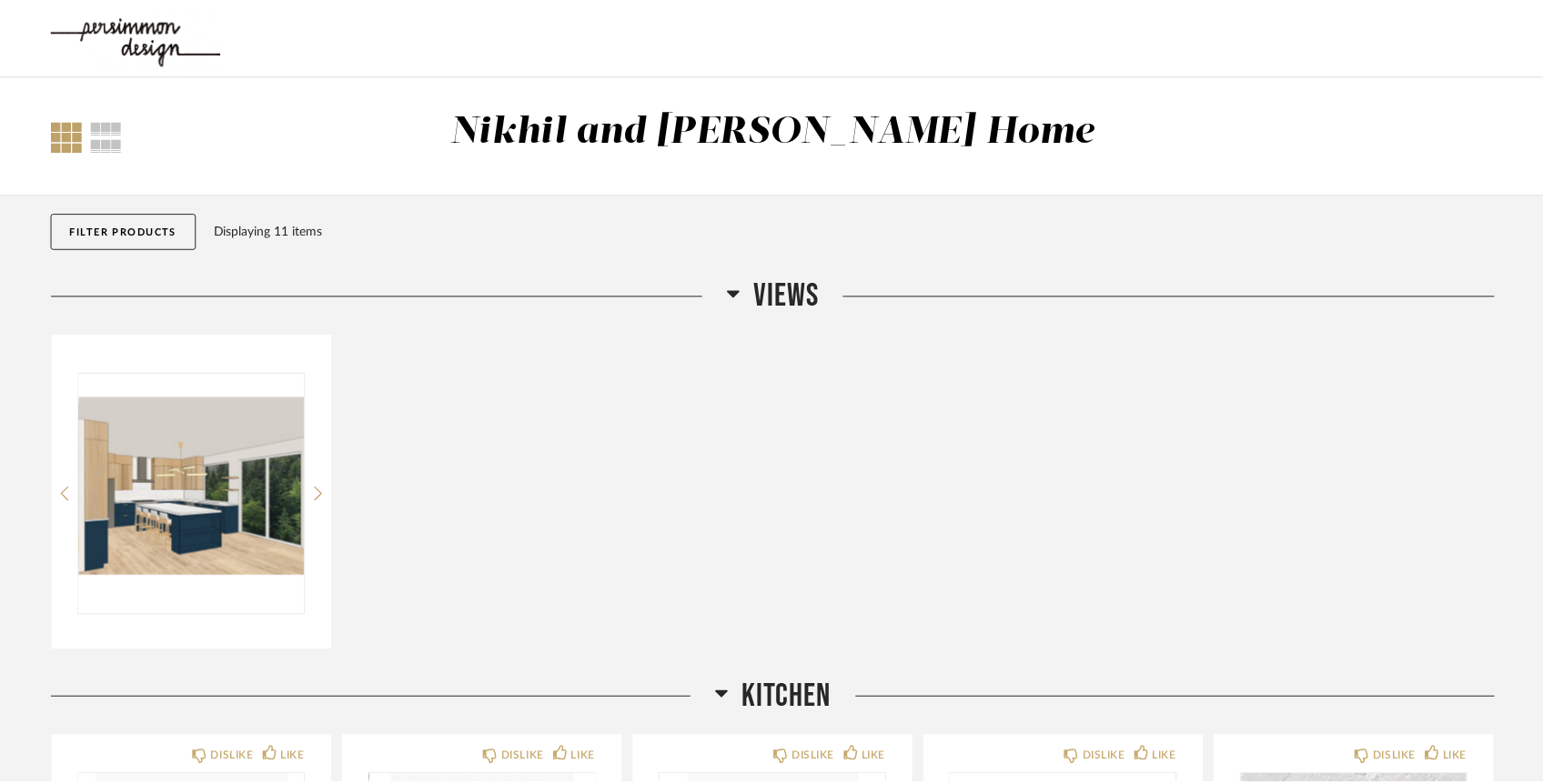
scroll to position [569, 0]
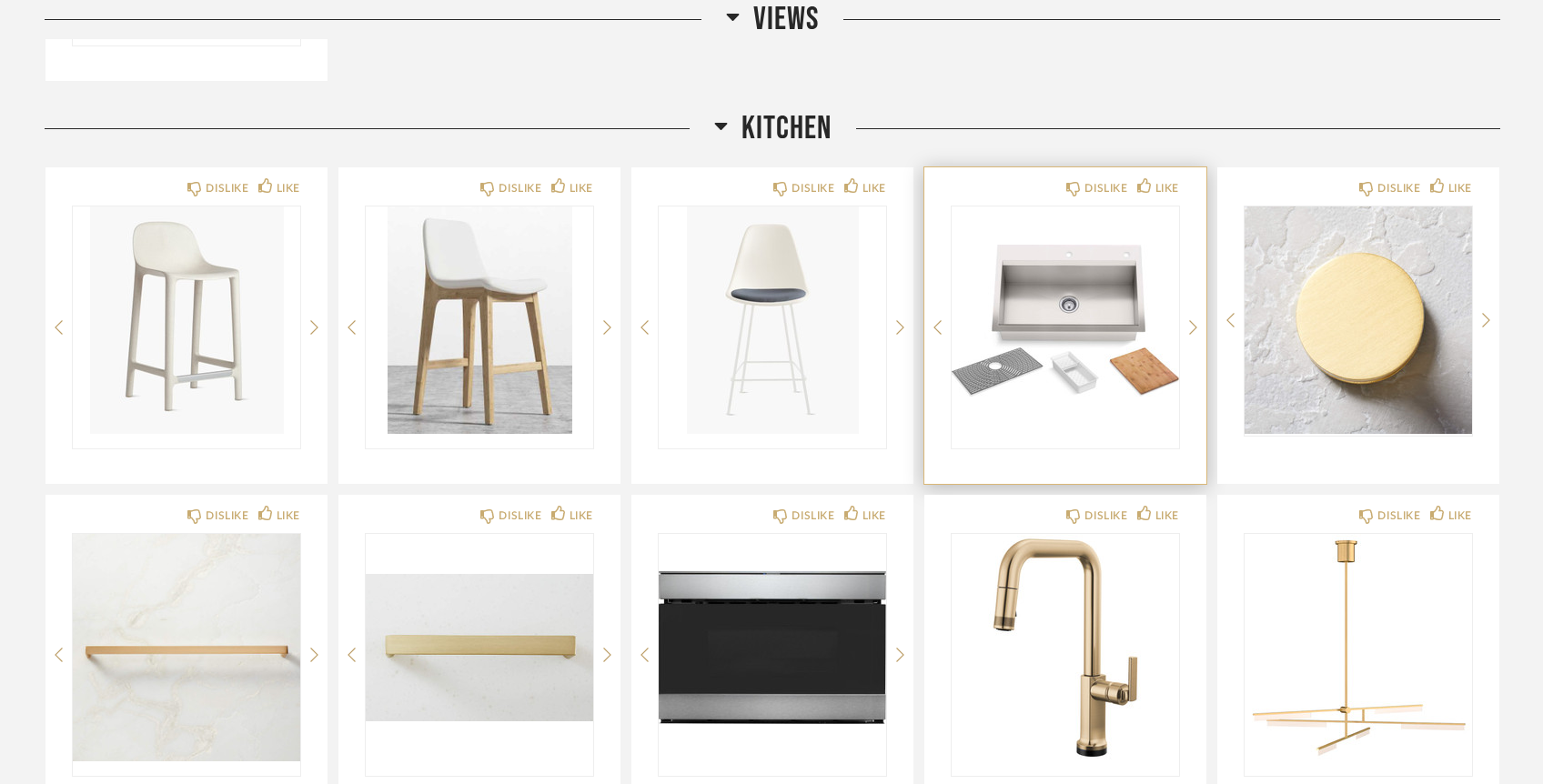
click at [1034, 442] on div at bounding box center [1065, 327] width 228 height 242
click at [1023, 401] on img "0" at bounding box center [1065, 320] width 228 height 228
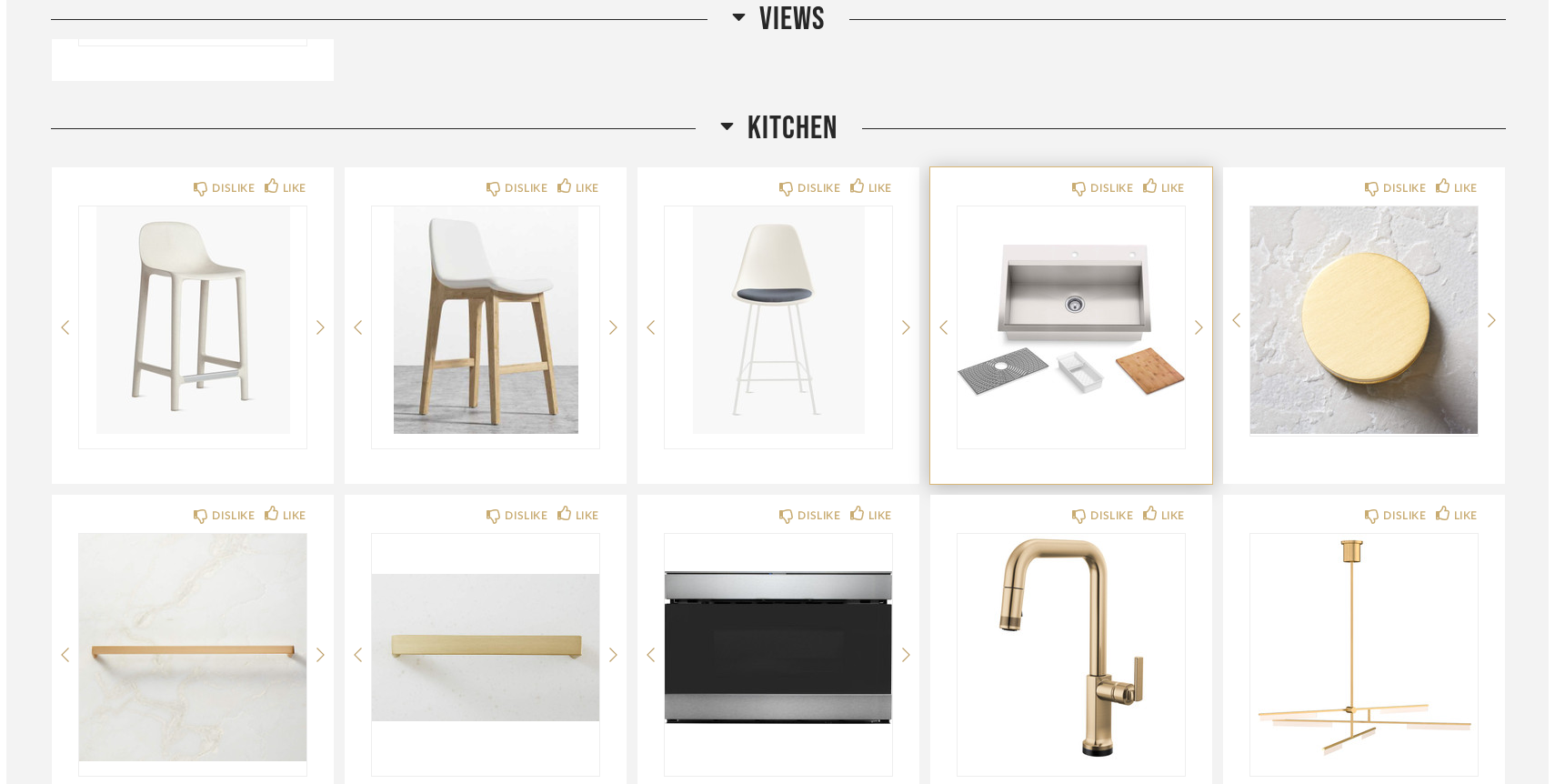
scroll to position [0, 0]
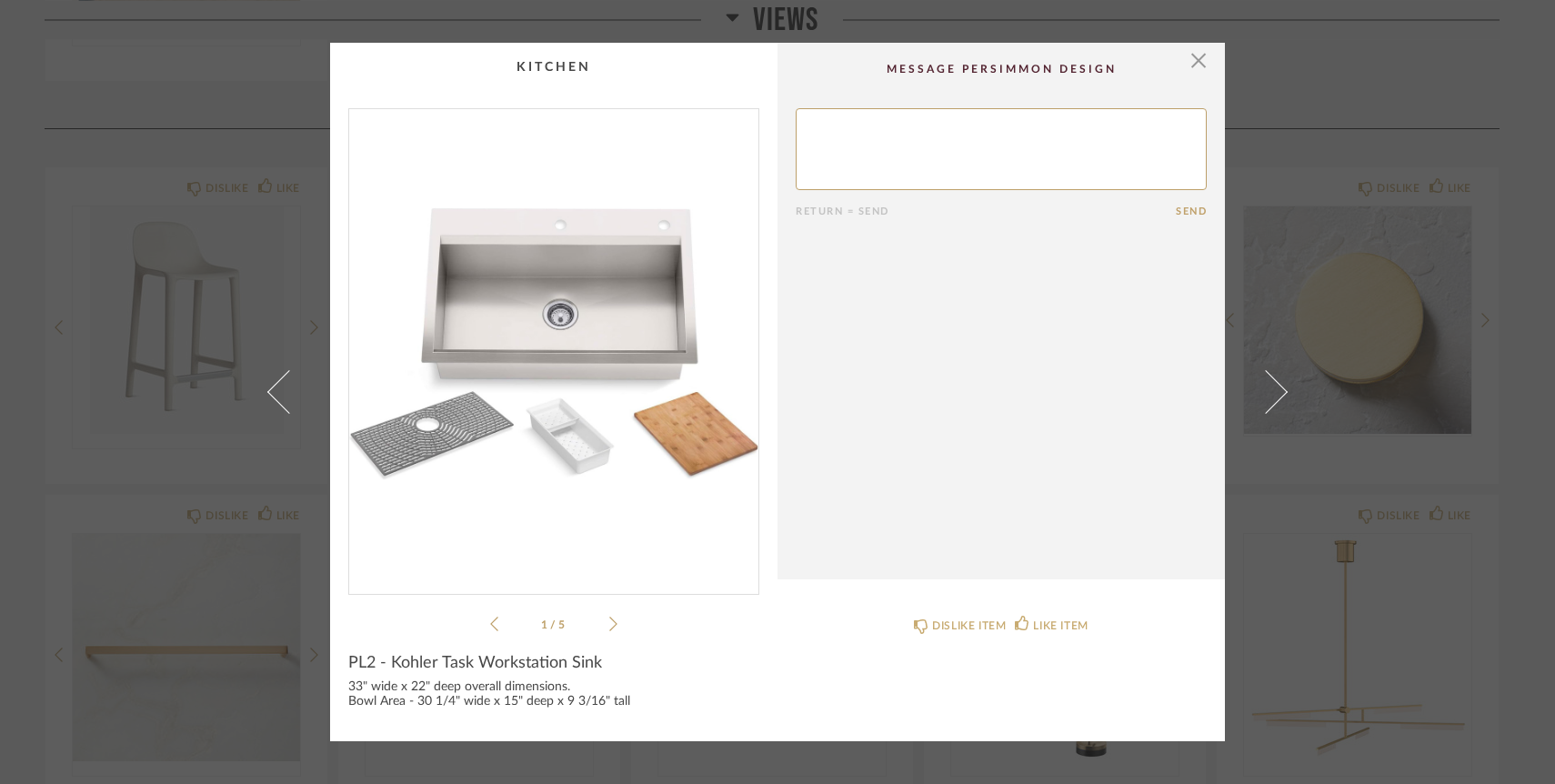
click at [355, 668] on span "PL2 - Kohler Task Workstation Sink" at bounding box center [475, 663] width 254 height 20
copy span "PL2 - Kohler Task Workstation Sink"
click at [1195, 51] on span "button" at bounding box center [1198, 61] width 36 height 36
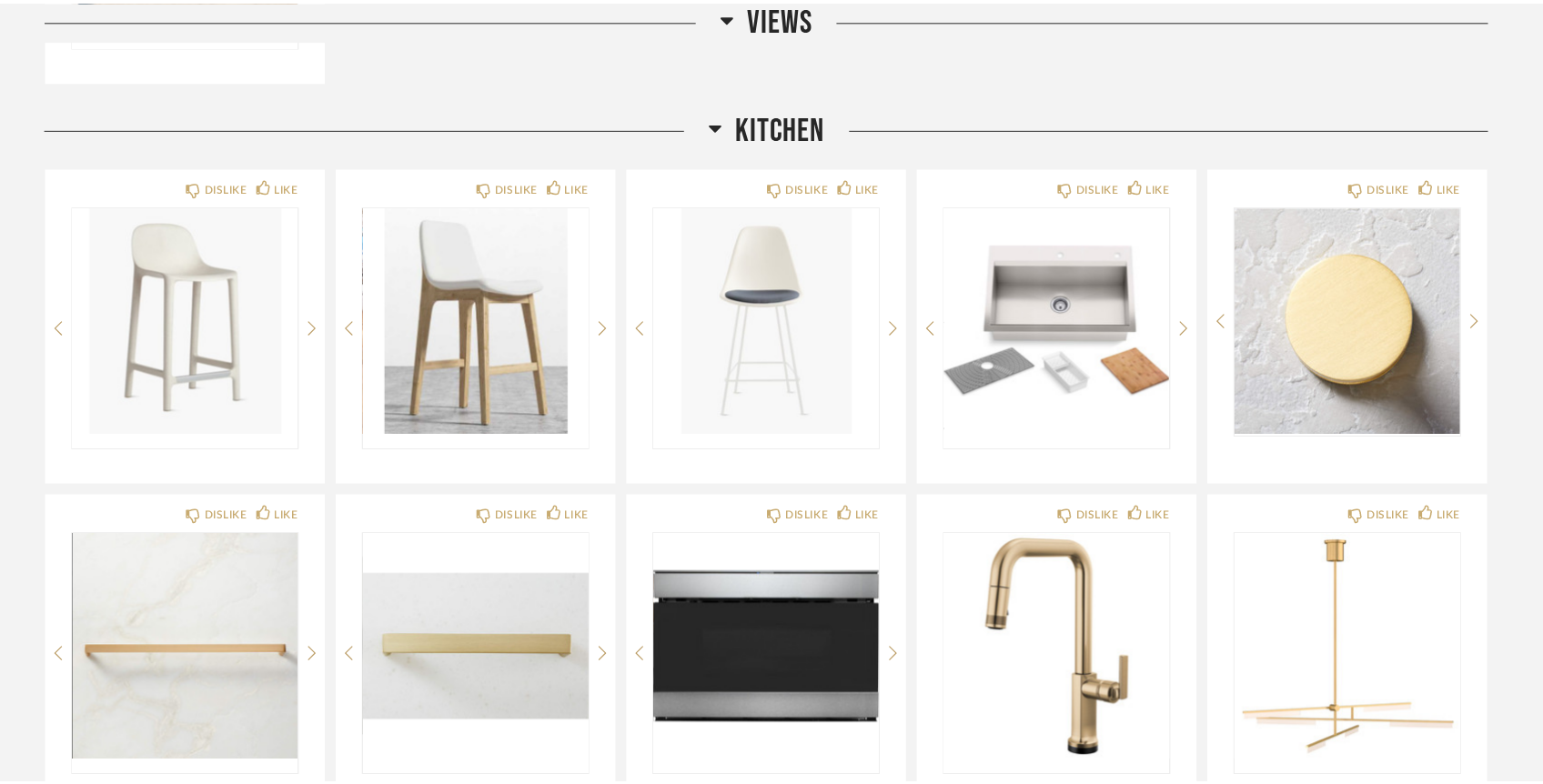
scroll to position [569, 0]
